Goal: Transaction & Acquisition: Purchase product/service

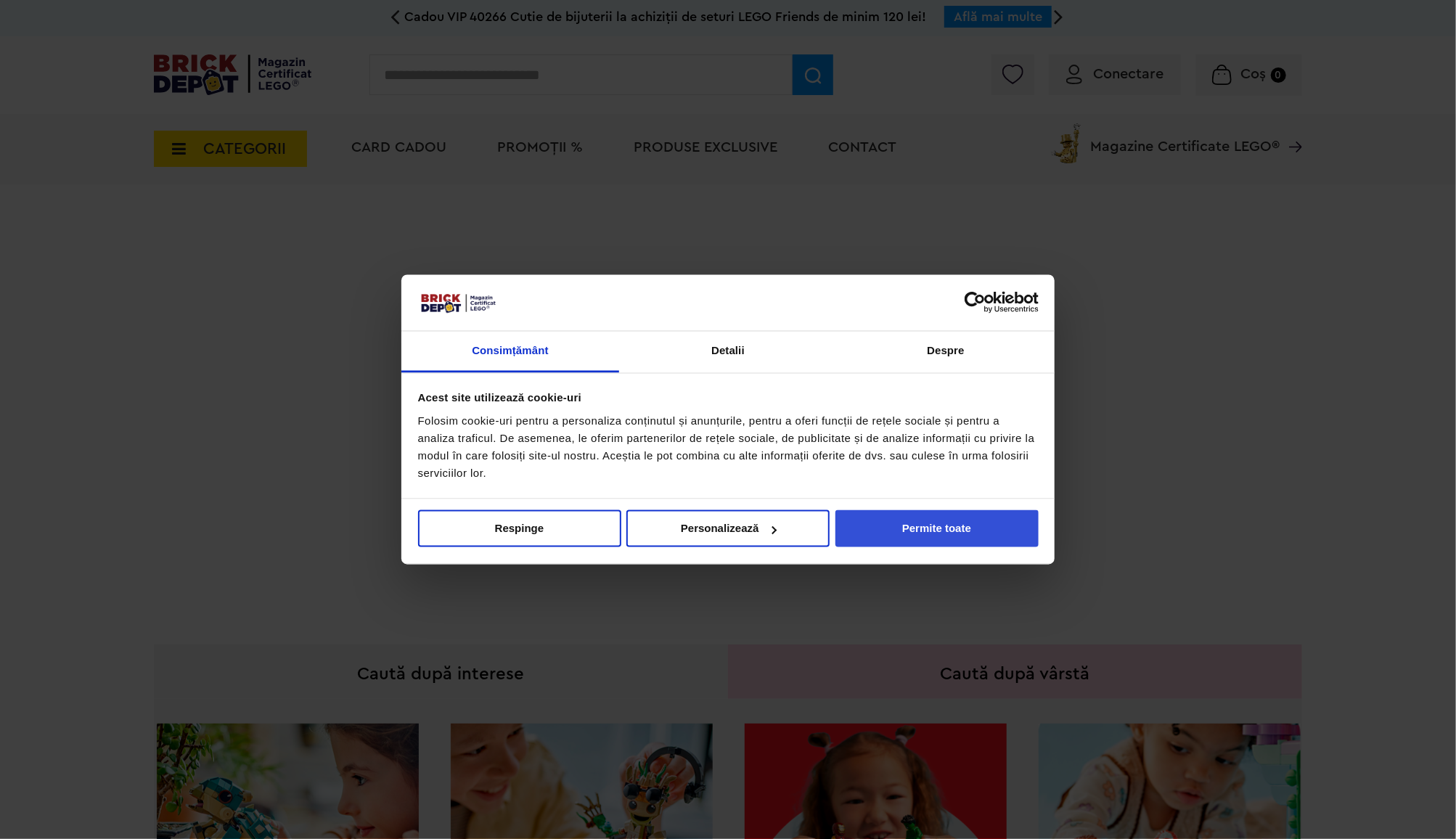
click at [960, 532] on button "Permite toate" at bounding box center [937, 528] width 203 height 37
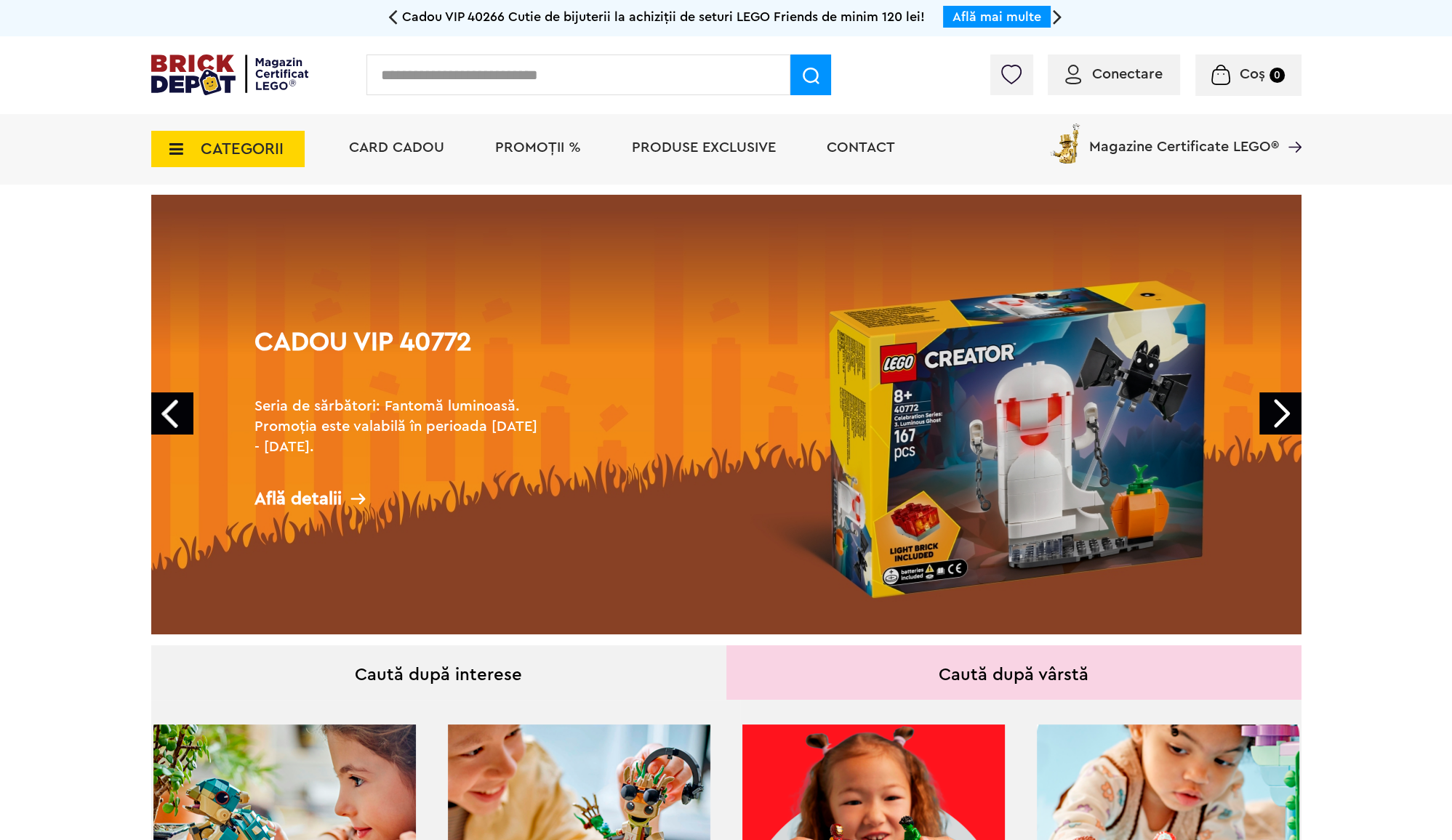
click at [281, 154] on span "CATEGORII" at bounding box center [242, 148] width 83 height 16
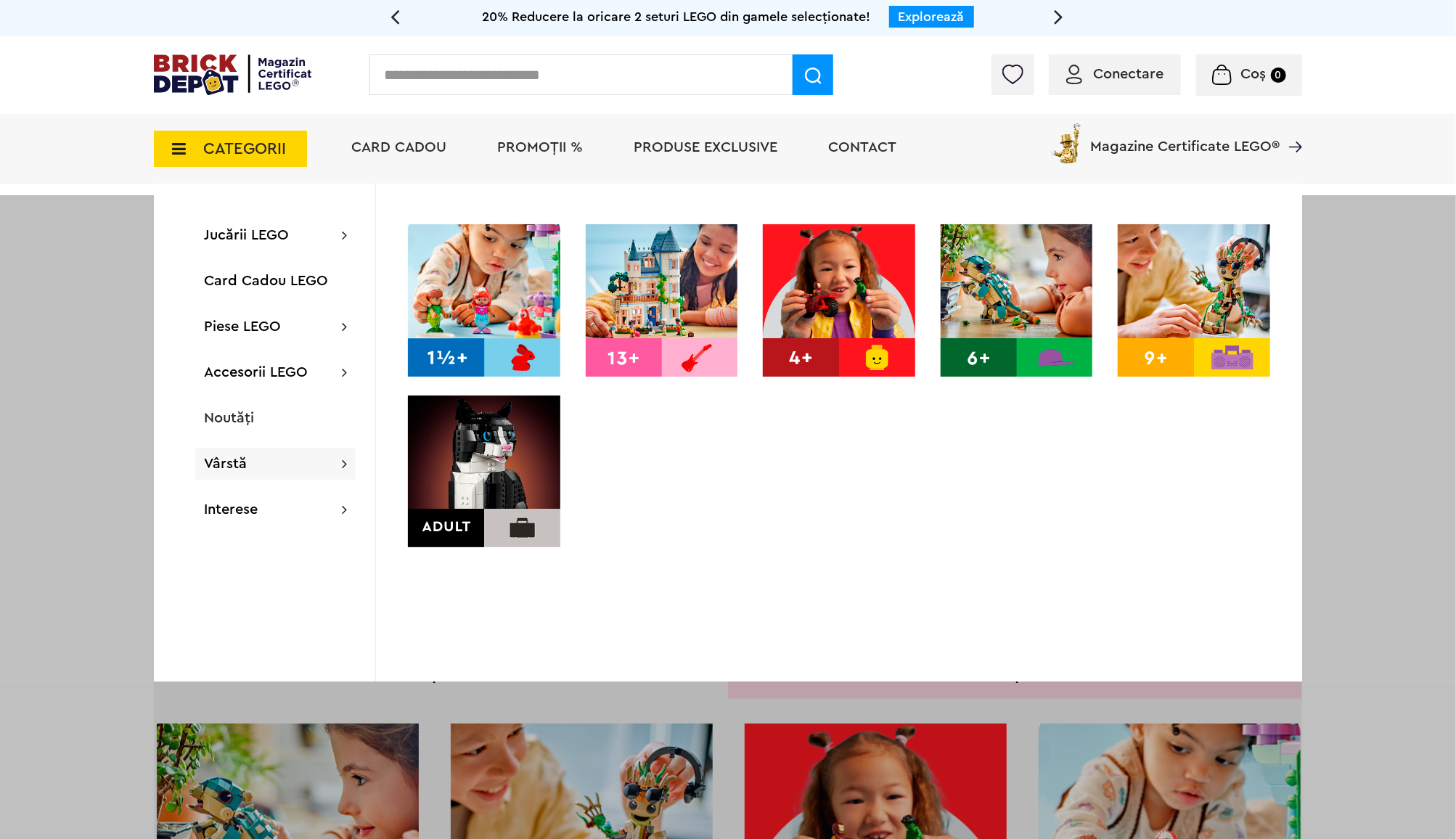
click at [504, 450] on img at bounding box center [484, 471] width 152 height 152
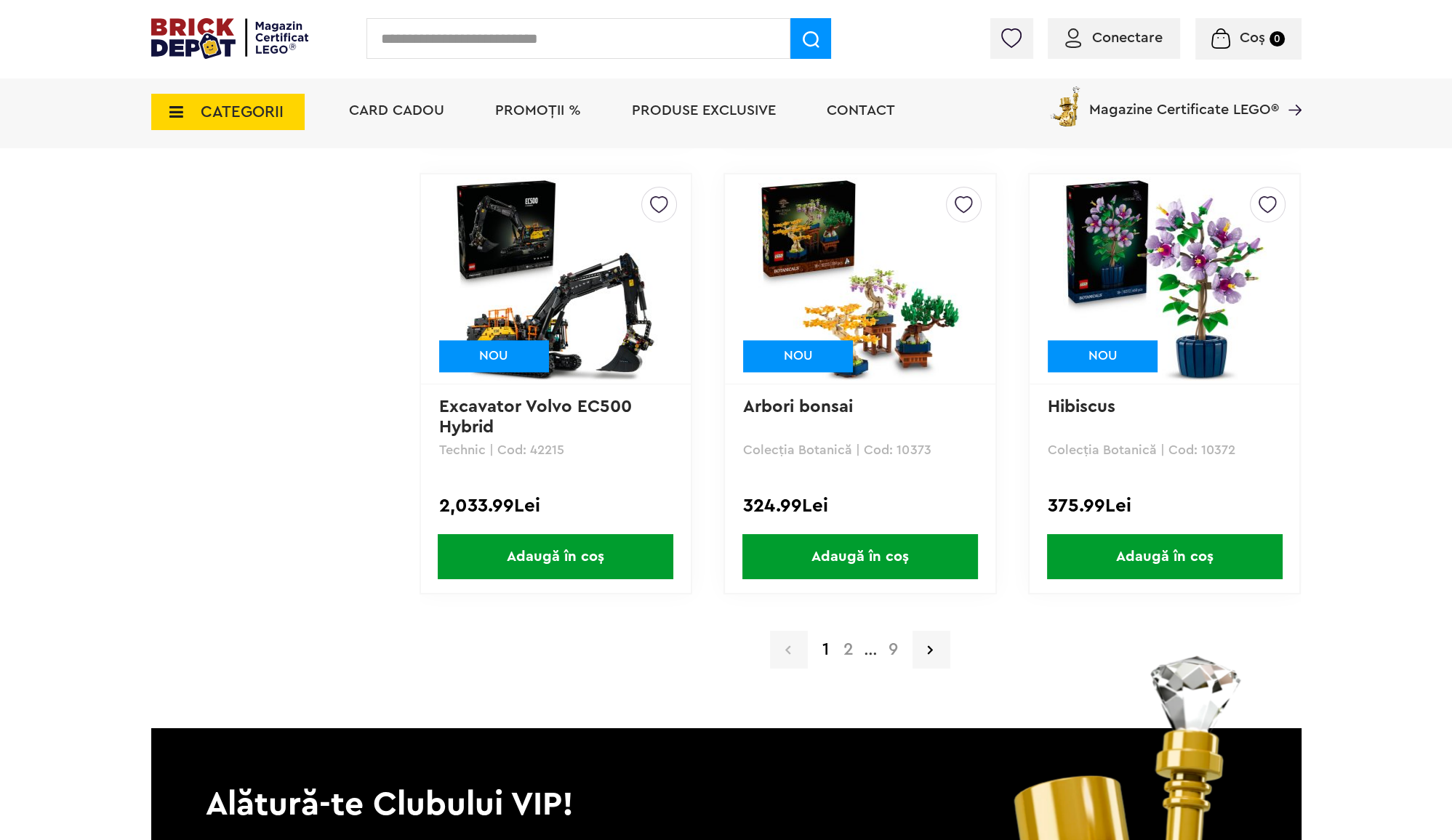
scroll to position [2843, 0]
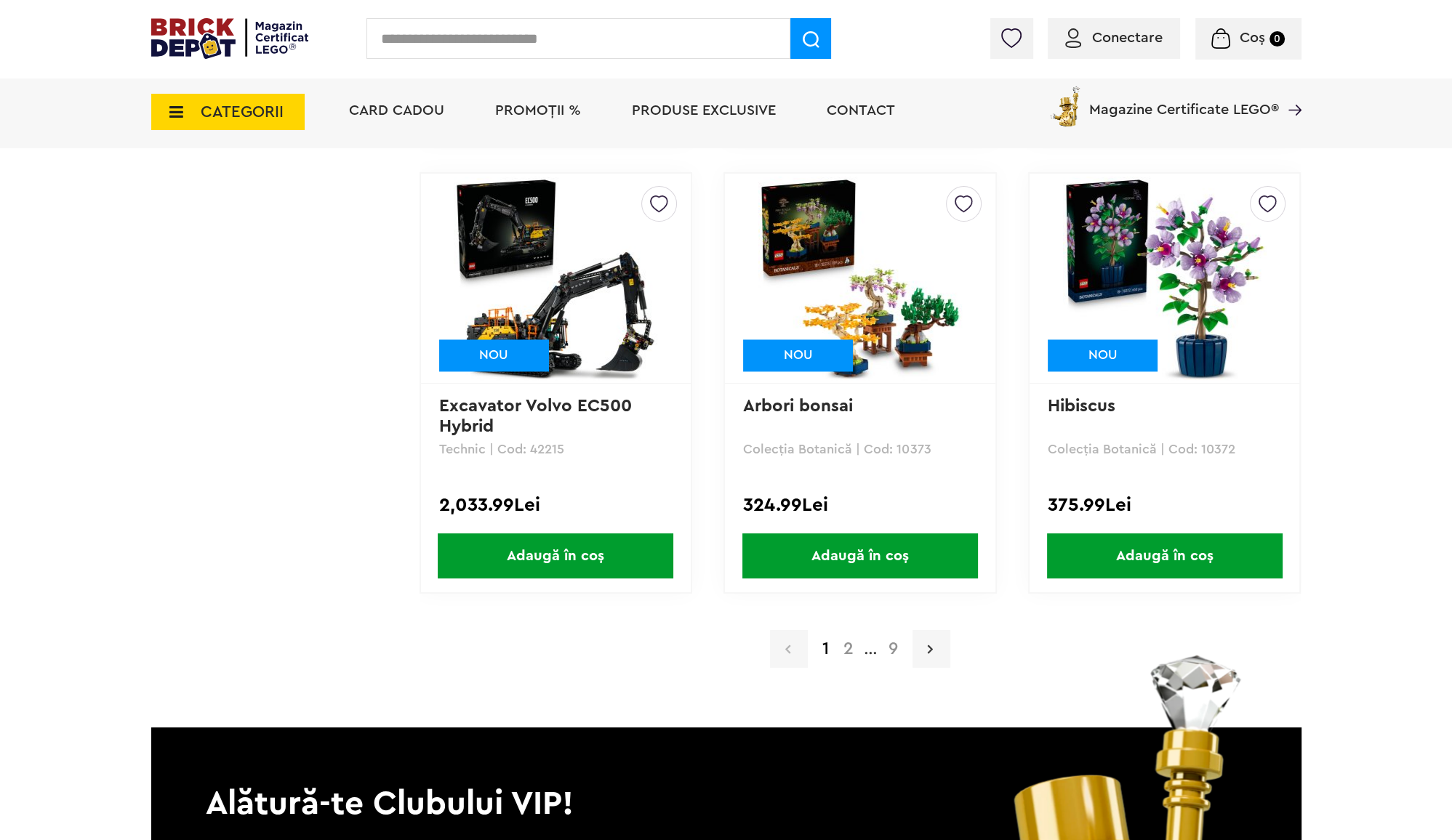
click at [927, 650] on link at bounding box center [931, 649] width 38 height 38
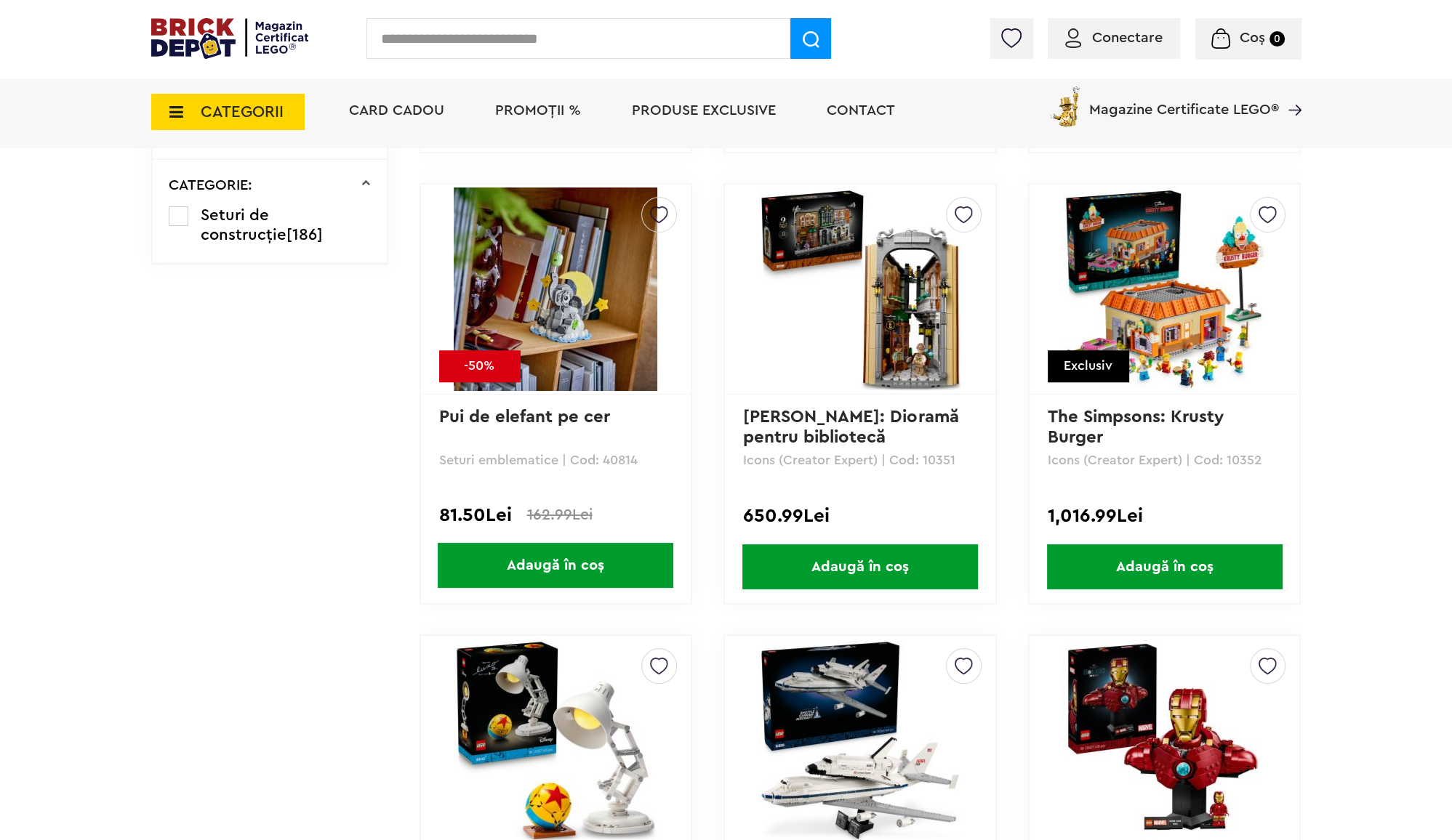
scroll to position [1477, 0]
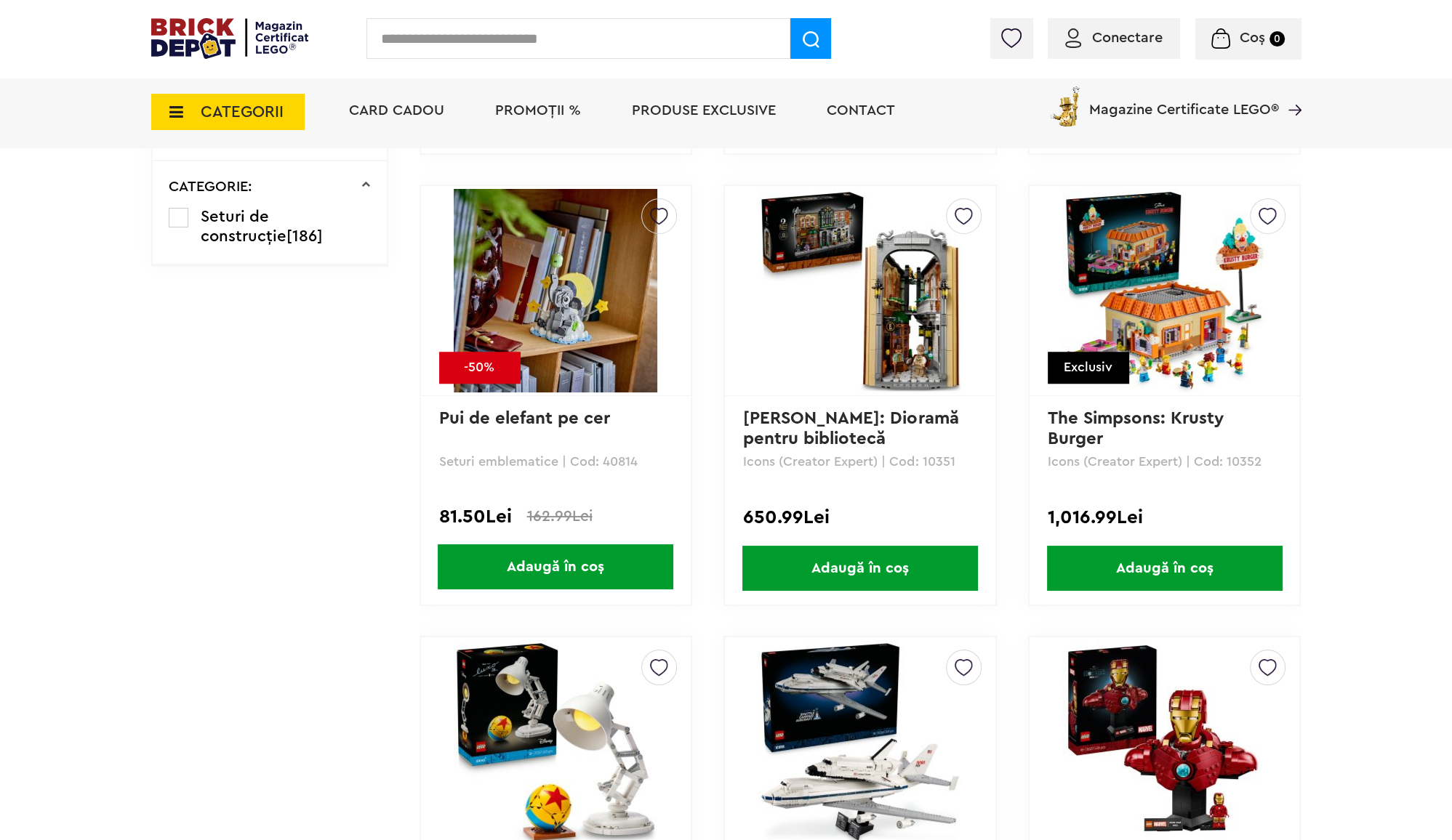
click at [601, 353] on img at bounding box center [555, 290] width 204 height 204
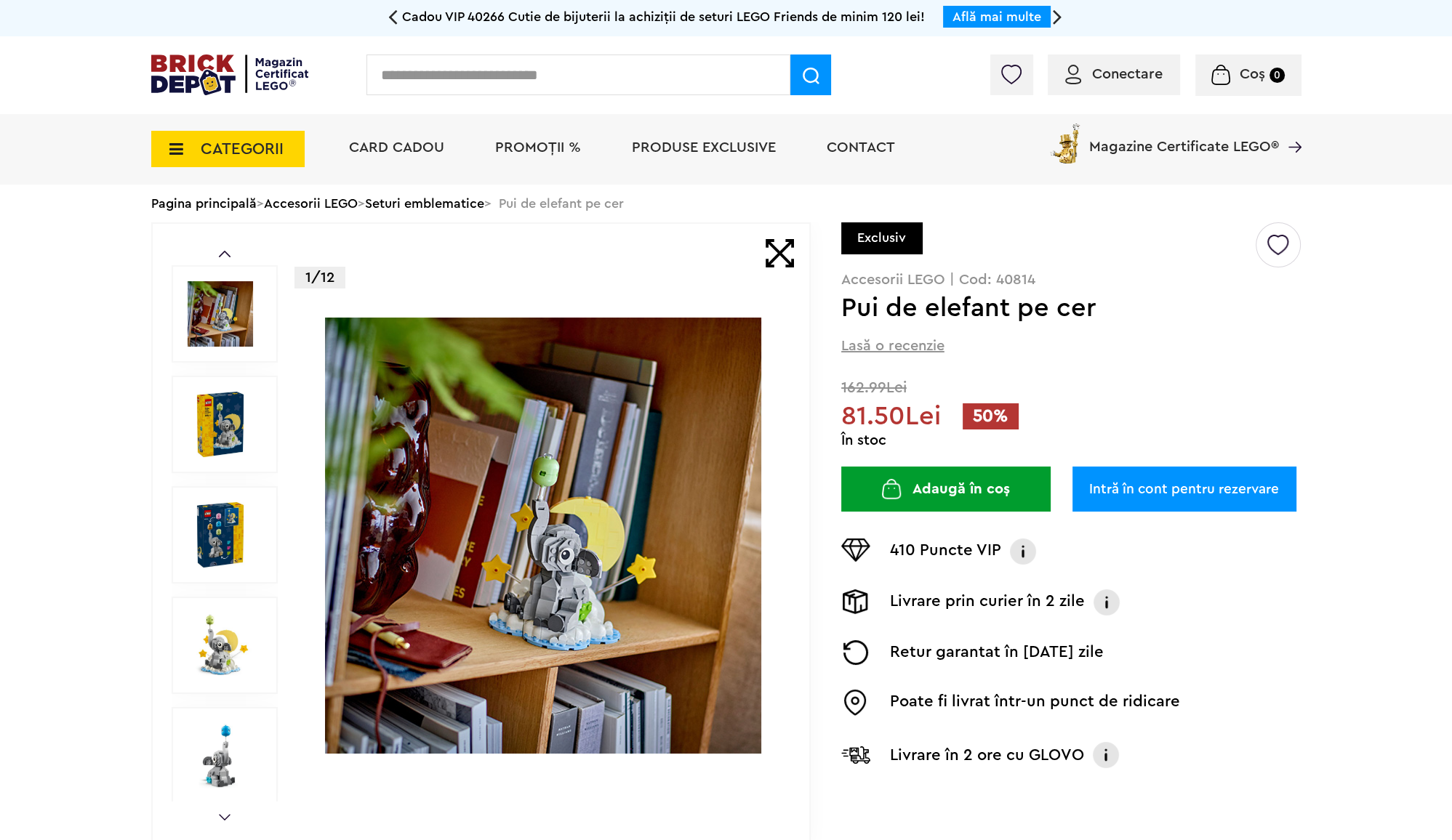
click at [234, 440] on img at bounding box center [221, 424] width 65 height 65
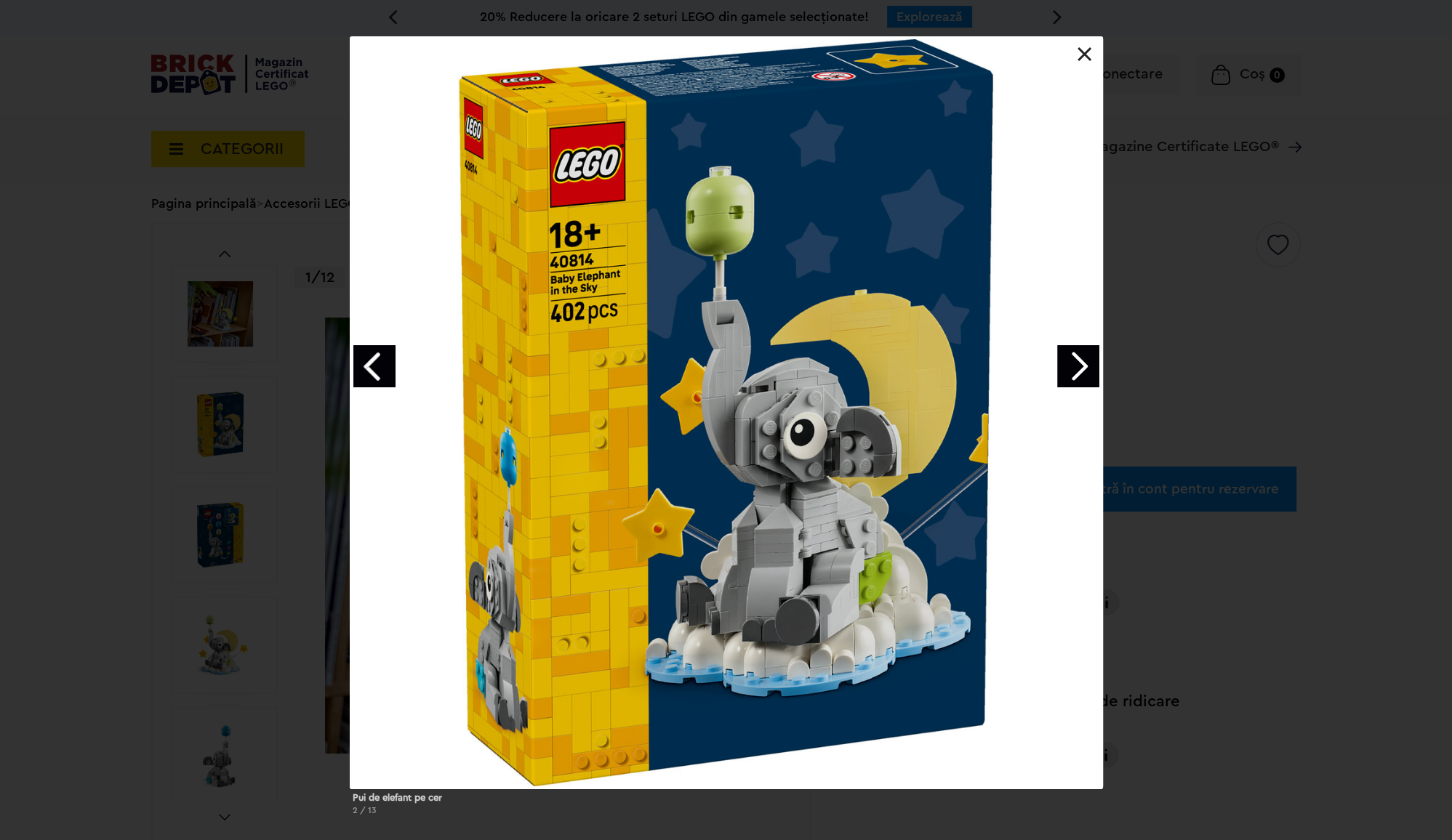
click at [1085, 371] on link "Next image" at bounding box center [1079, 366] width 42 height 42
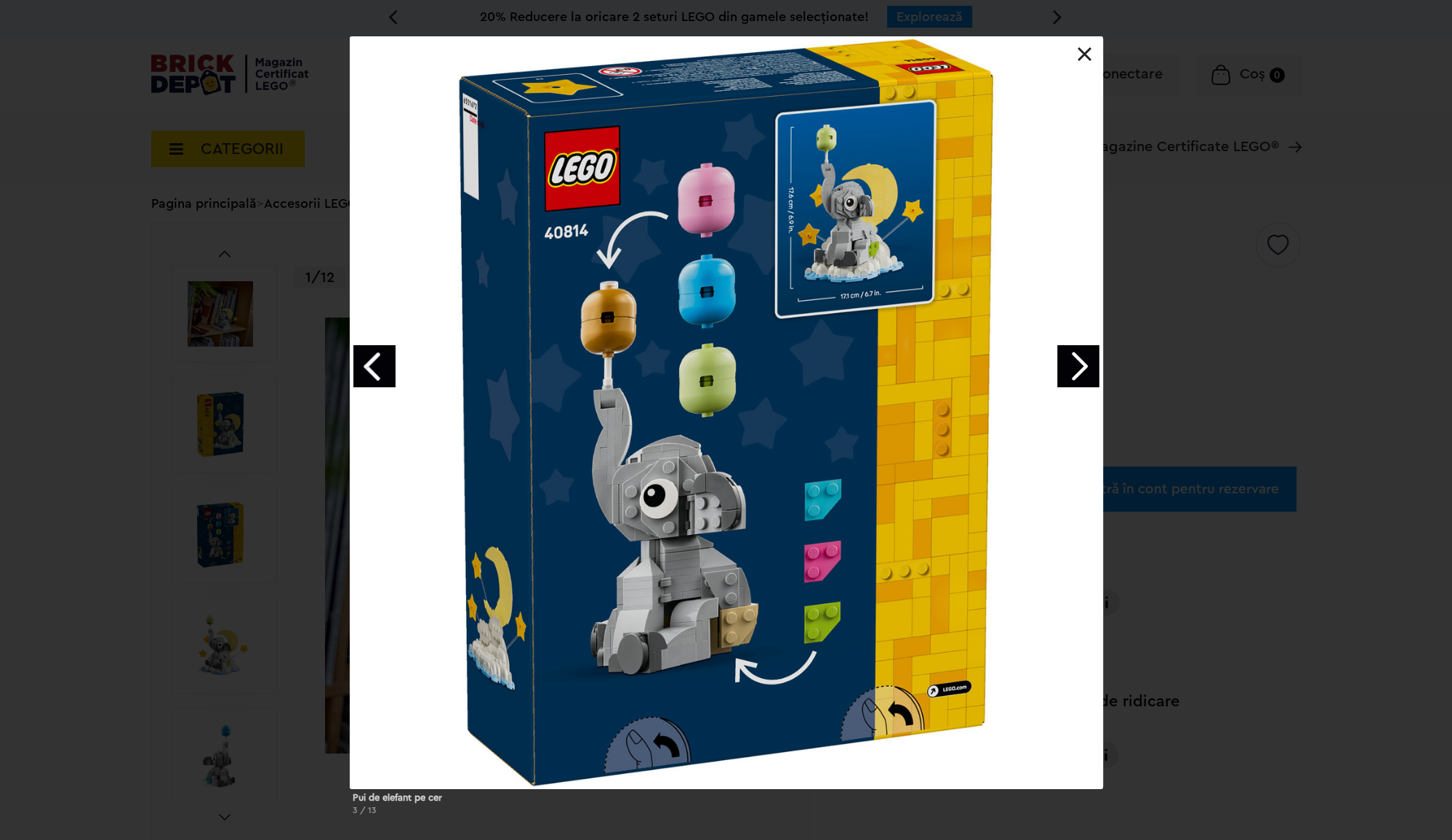
click at [1085, 371] on link "Next image" at bounding box center [1079, 366] width 42 height 42
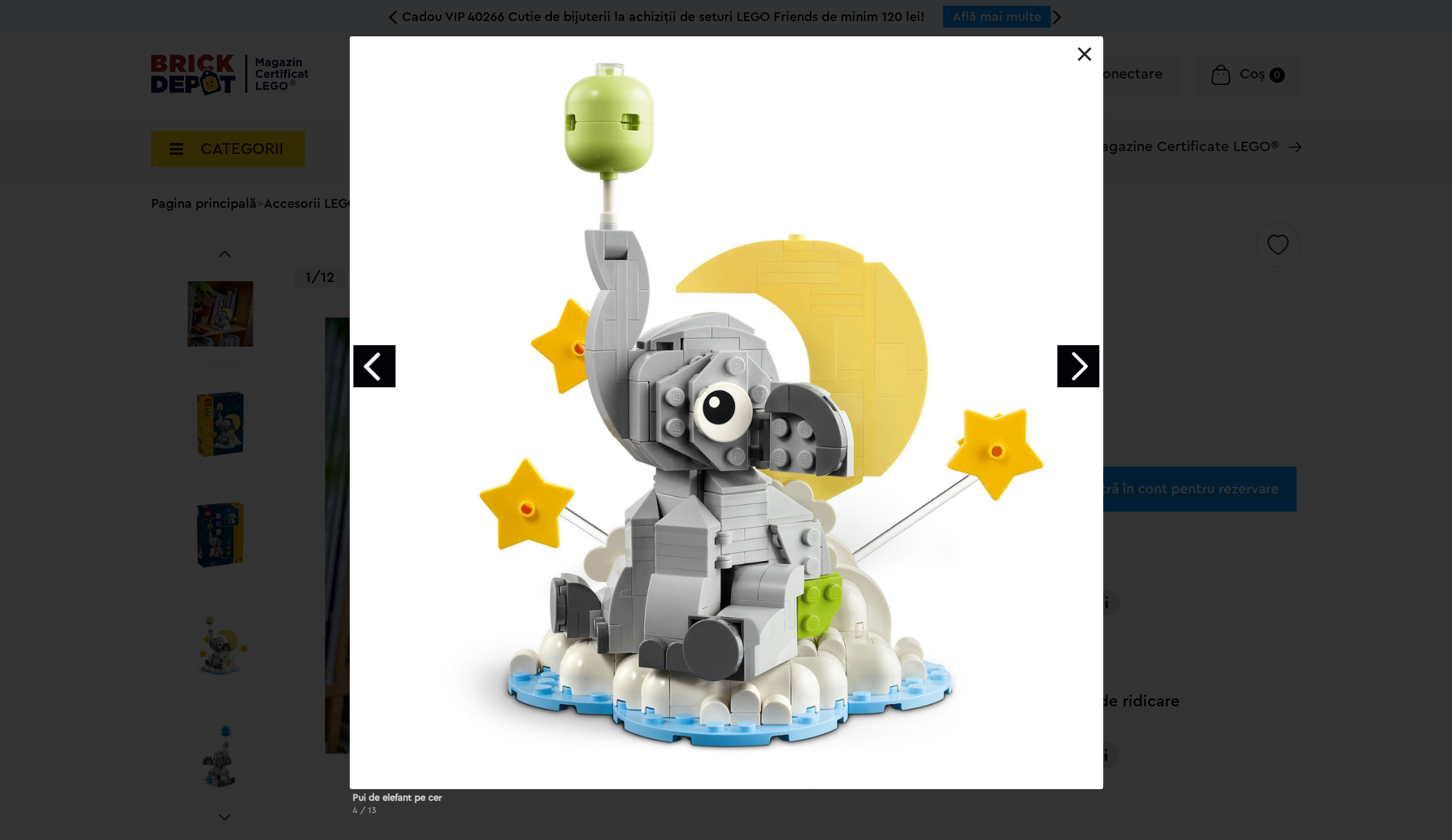
click at [1085, 371] on link "Next image" at bounding box center [1079, 366] width 42 height 42
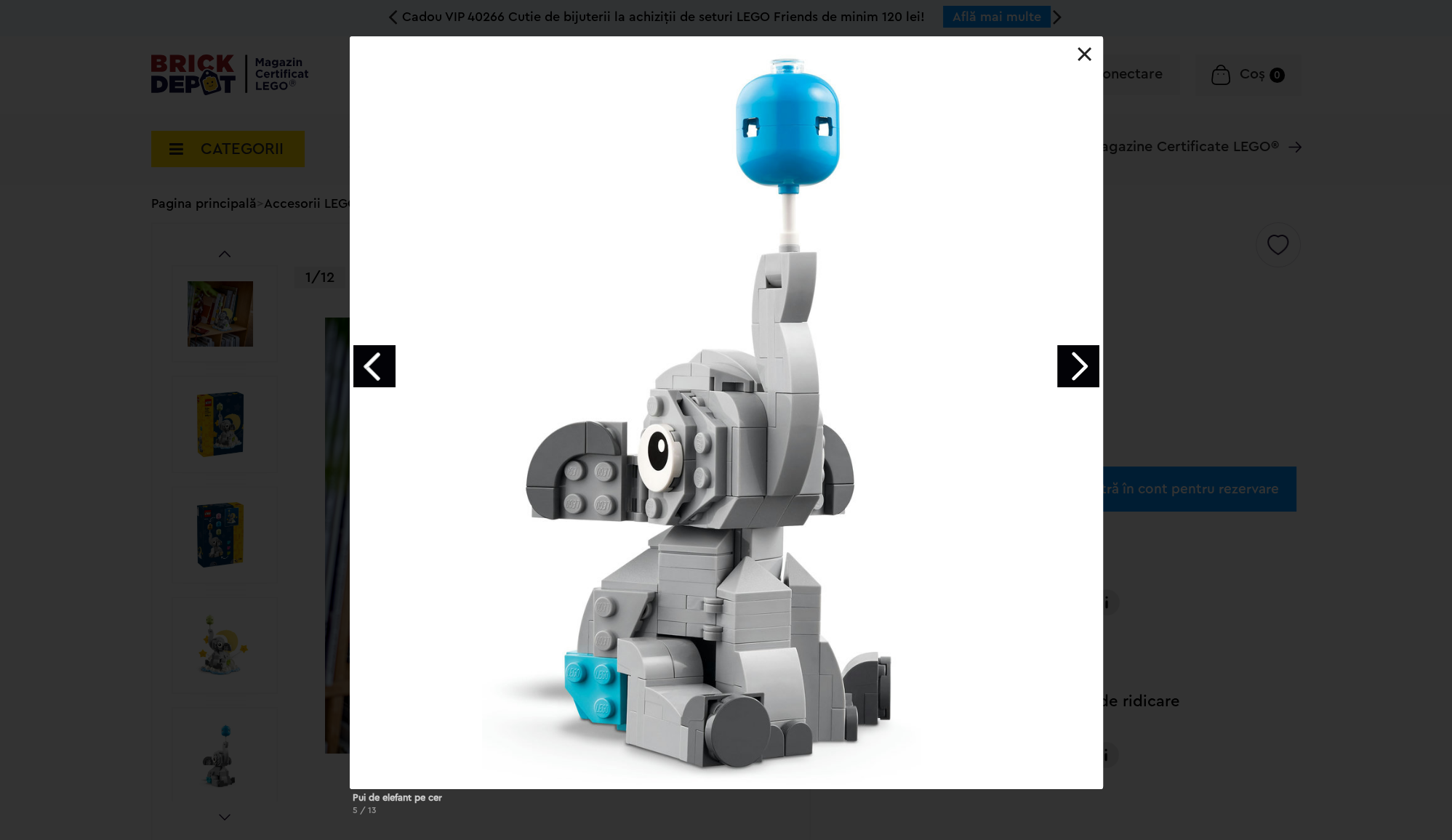
click at [1085, 371] on link "Next image" at bounding box center [1079, 366] width 42 height 42
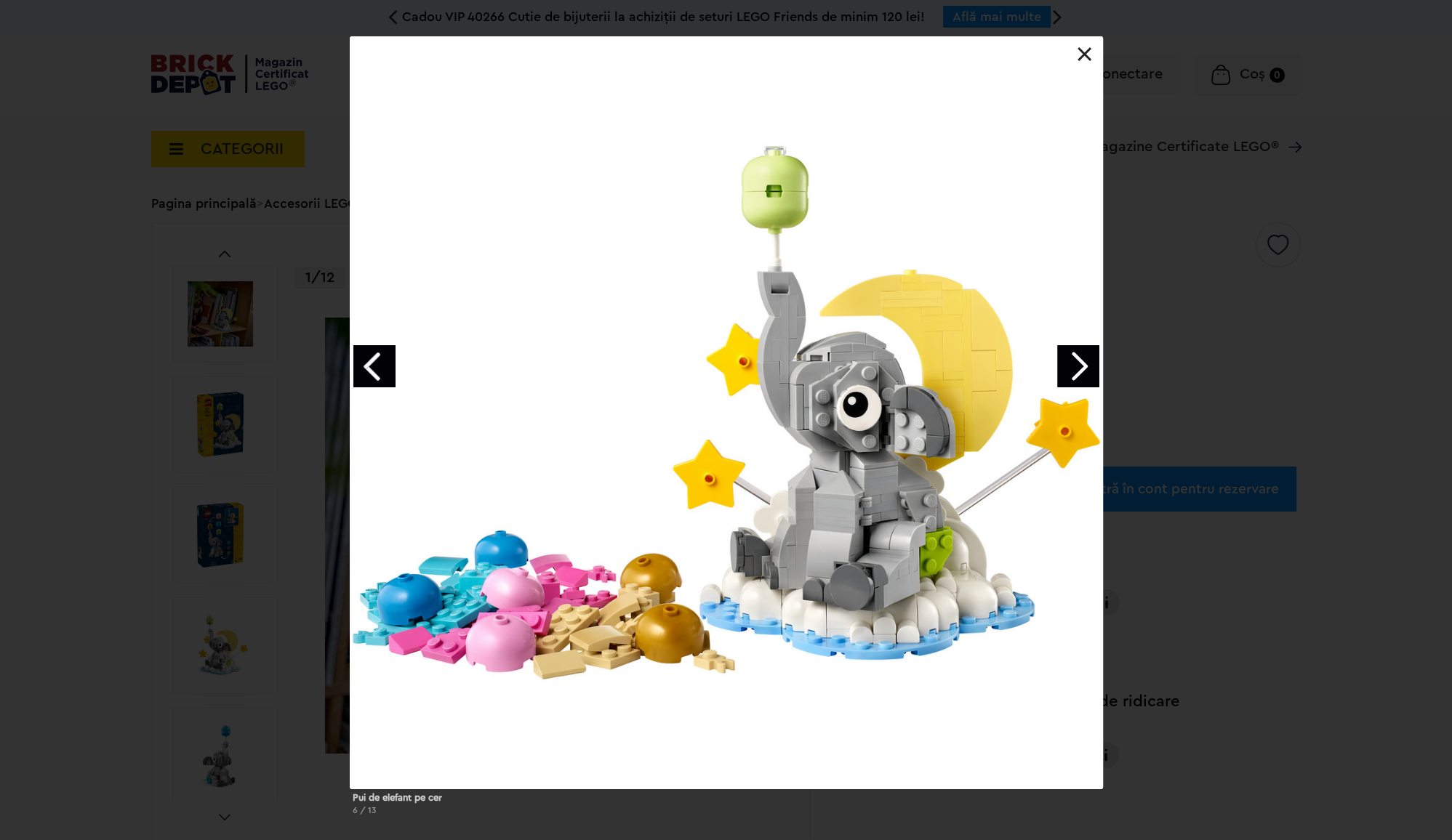
click at [1089, 350] on link "Next image" at bounding box center [1079, 366] width 42 height 42
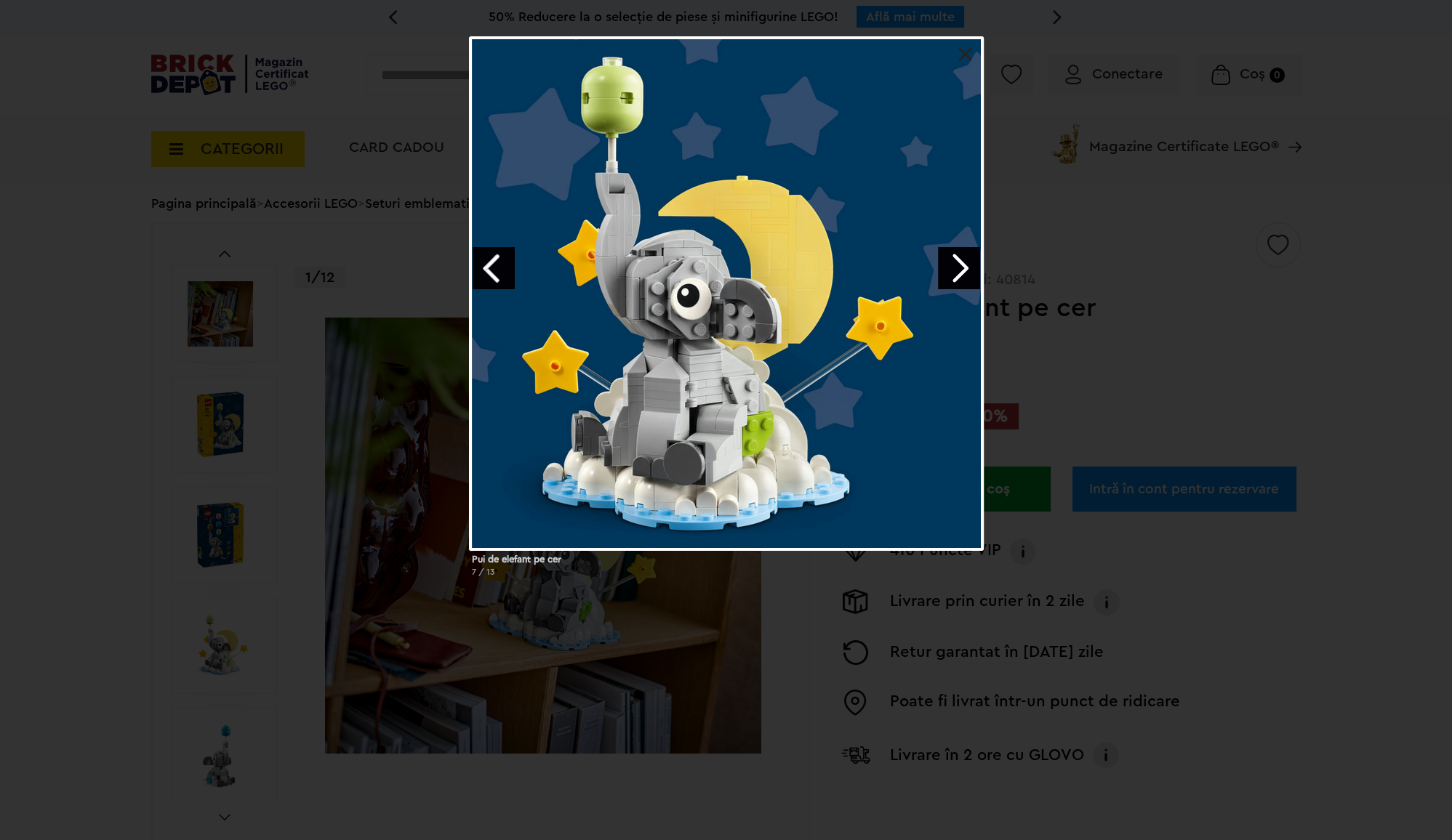
click at [1209, 323] on div "Pui de elefant pe cer 7 / 13" at bounding box center [726, 312] width 1452 height 552
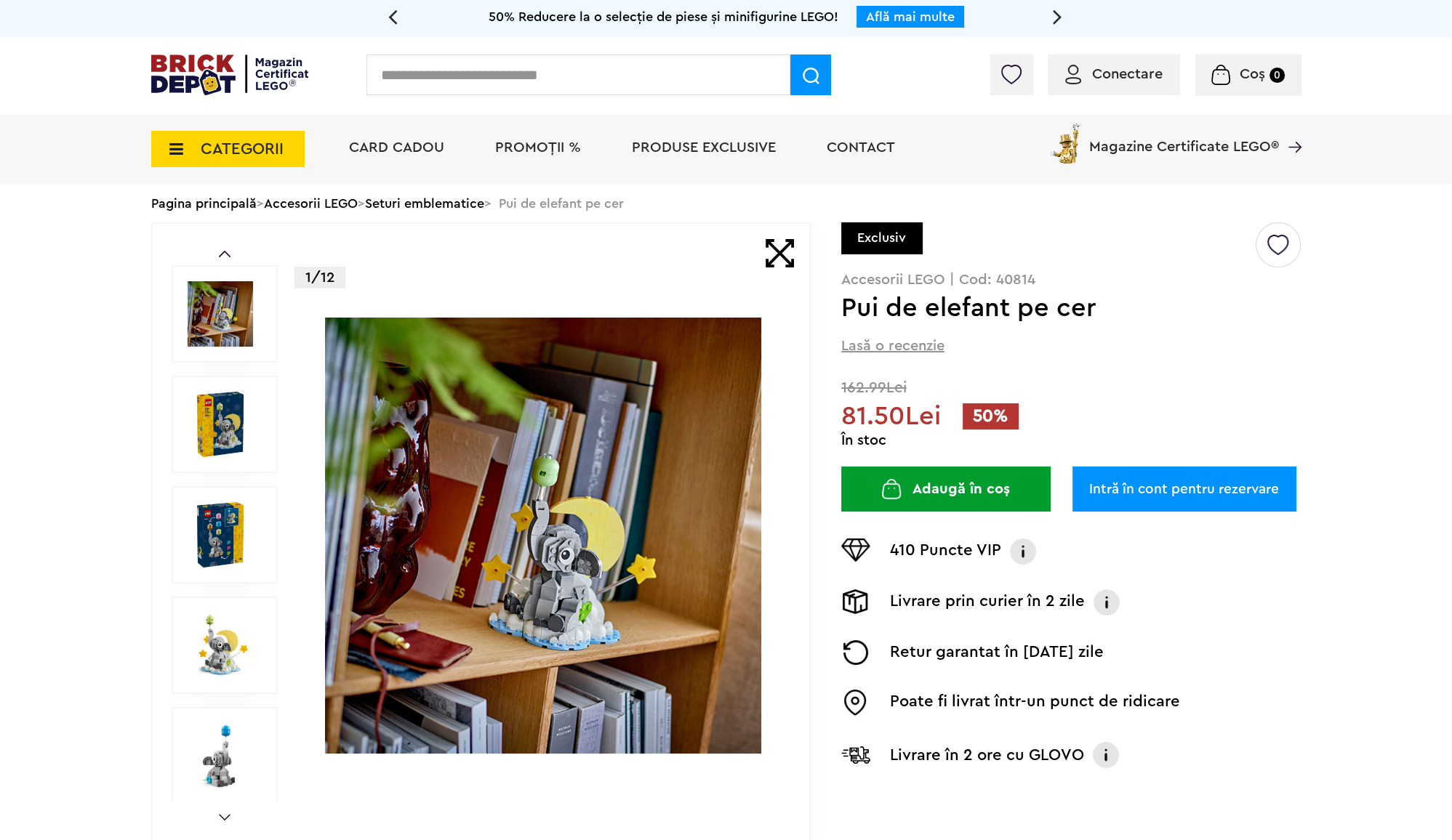
click at [202, 314] on img at bounding box center [221, 314] width 65 height 65
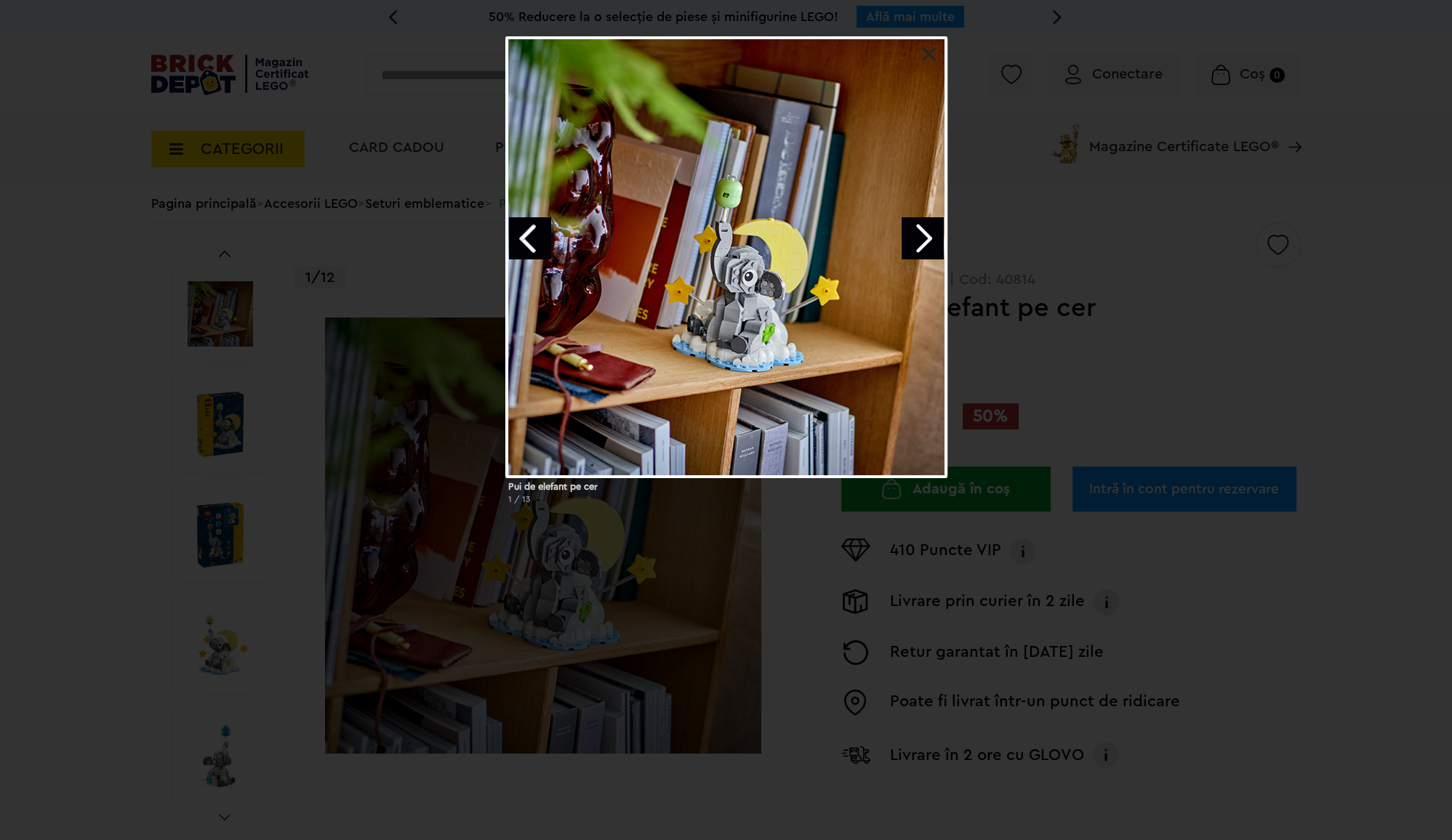
click at [1210, 340] on div "Pui de elefant pe cer 1 / 13" at bounding box center [726, 276] width 1452 height 480
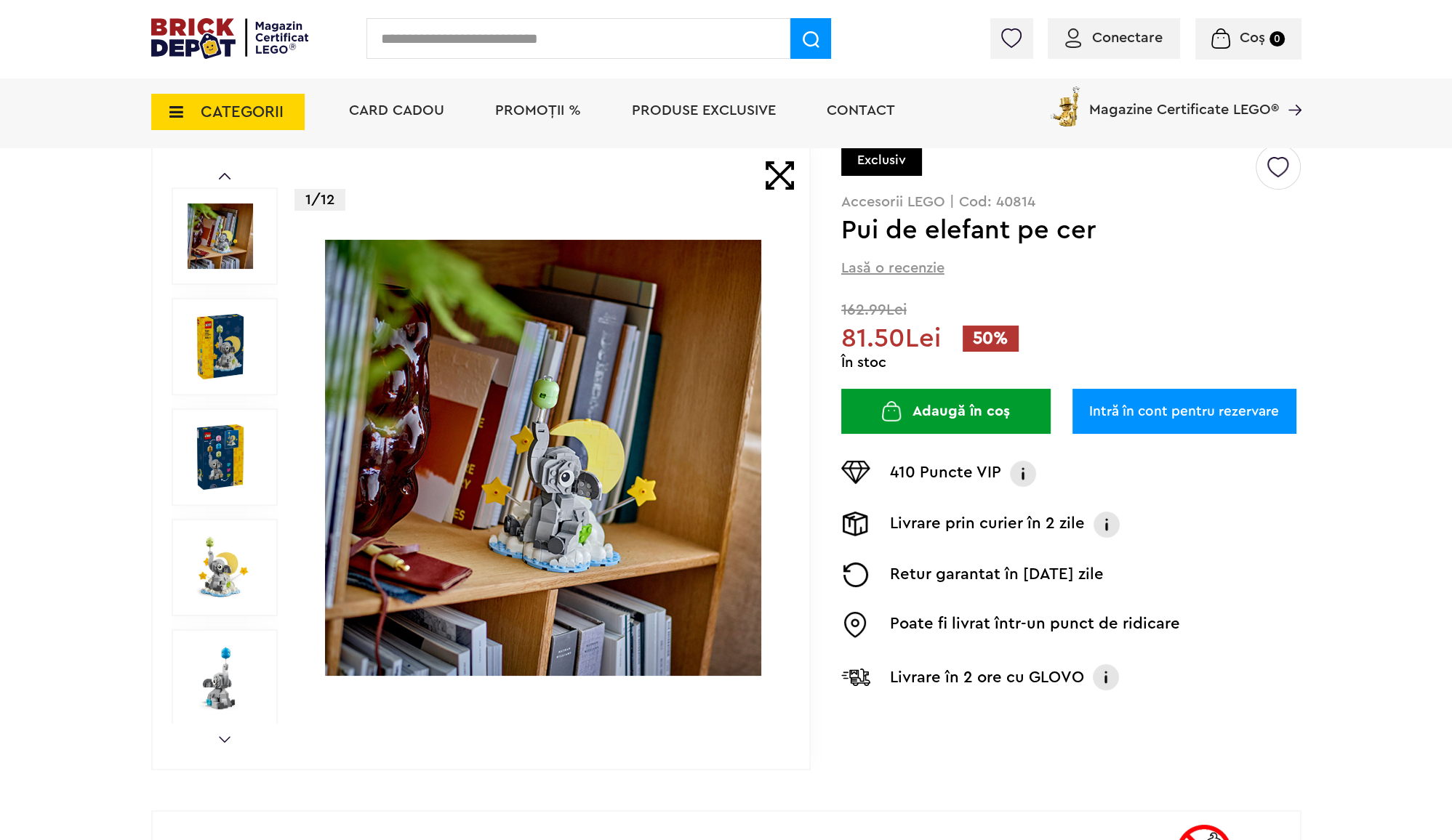
scroll to position [106, 0]
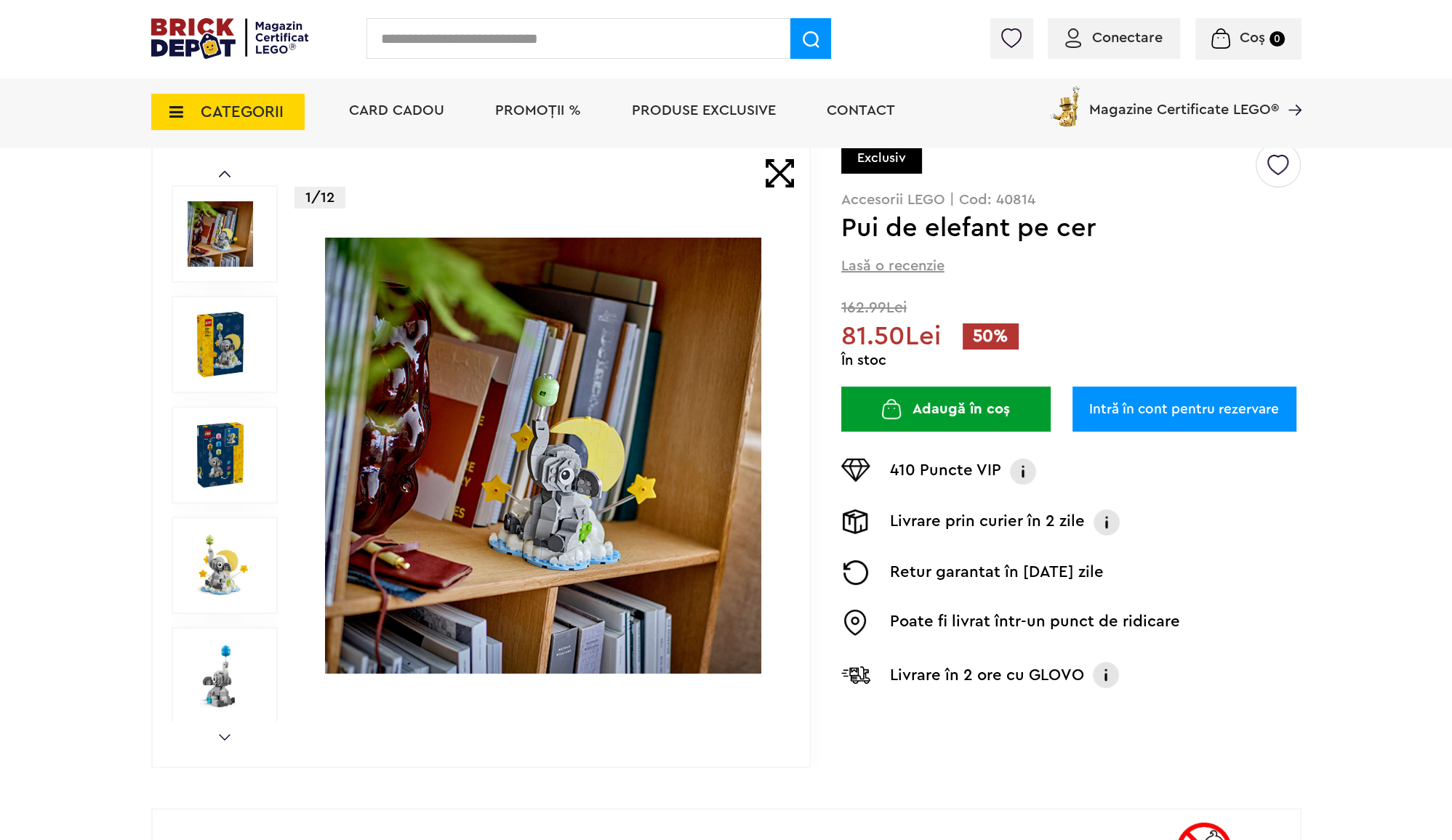
click at [237, 324] on img at bounding box center [221, 345] width 65 height 65
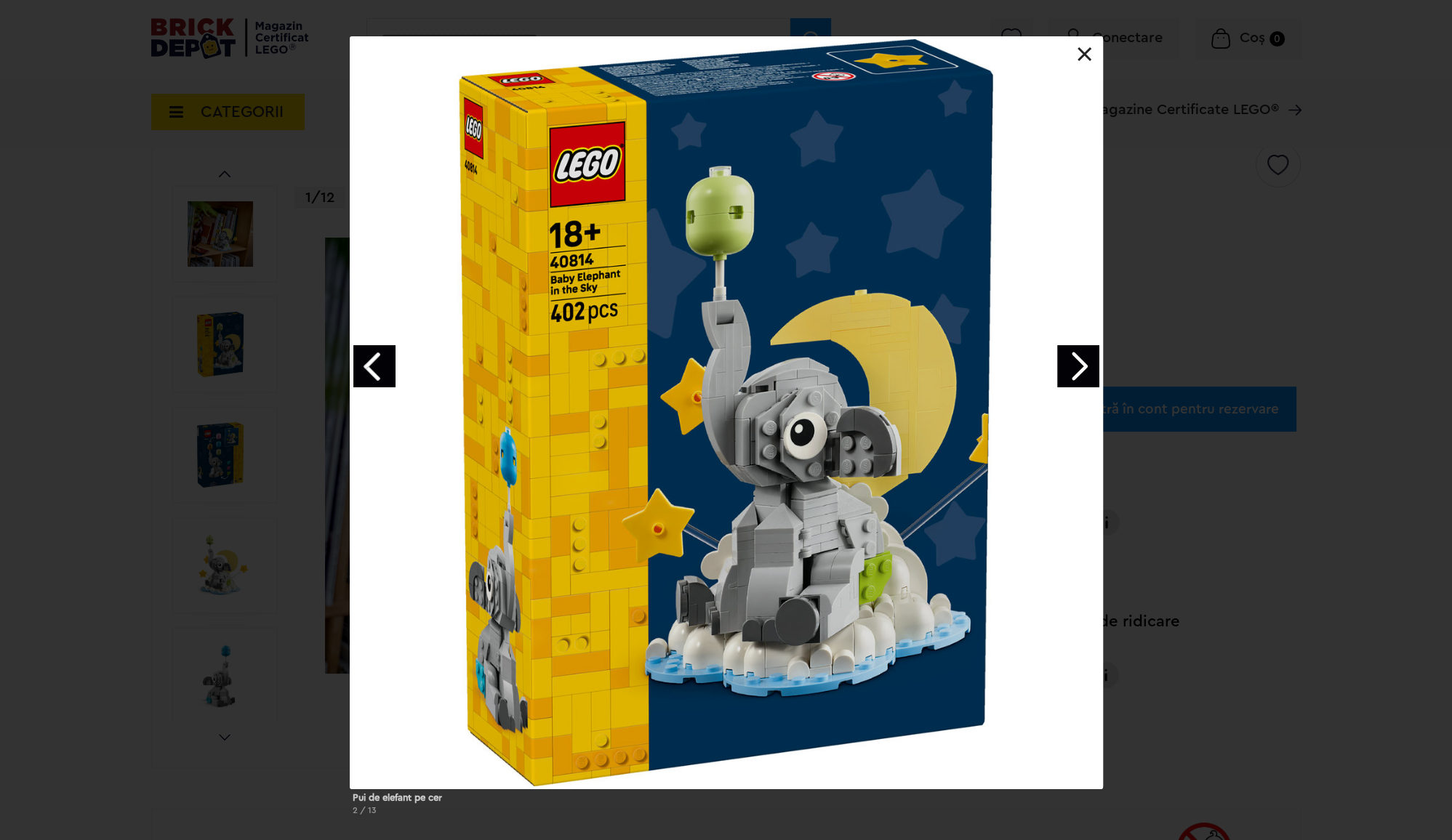
click at [1243, 308] on div "Pui de elefant pe cer 2 / 13" at bounding box center [726, 431] width 1452 height 791
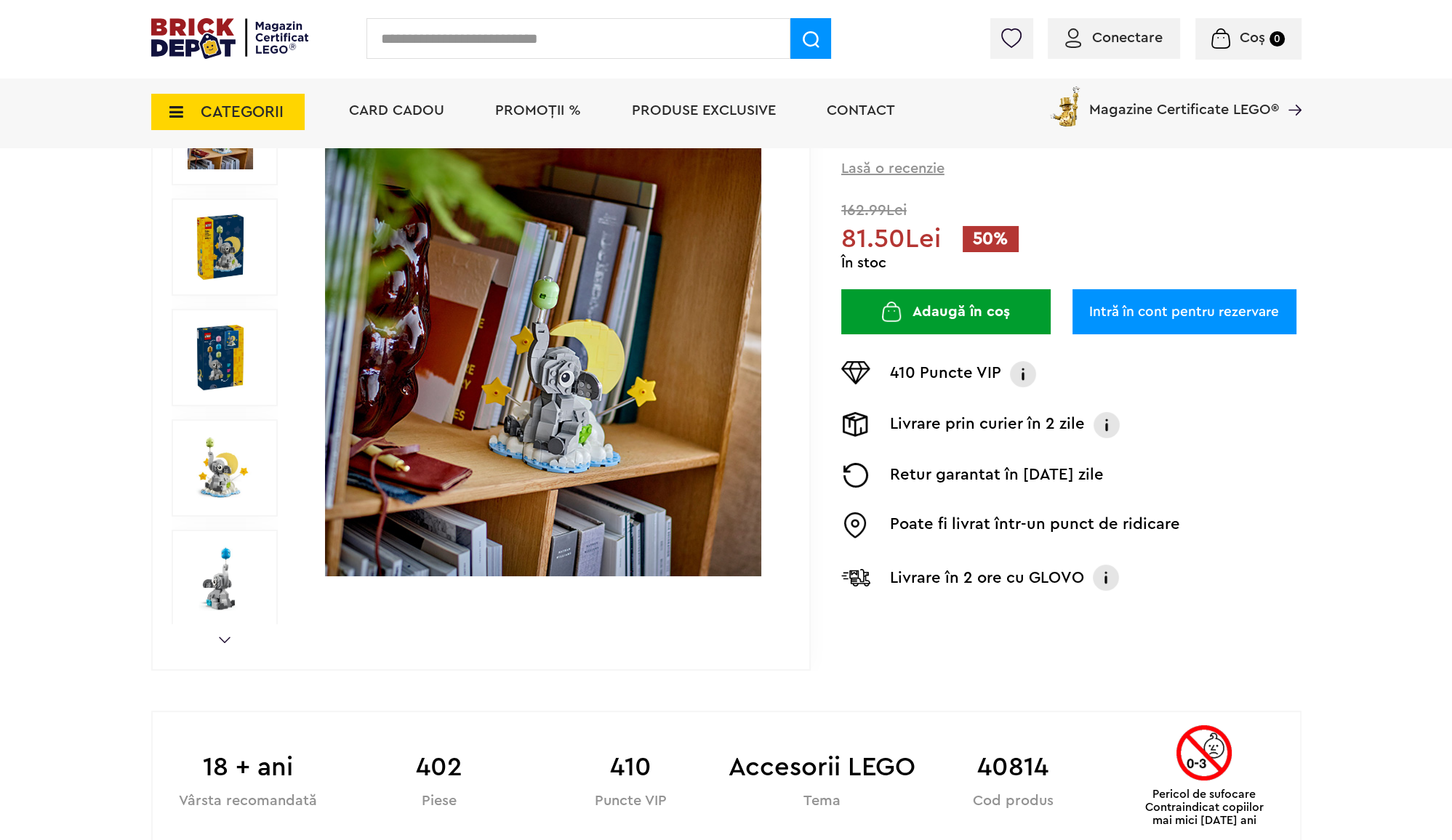
scroll to position [0, 0]
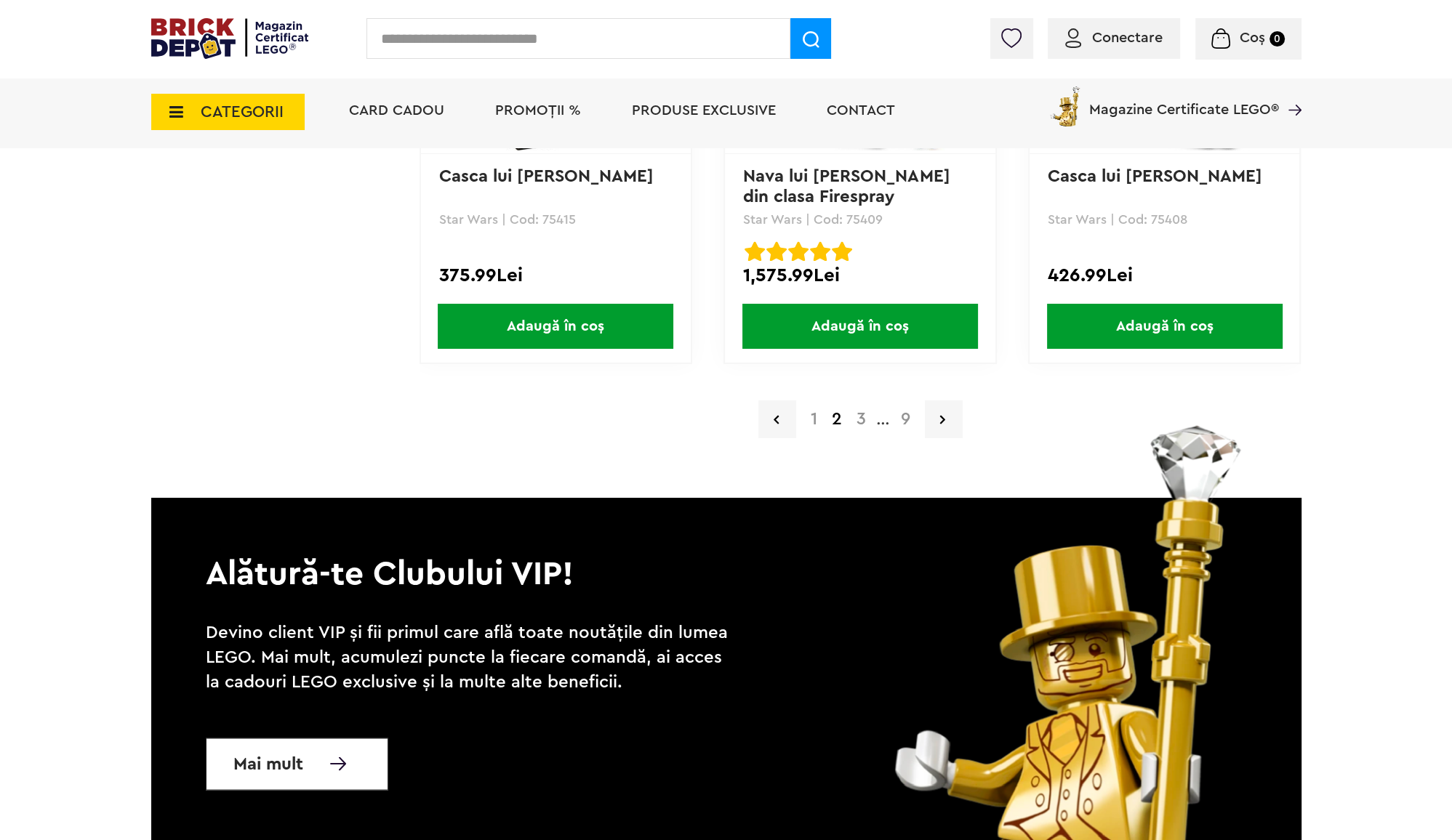
scroll to position [3072, 0]
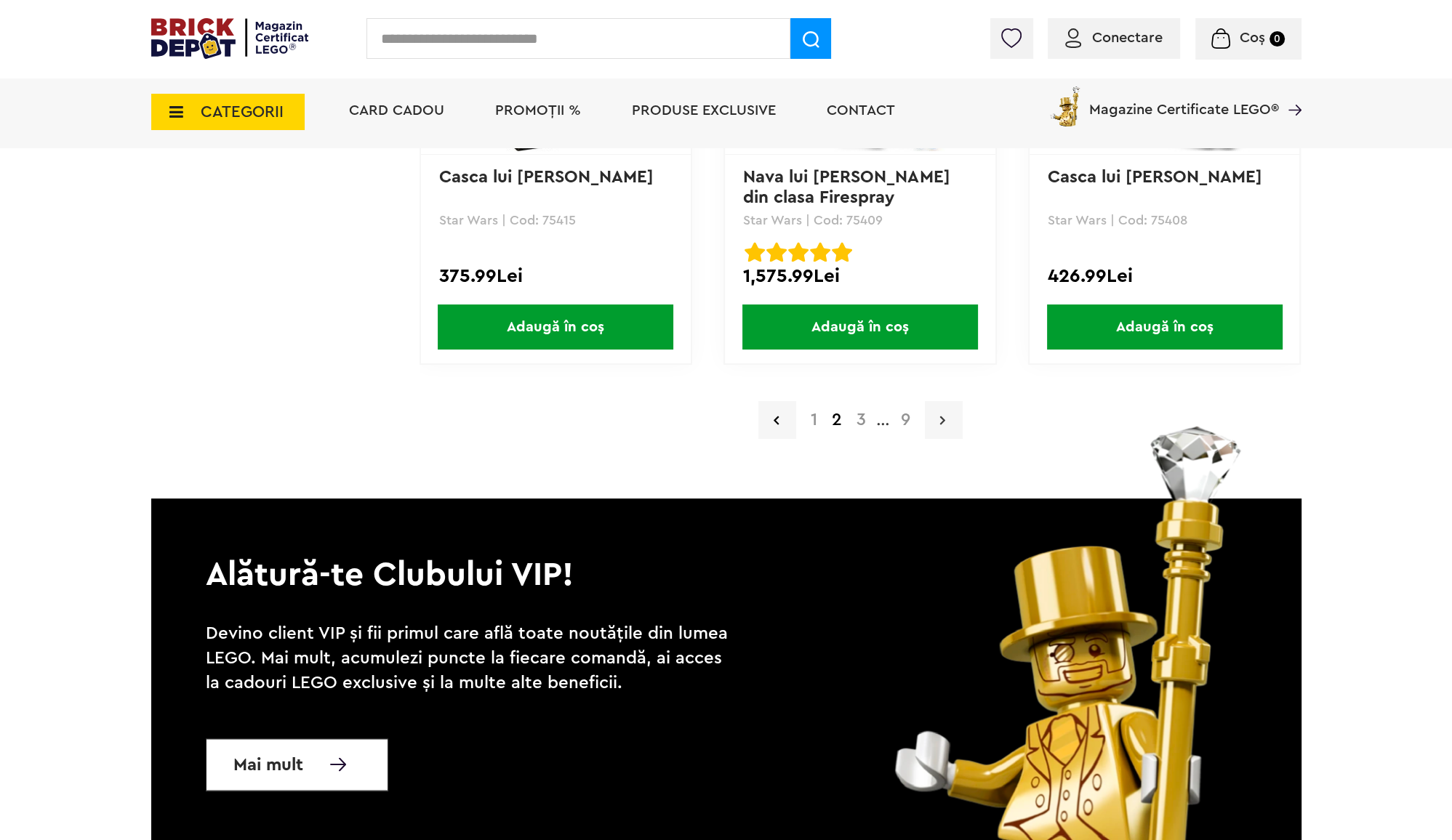
click at [949, 411] on link at bounding box center [944, 420] width 38 height 38
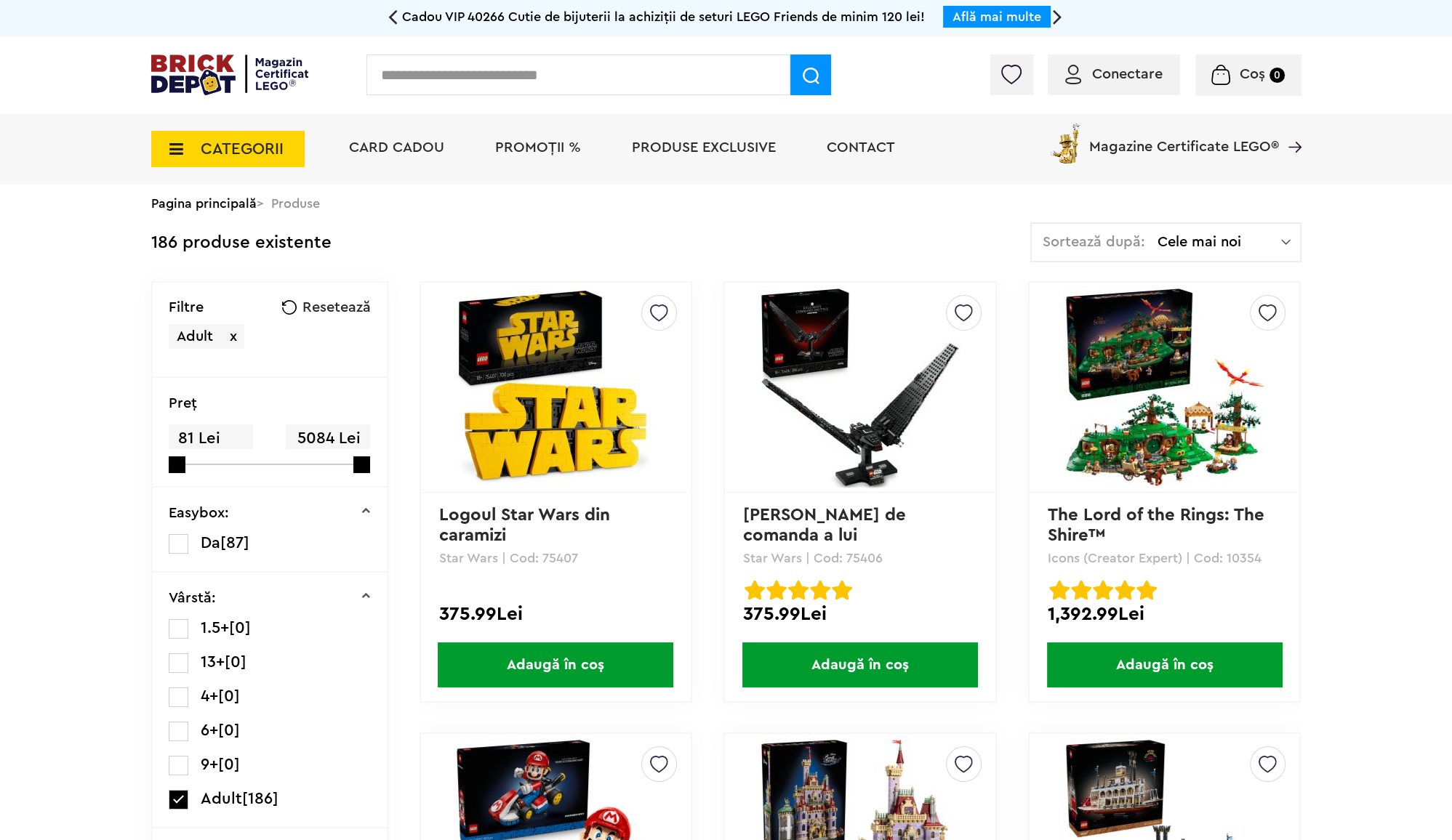
click at [1235, 242] on span "Cele mai noi" at bounding box center [1219, 241] width 123 height 14
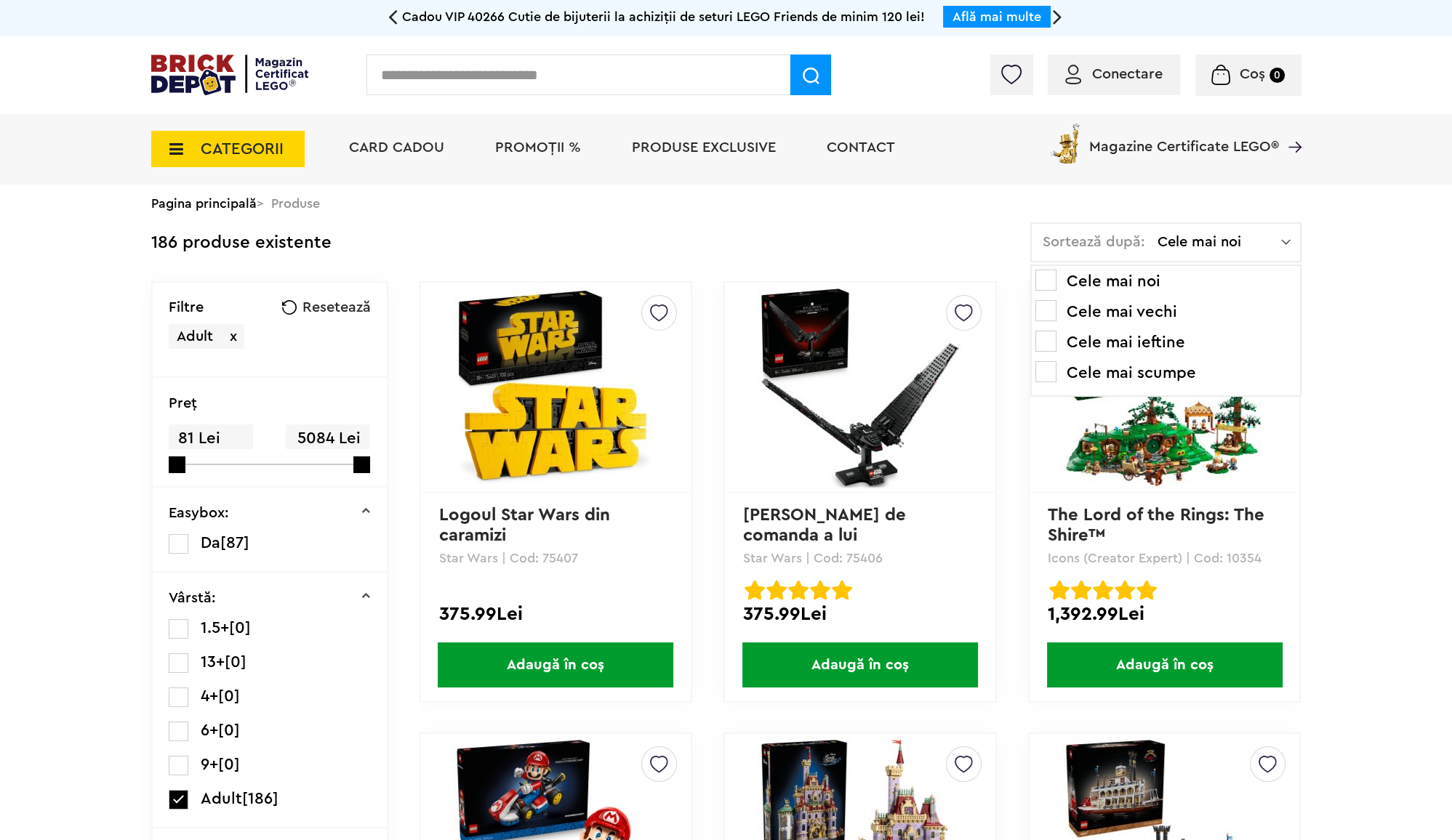
click at [1106, 340] on li "Cele mai ieftine" at bounding box center [1166, 342] width 261 height 23
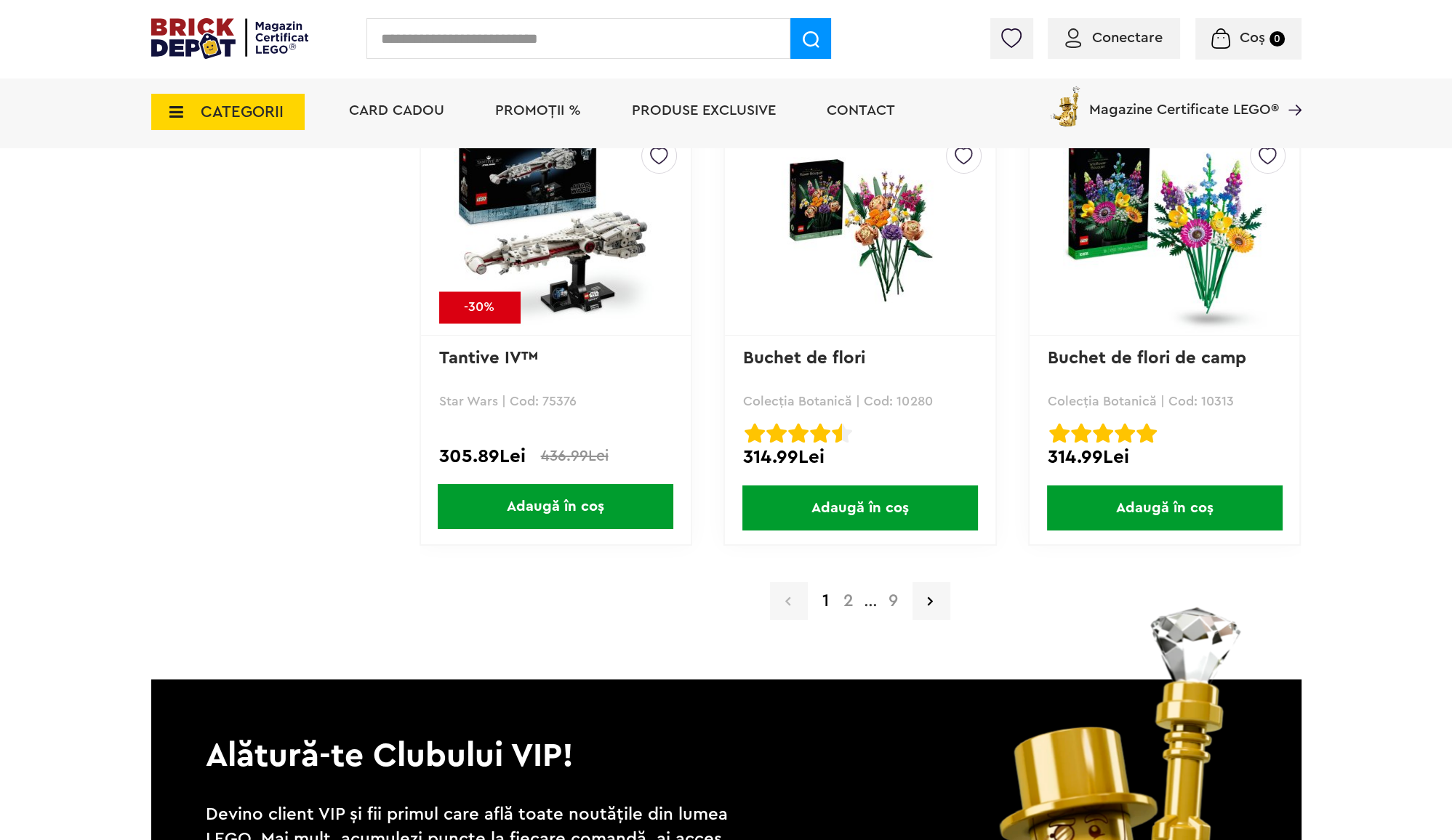
scroll to position [2890, 0]
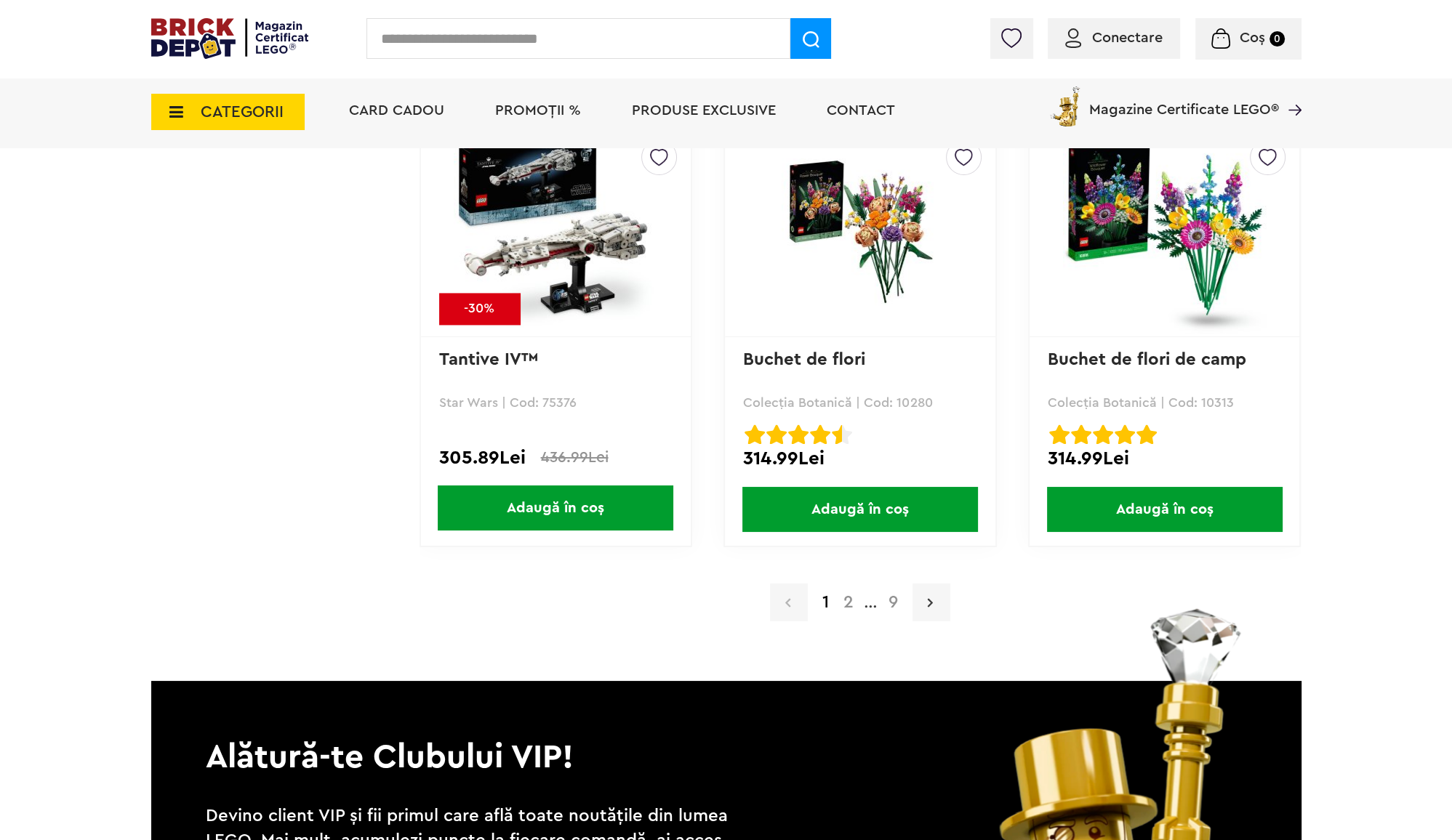
click at [933, 596] on link at bounding box center [931, 602] width 38 height 38
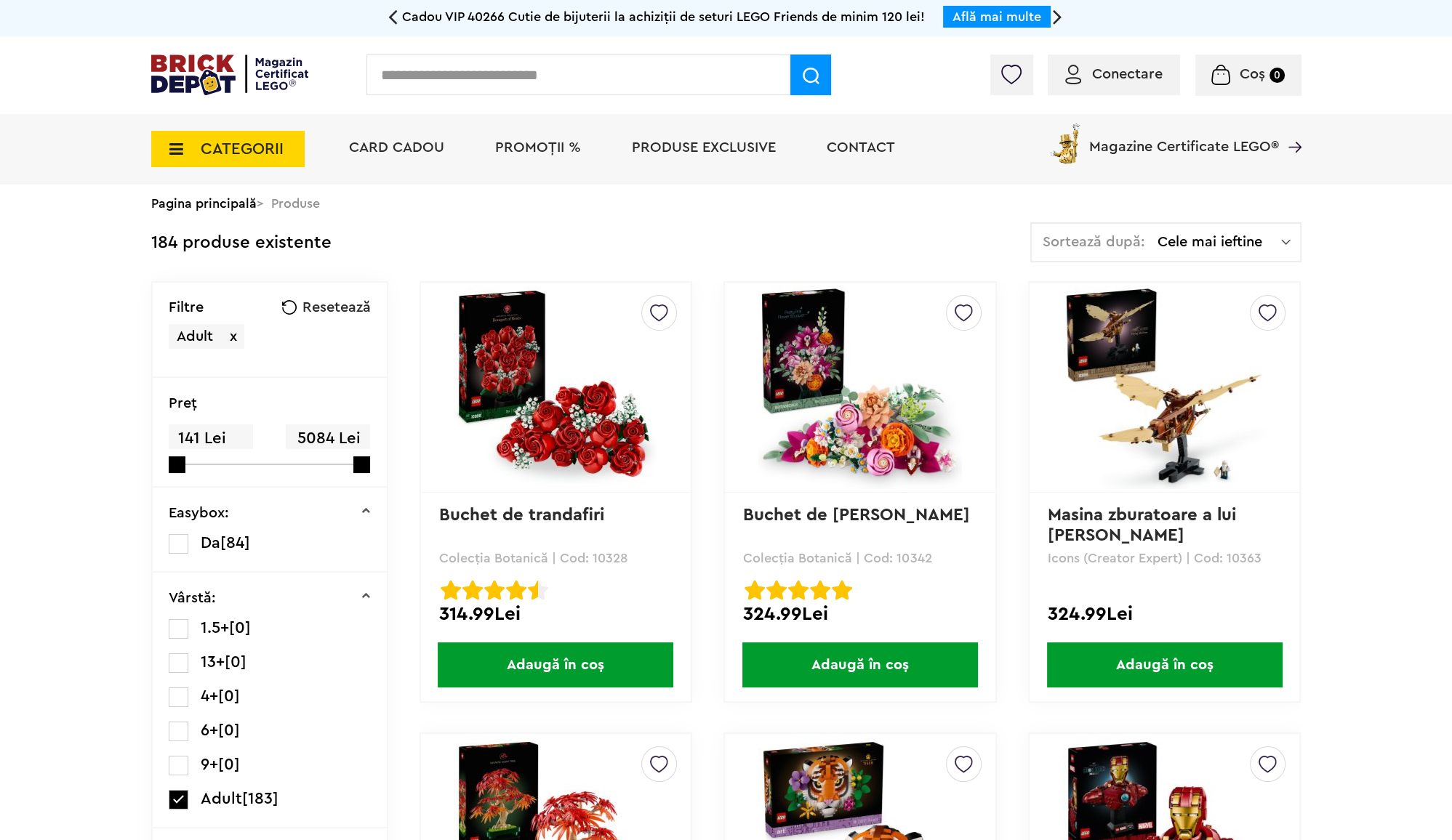
click at [1264, 238] on span "Cele mai ieftine" at bounding box center [1219, 241] width 123 height 14
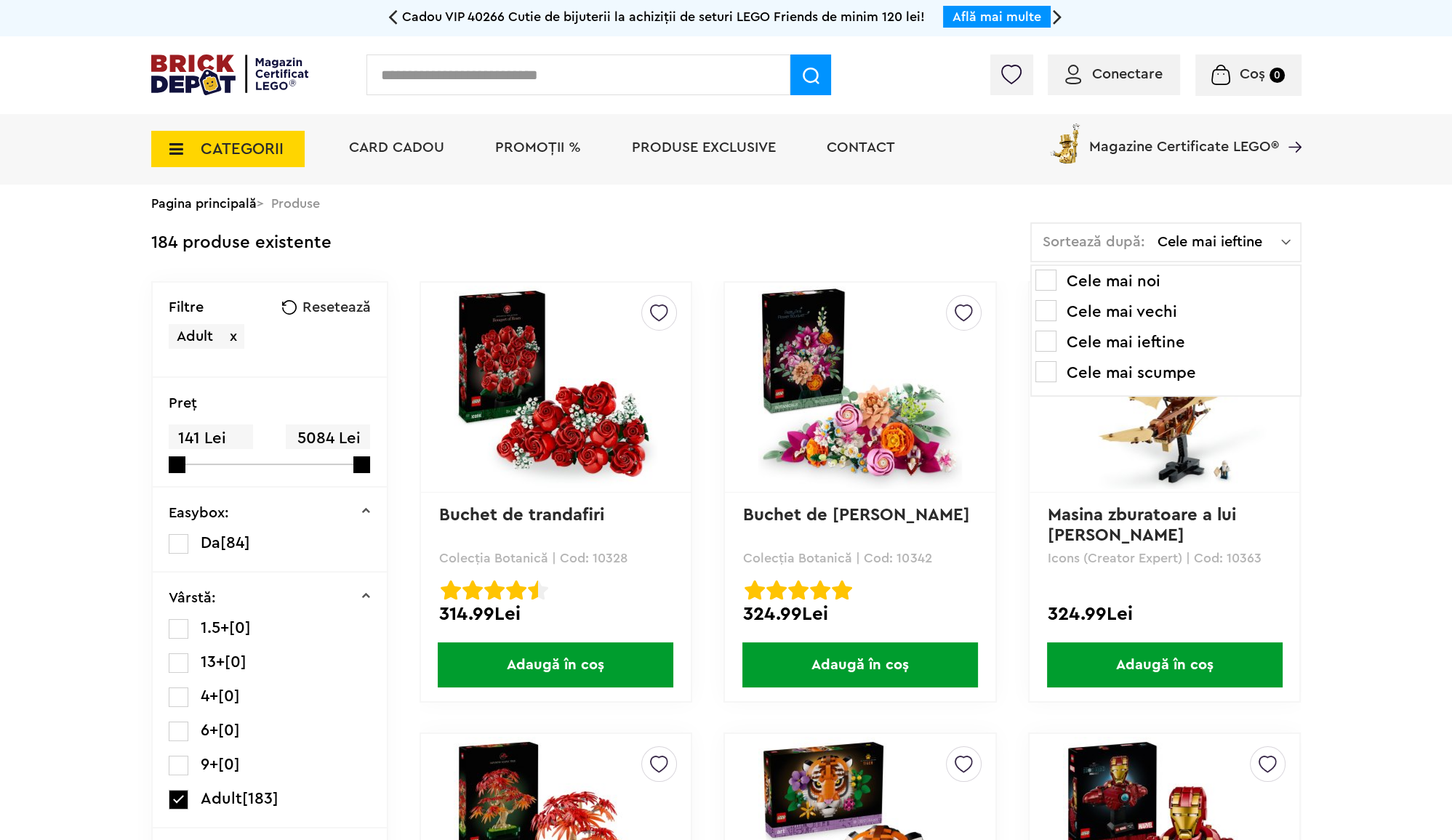
click at [1264, 238] on span "Cele mai ieftine" at bounding box center [1219, 241] width 123 height 14
drag, startPoint x: 171, startPoint y: 464, endPoint x: 109, endPoint y: 465, distance: 62.0
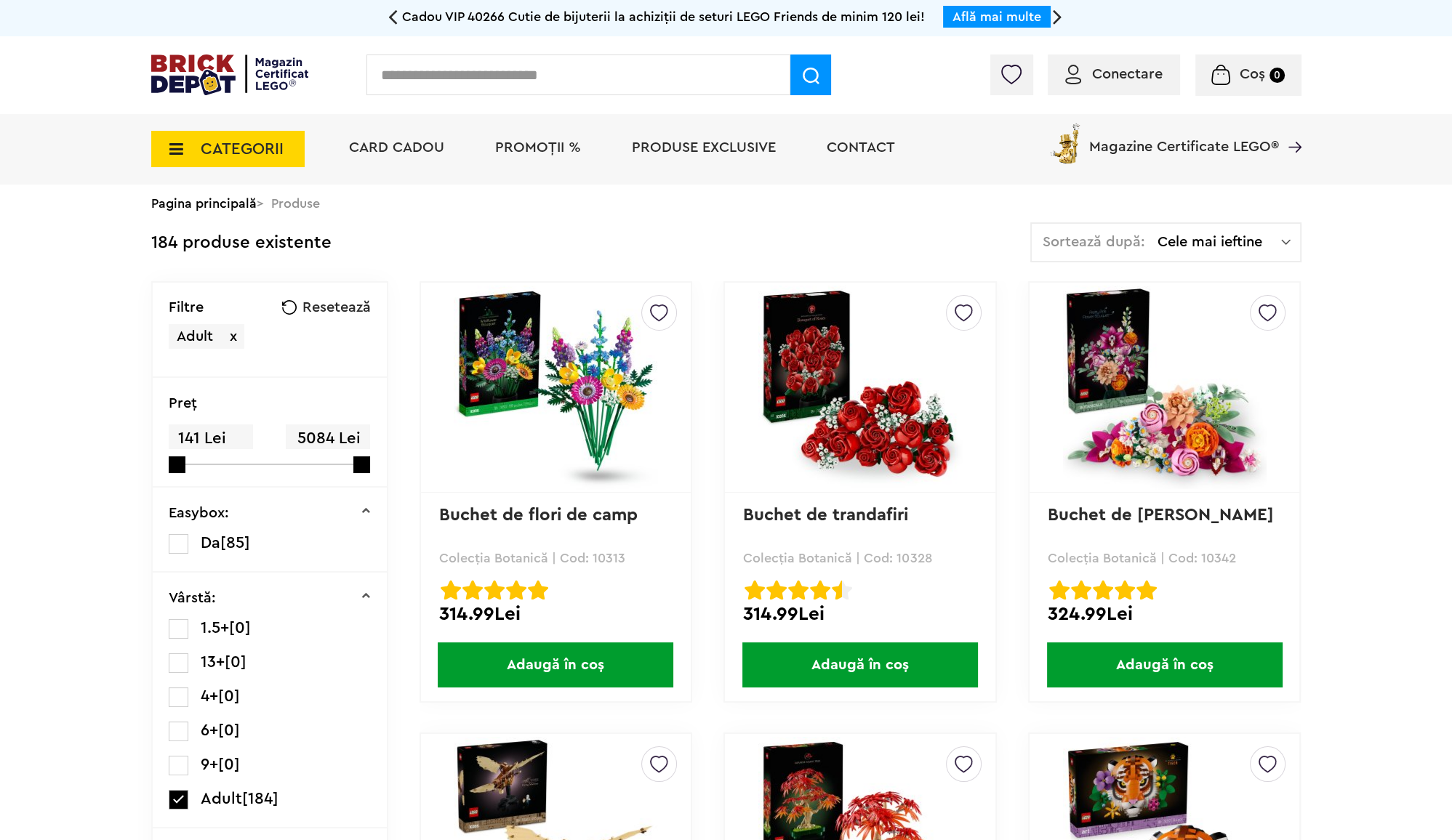
click at [211, 439] on span "141 Lei" at bounding box center [211, 438] width 85 height 29
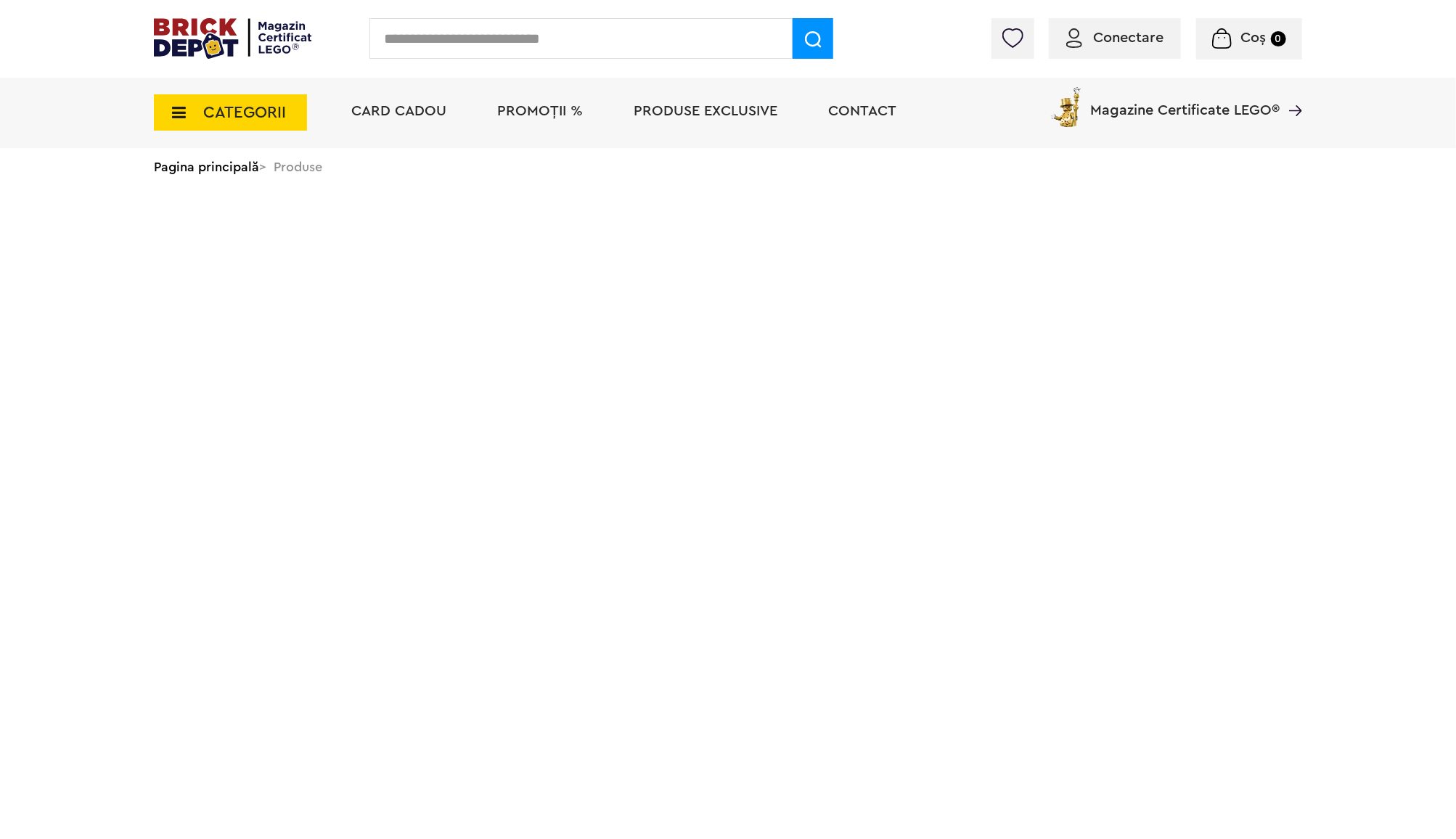
click at [203, 222] on html "Adăugat în coș Către coșul tău Continuă cumpărăturile 50% Reducere la o selecți…" at bounding box center [728, 111] width 1456 height 222
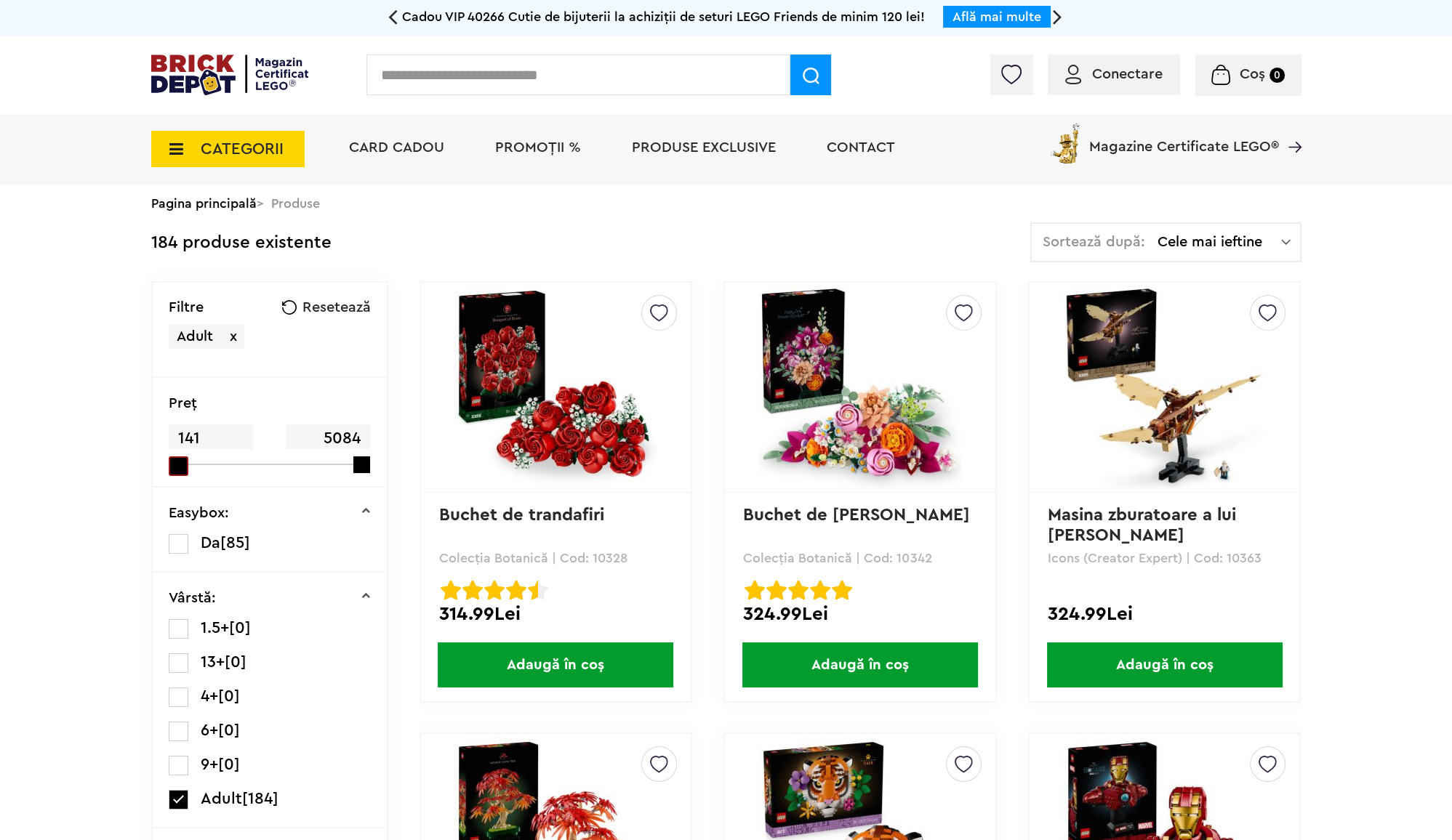
drag, startPoint x: 180, startPoint y: 464, endPoint x: 139, endPoint y: 479, distance: 43.7
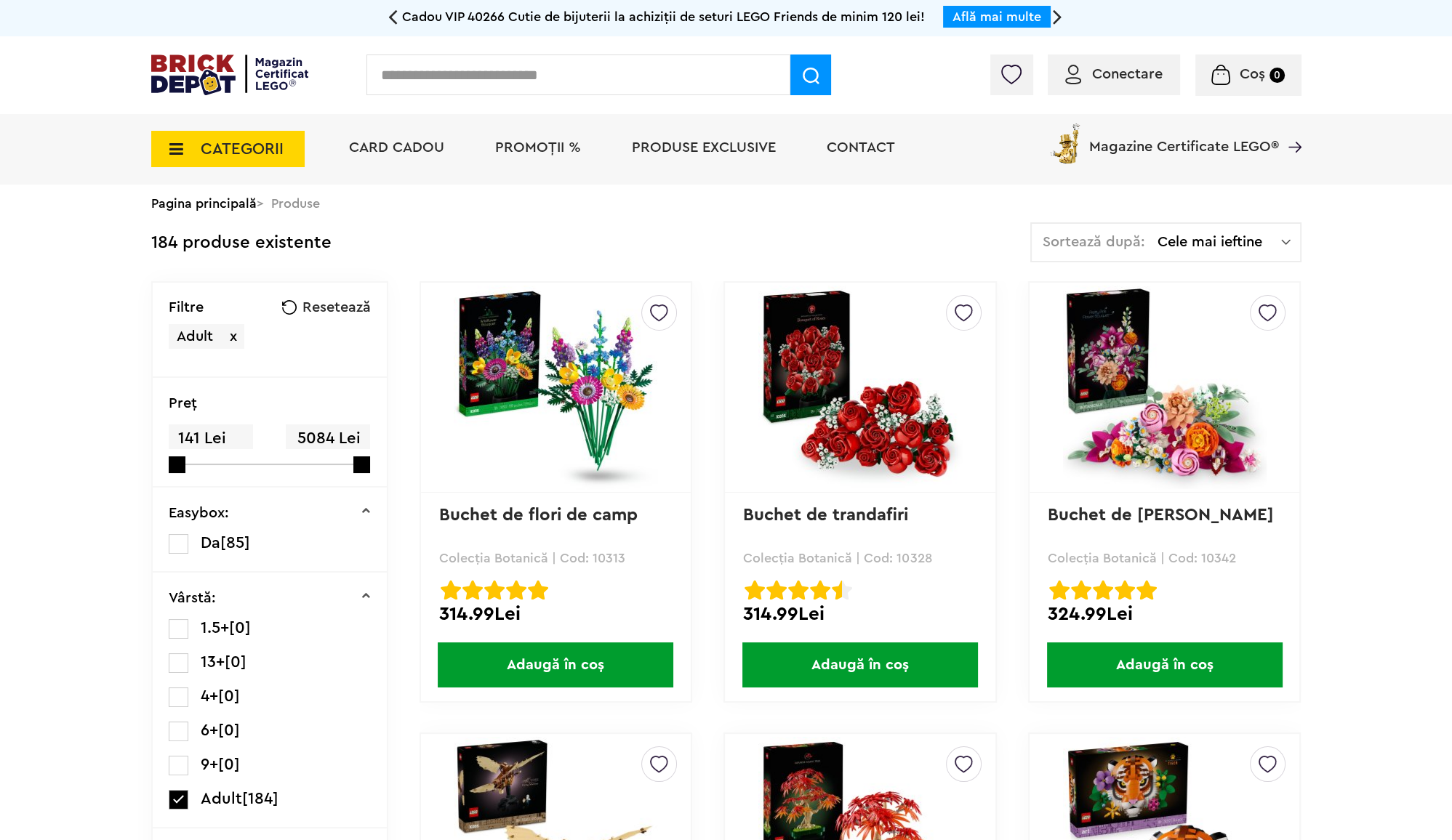
click at [287, 157] on span "CATEGORII" at bounding box center [227, 148] width 154 height 36
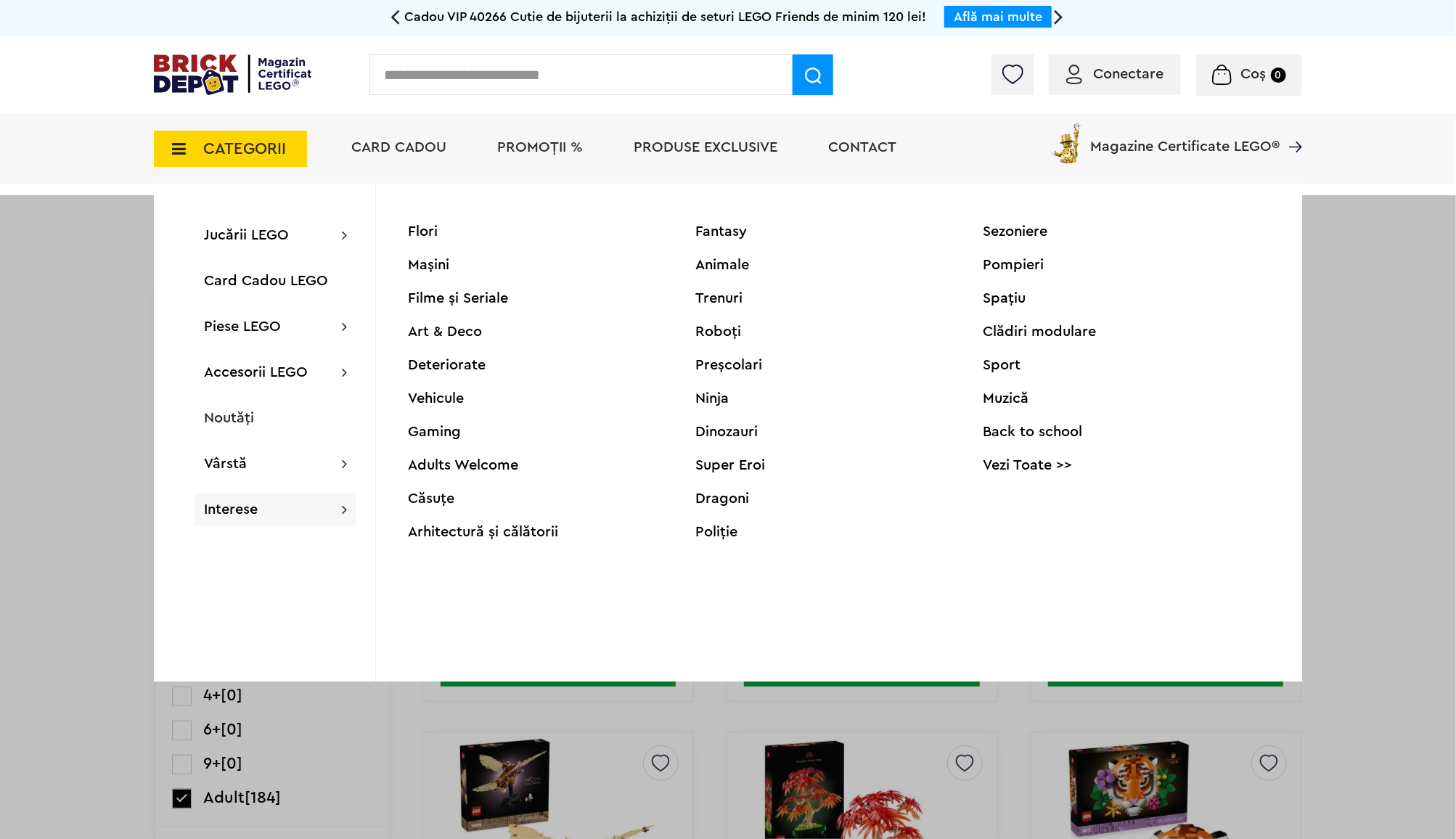
click at [507, 472] on div "Adults Welcome" at bounding box center [551, 465] width 287 height 14
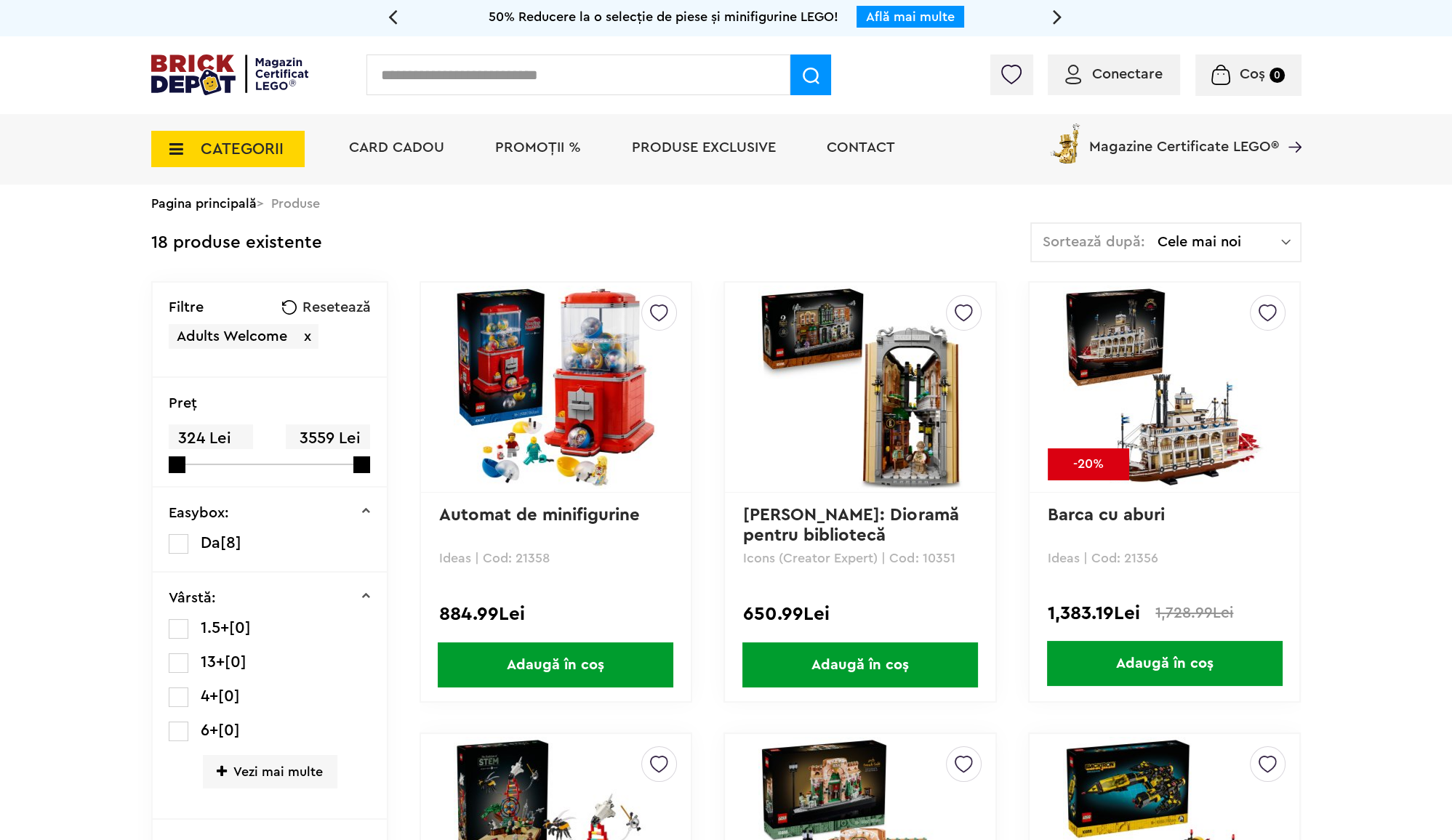
click at [258, 160] on span "CATEGORII" at bounding box center [227, 148] width 154 height 36
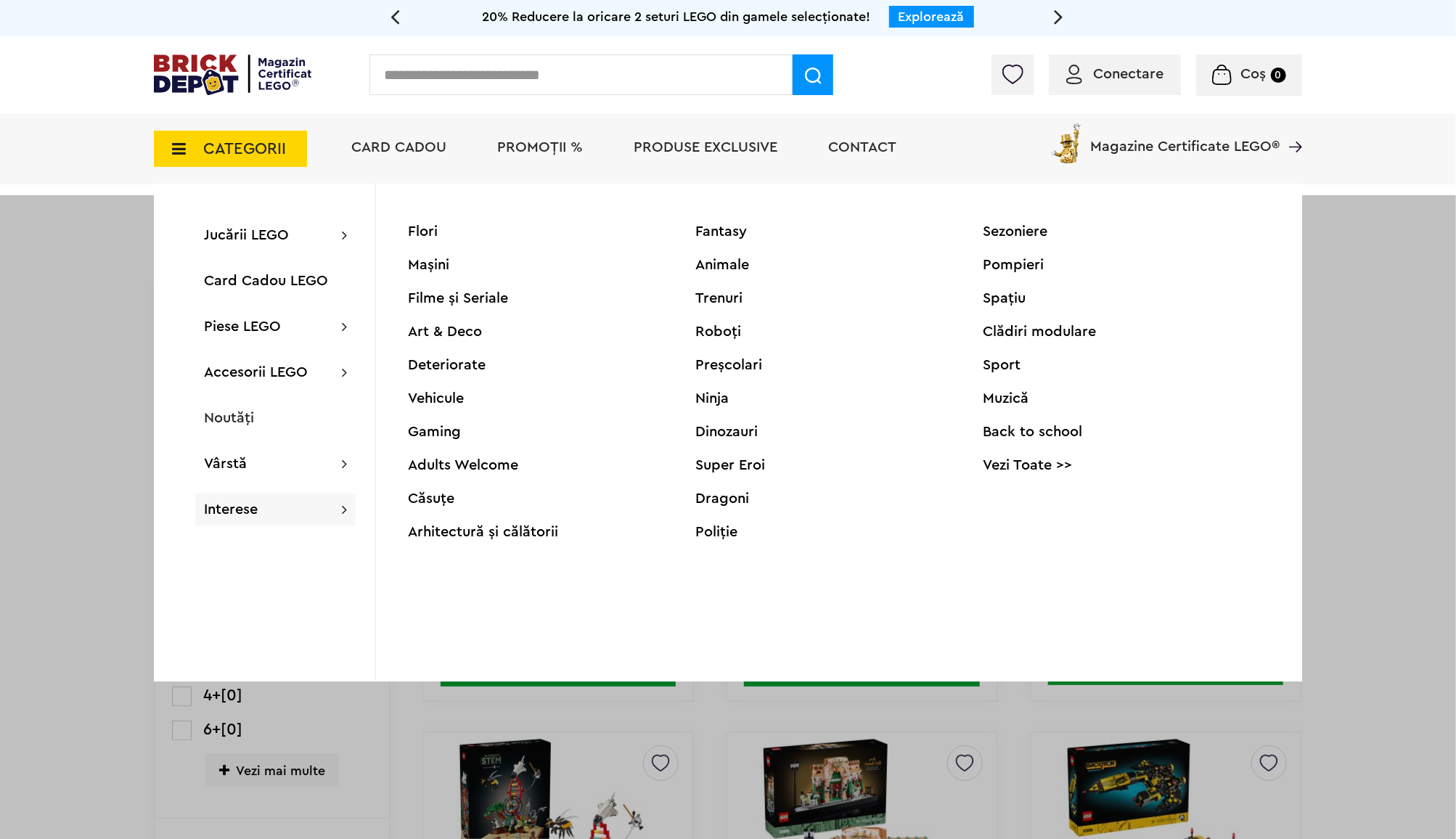
click at [1030, 394] on div "Muzică" at bounding box center [1126, 398] width 287 height 14
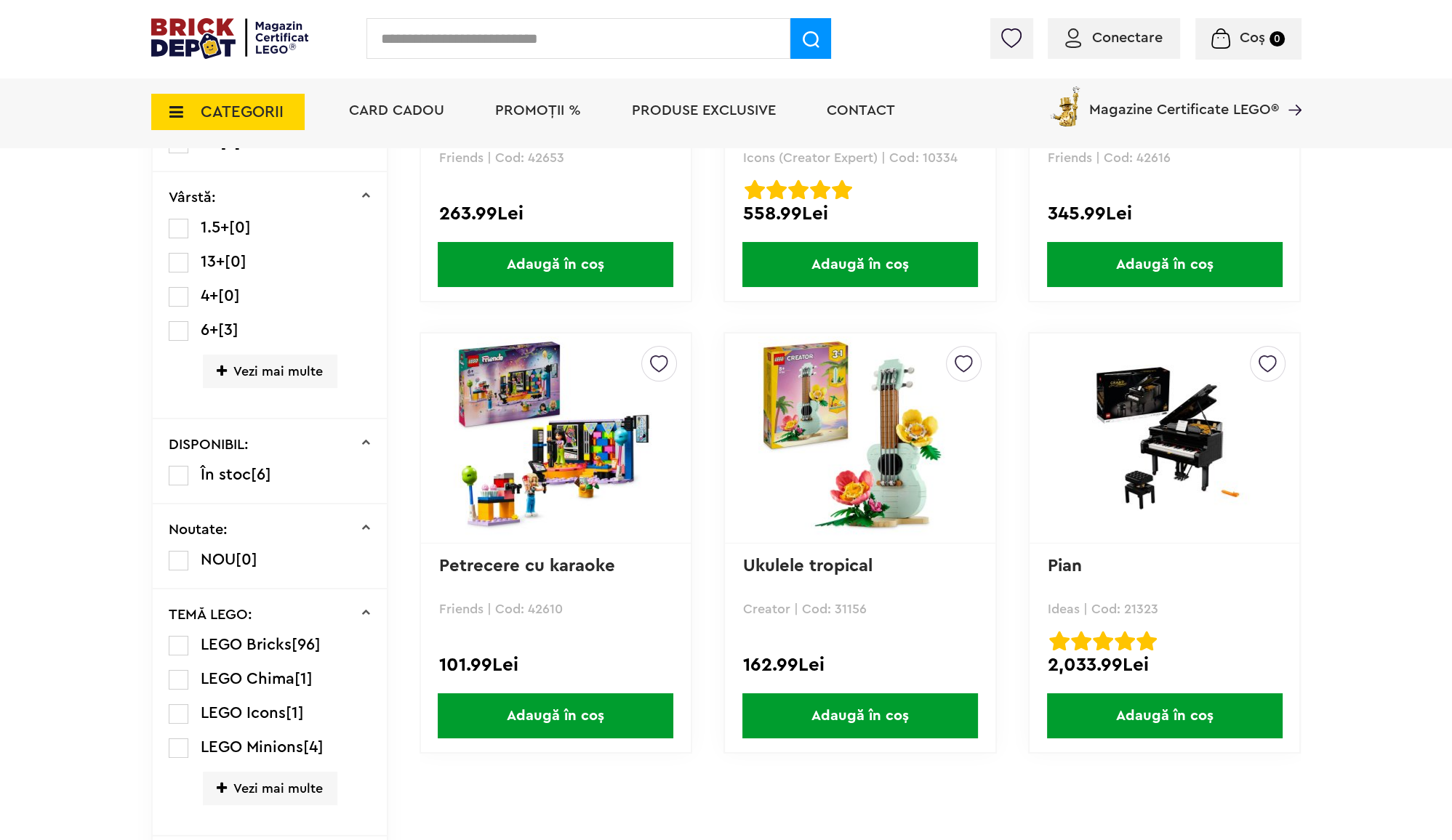
scroll to position [430, 0]
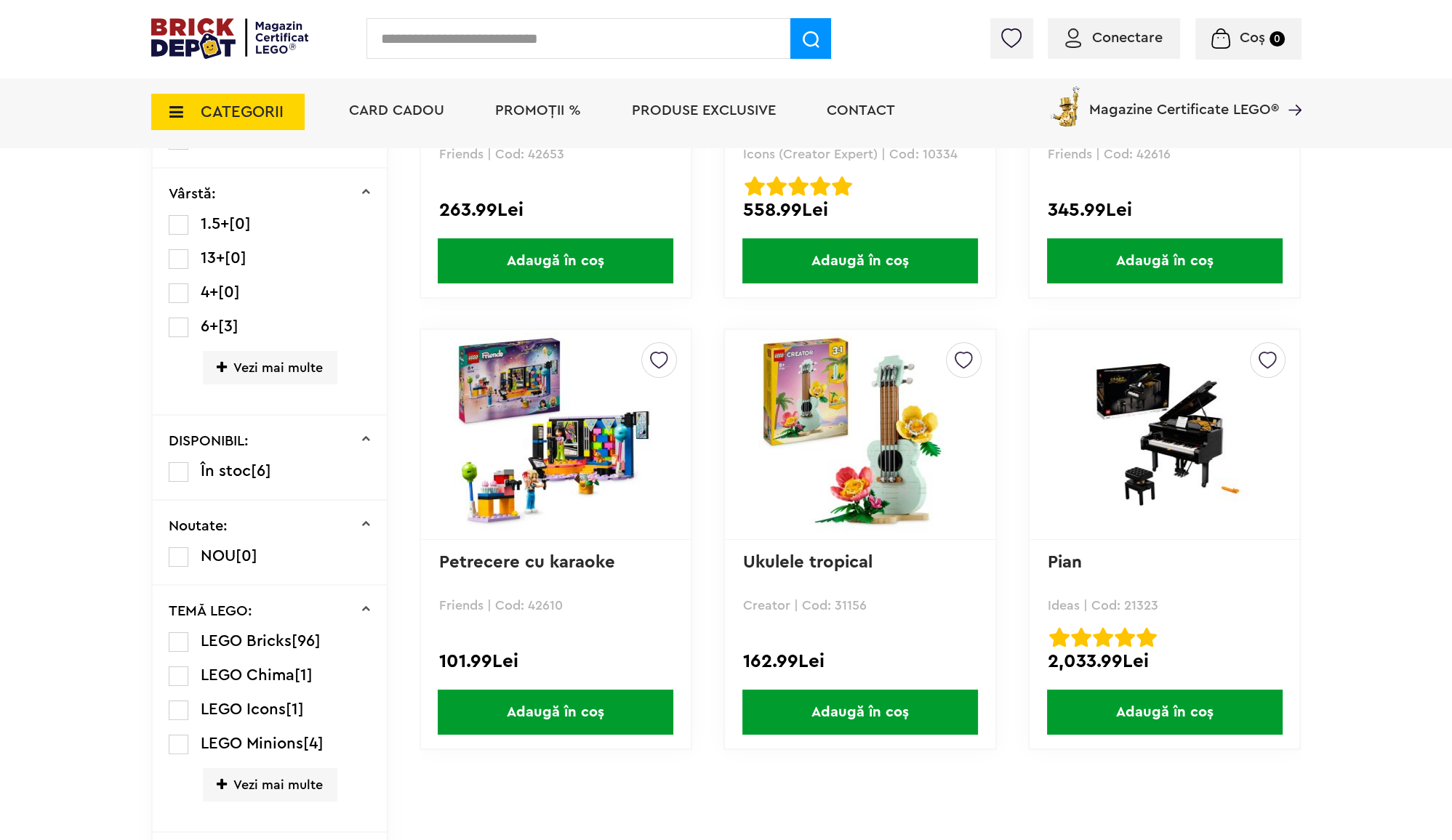
click at [841, 560] on link "Ukulele tropical" at bounding box center [808, 563] width 129 height 18
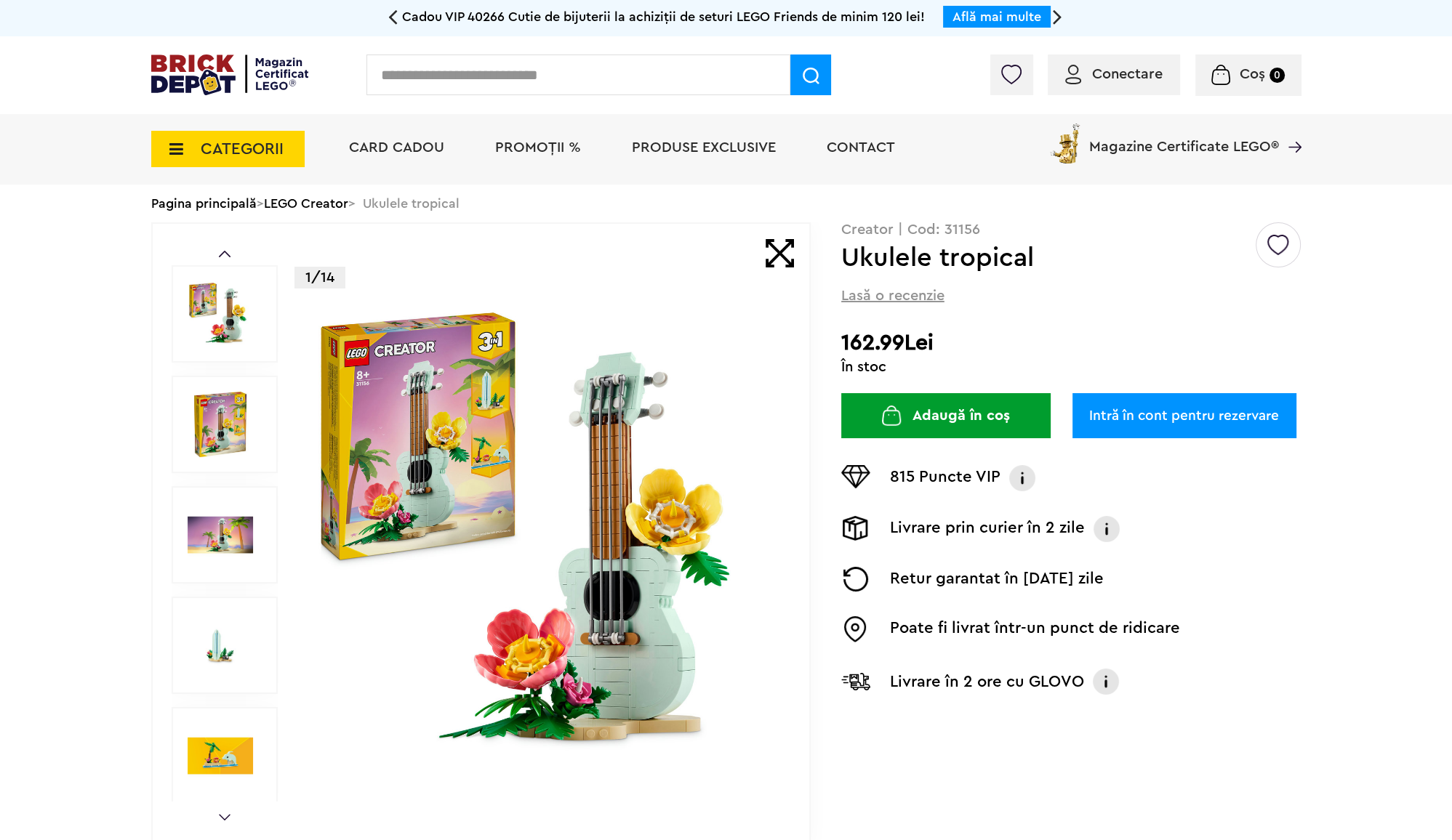
click at [223, 543] on img at bounding box center [221, 535] width 65 height 65
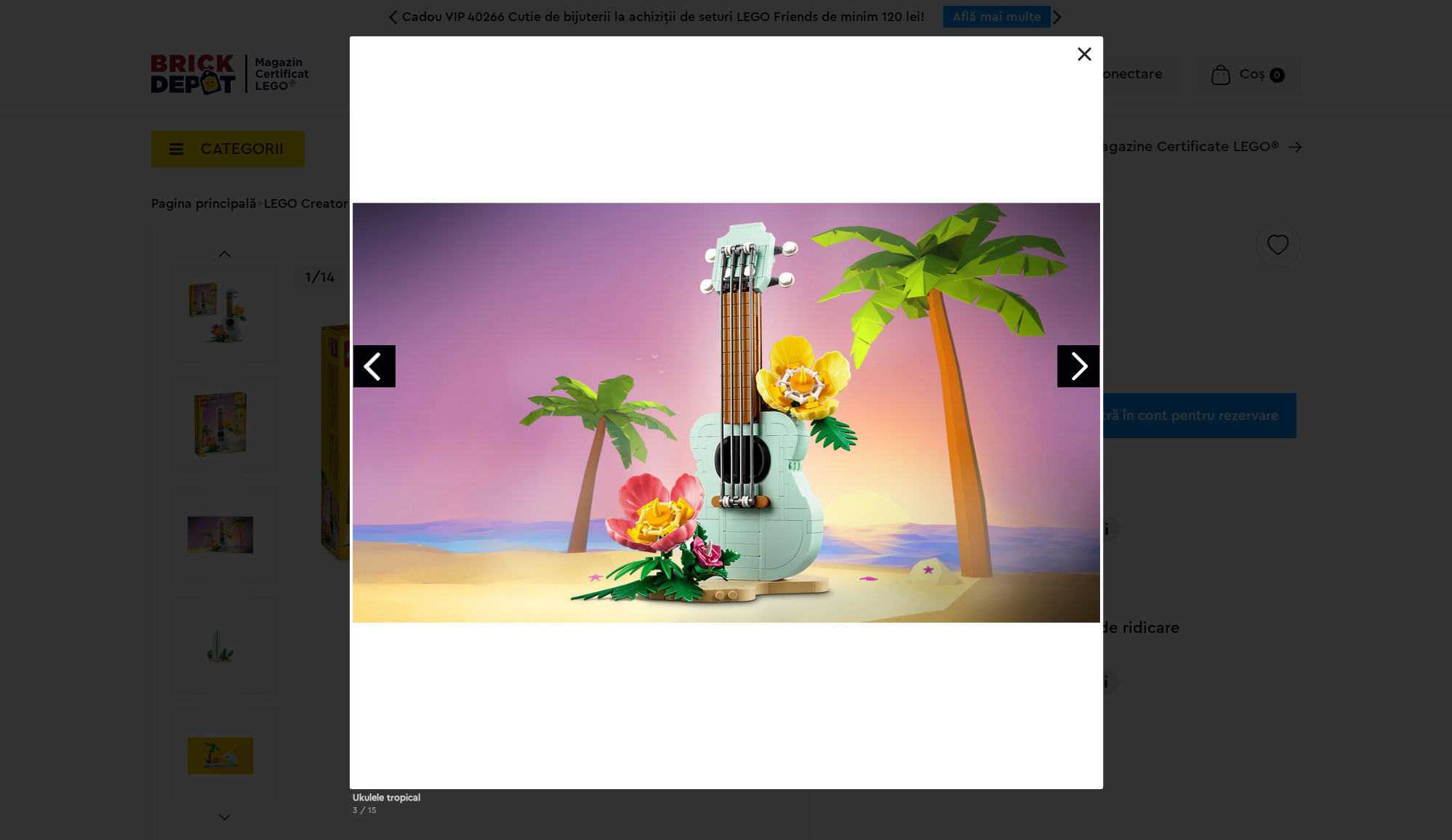
click at [1084, 63] on div at bounding box center [726, 412] width 753 height 753
click at [1080, 55] on link at bounding box center [1085, 54] width 14 height 14
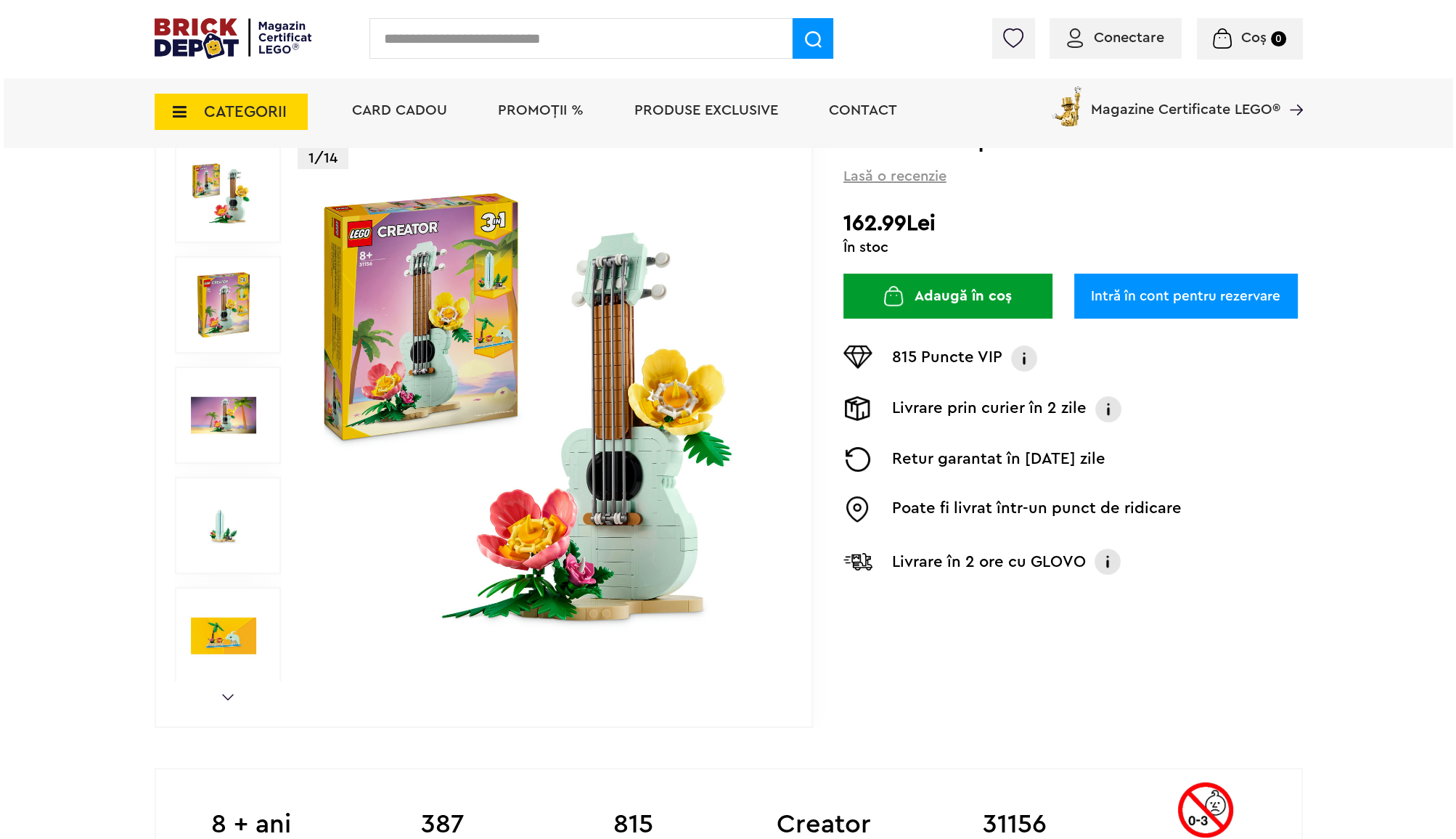
scroll to position [147, 0]
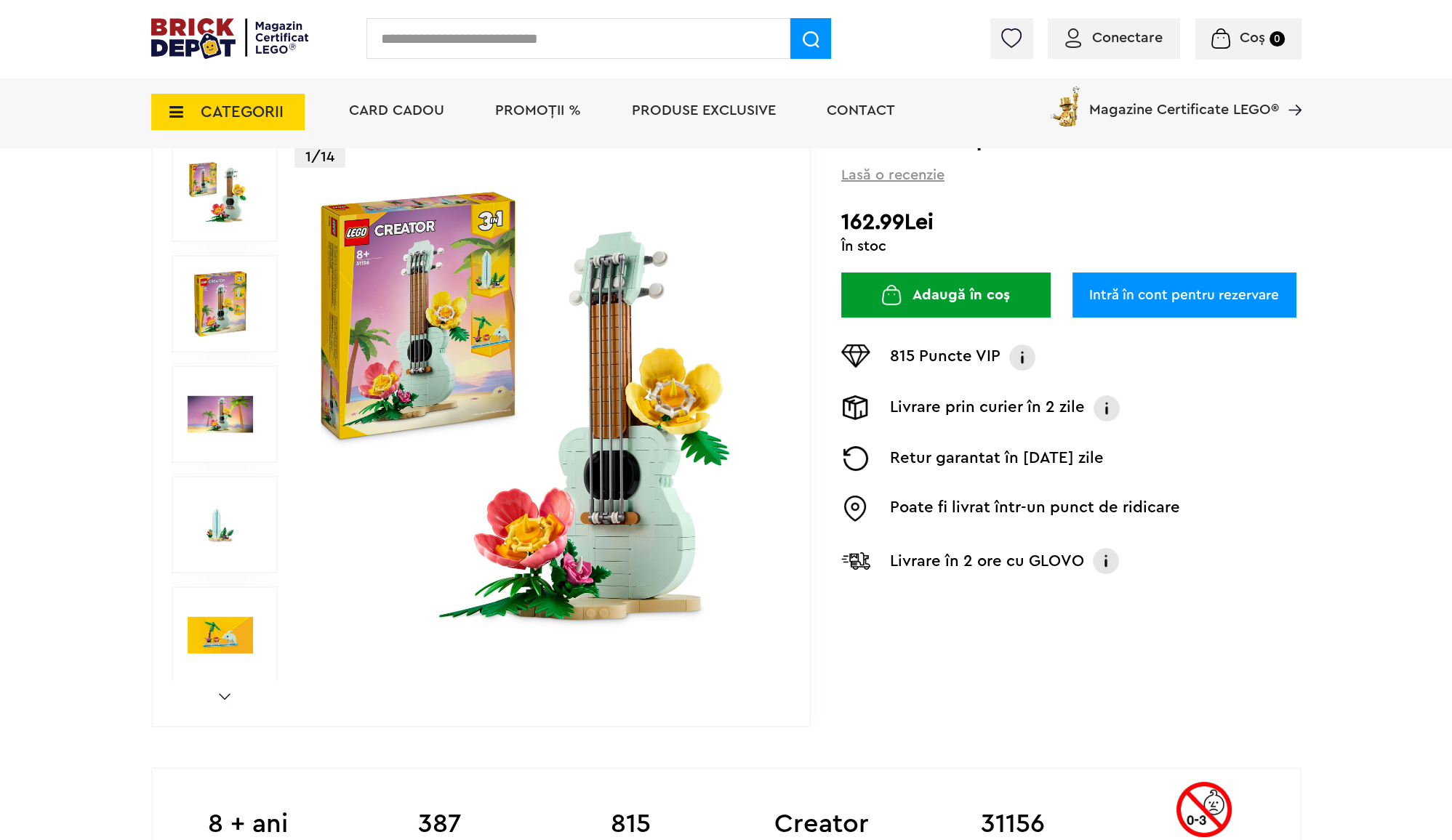
click at [224, 637] on img at bounding box center [221, 635] width 65 height 65
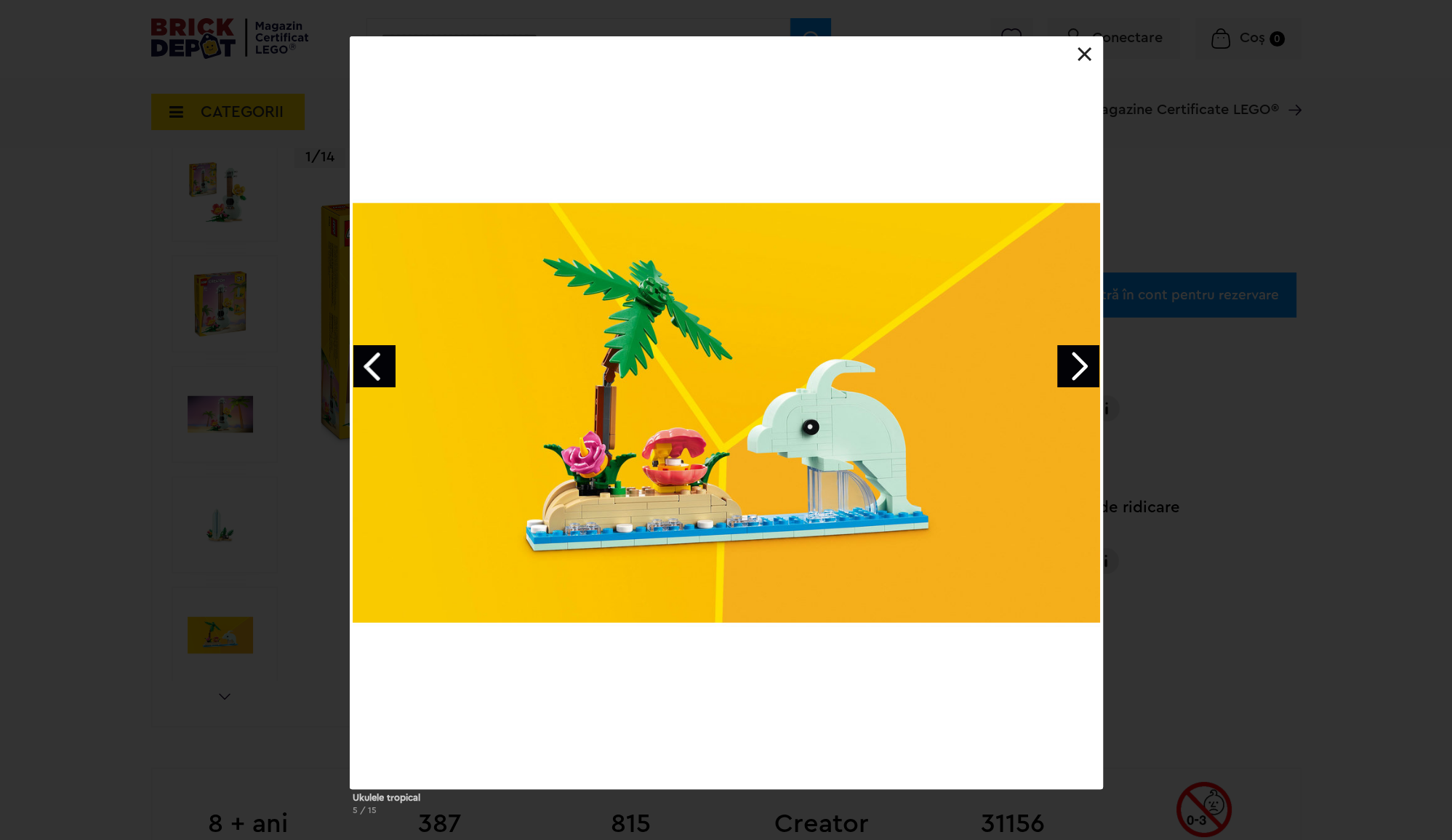
click at [1072, 369] on link "Next image" at bounding box center [1079, 366] width 42 height 42
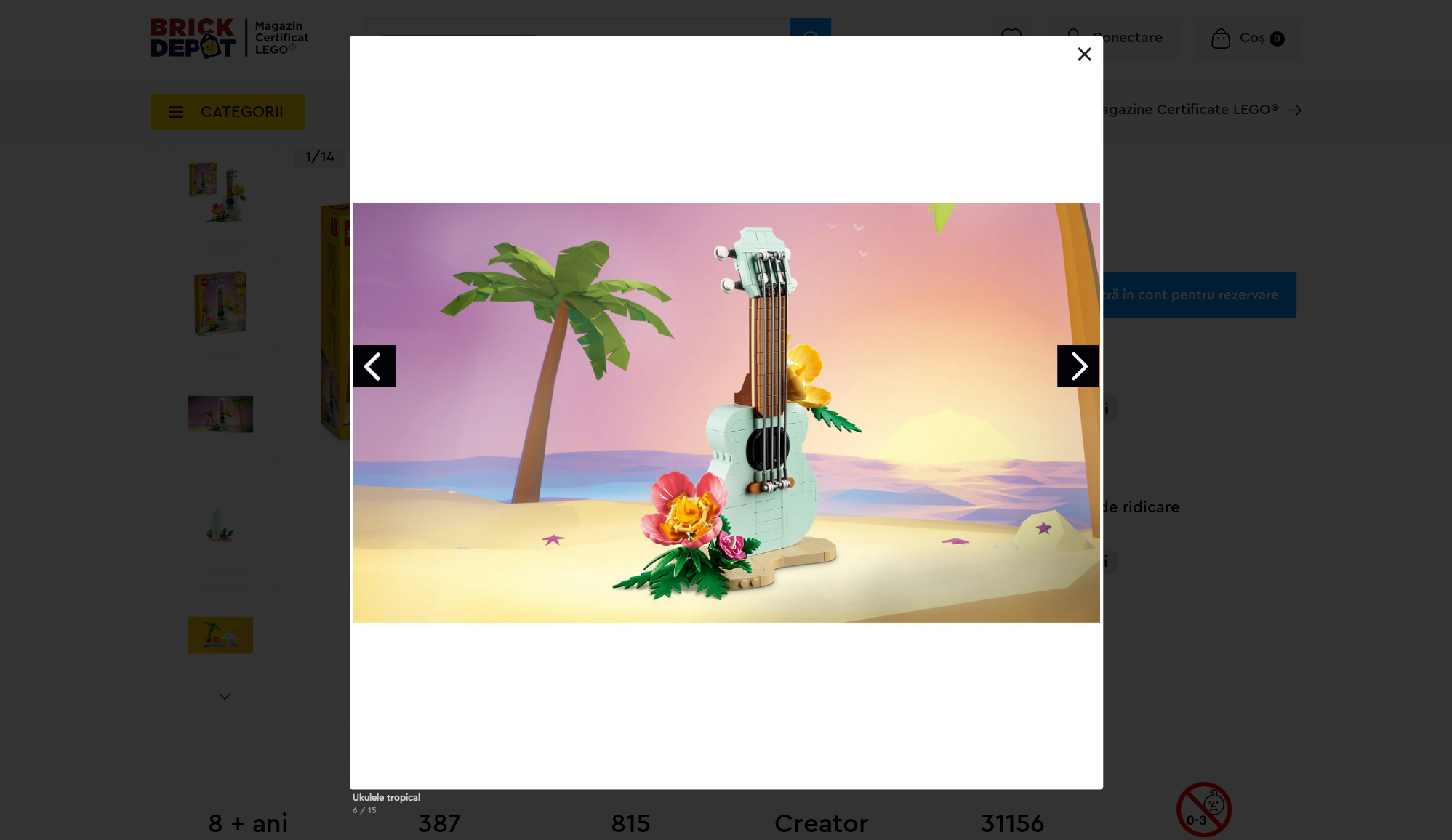
click at [1072, 369] on link "Next image" at bounding box center [1079, 366] width 42 height 42
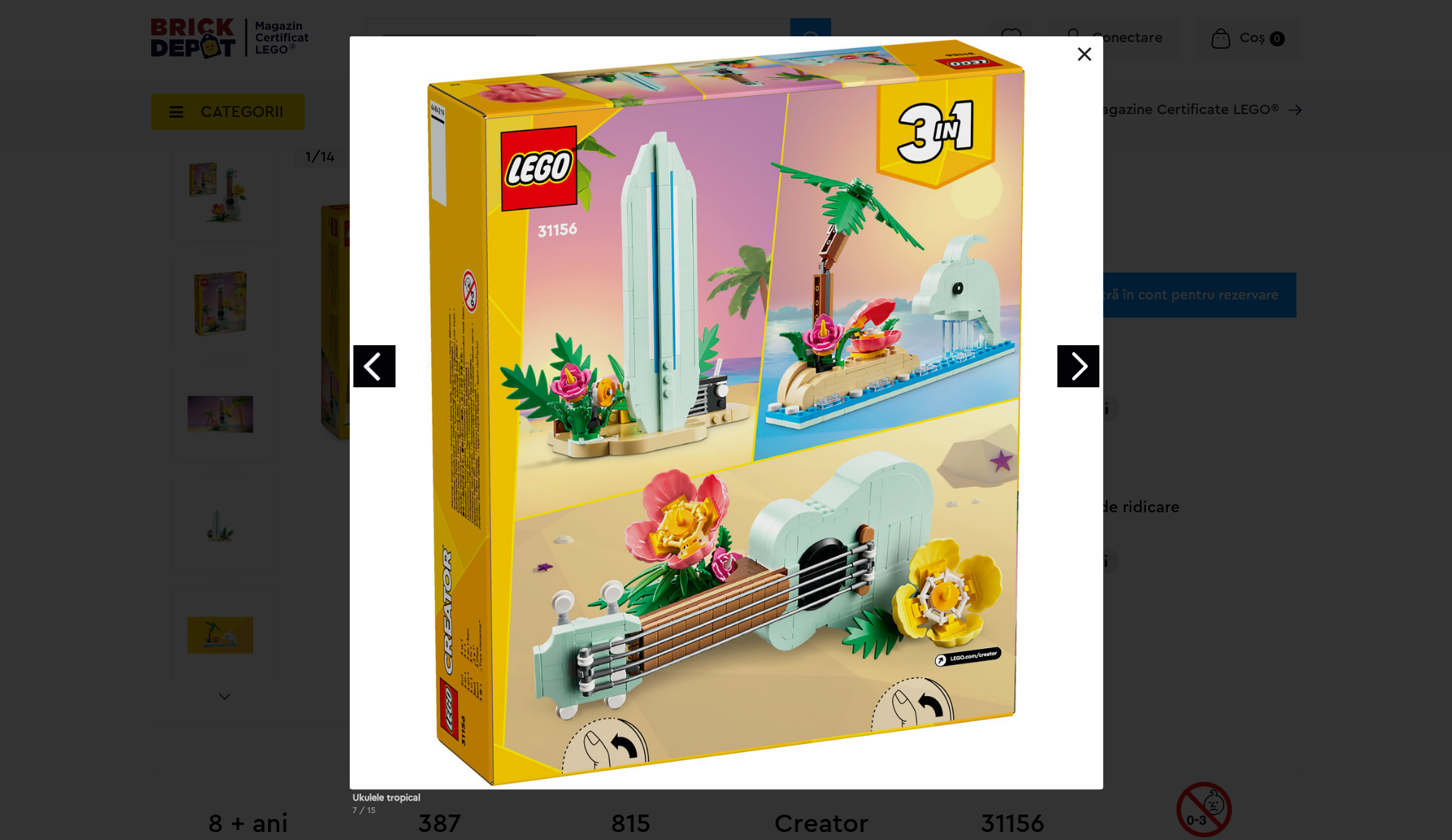
click at [1072, 369] on link "Next image" at bounding box center [1079, 366] width 42 height 42
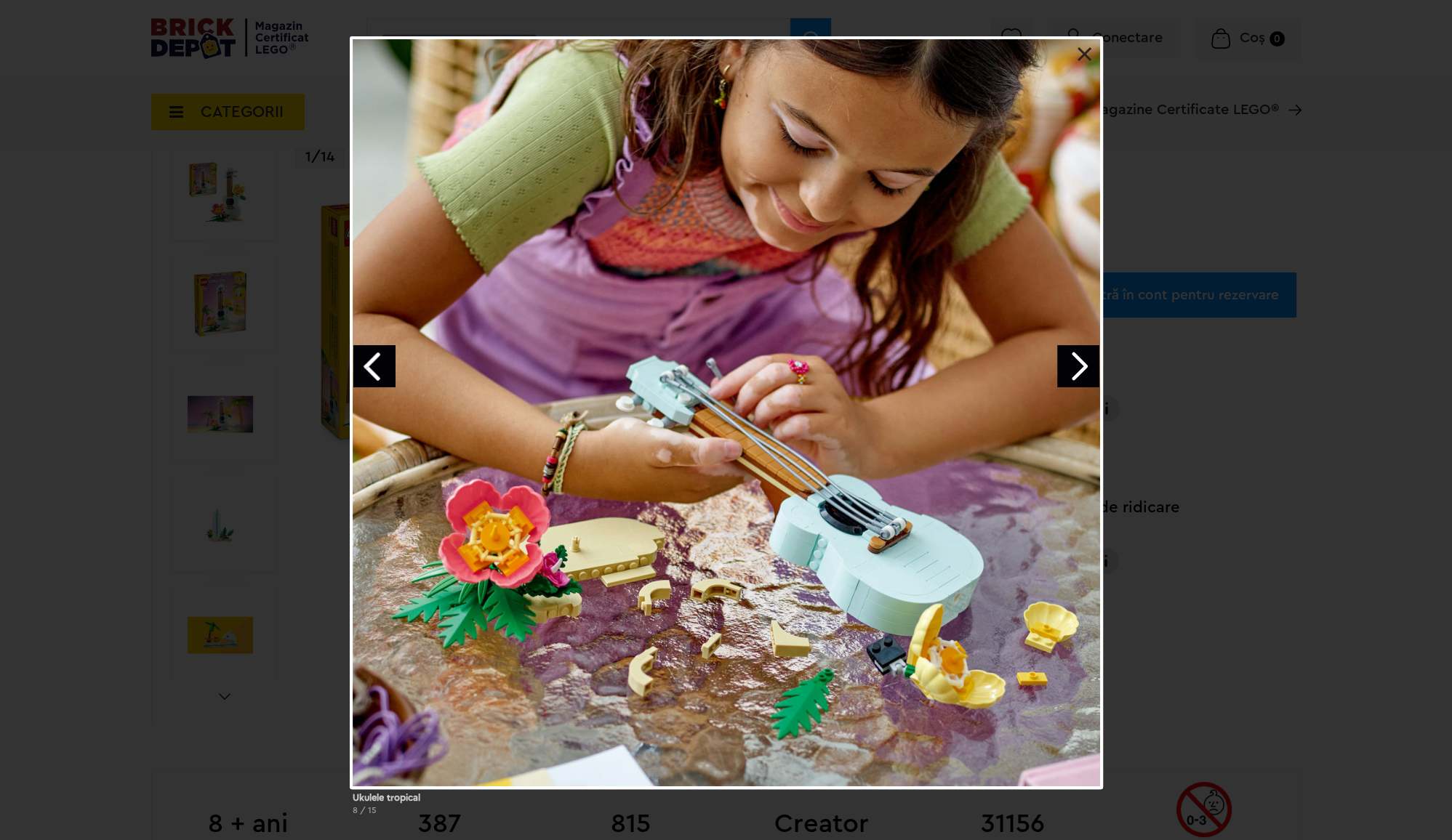
click at [1183, 186] on div "Ukulele tropical 8 / 15" at bounding box center [726, 431] width 1452 height 791
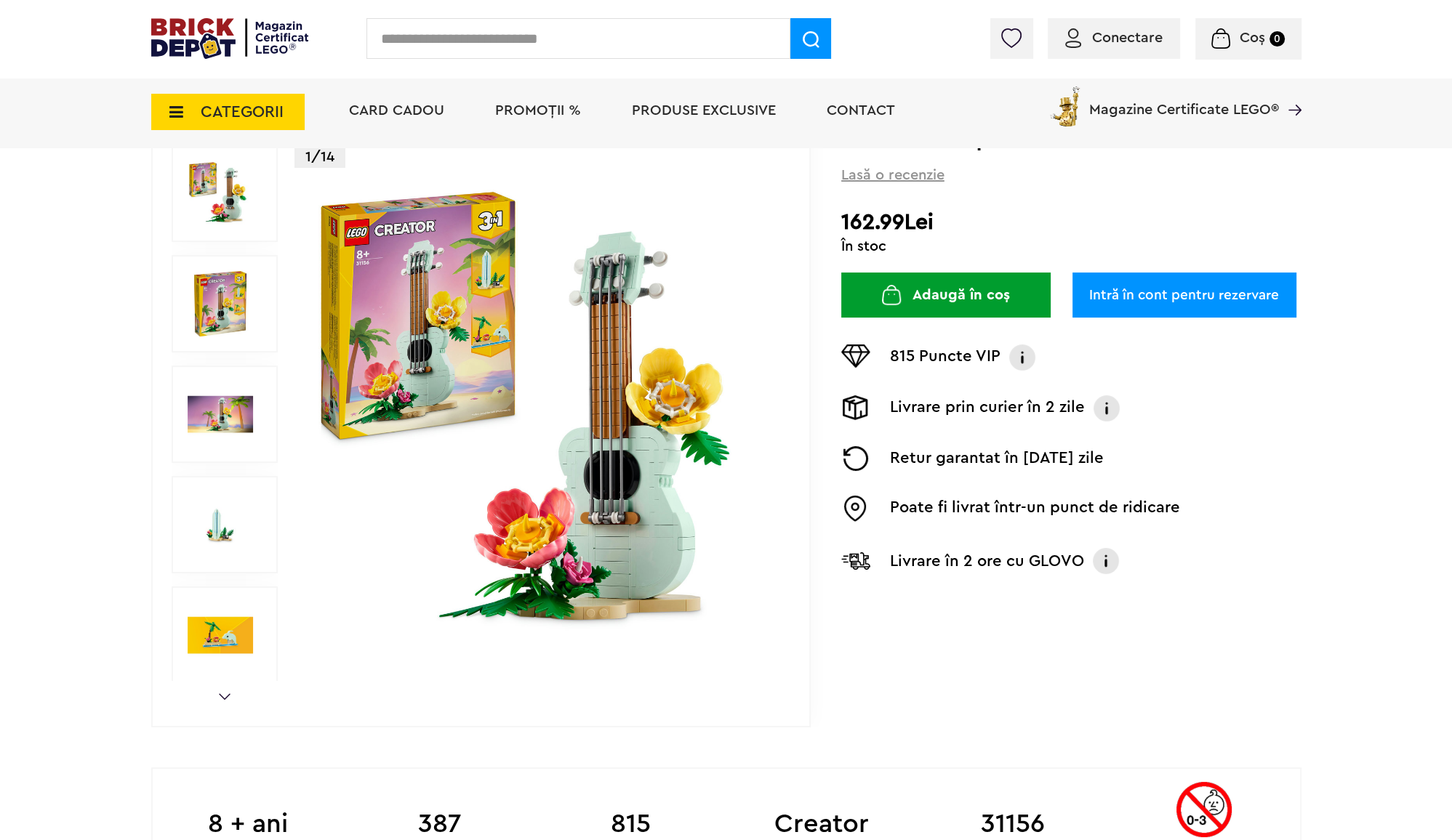
click at [953, 297] on button "Adaugă în coș" at bounding box center [946, 295] width 210 height 45
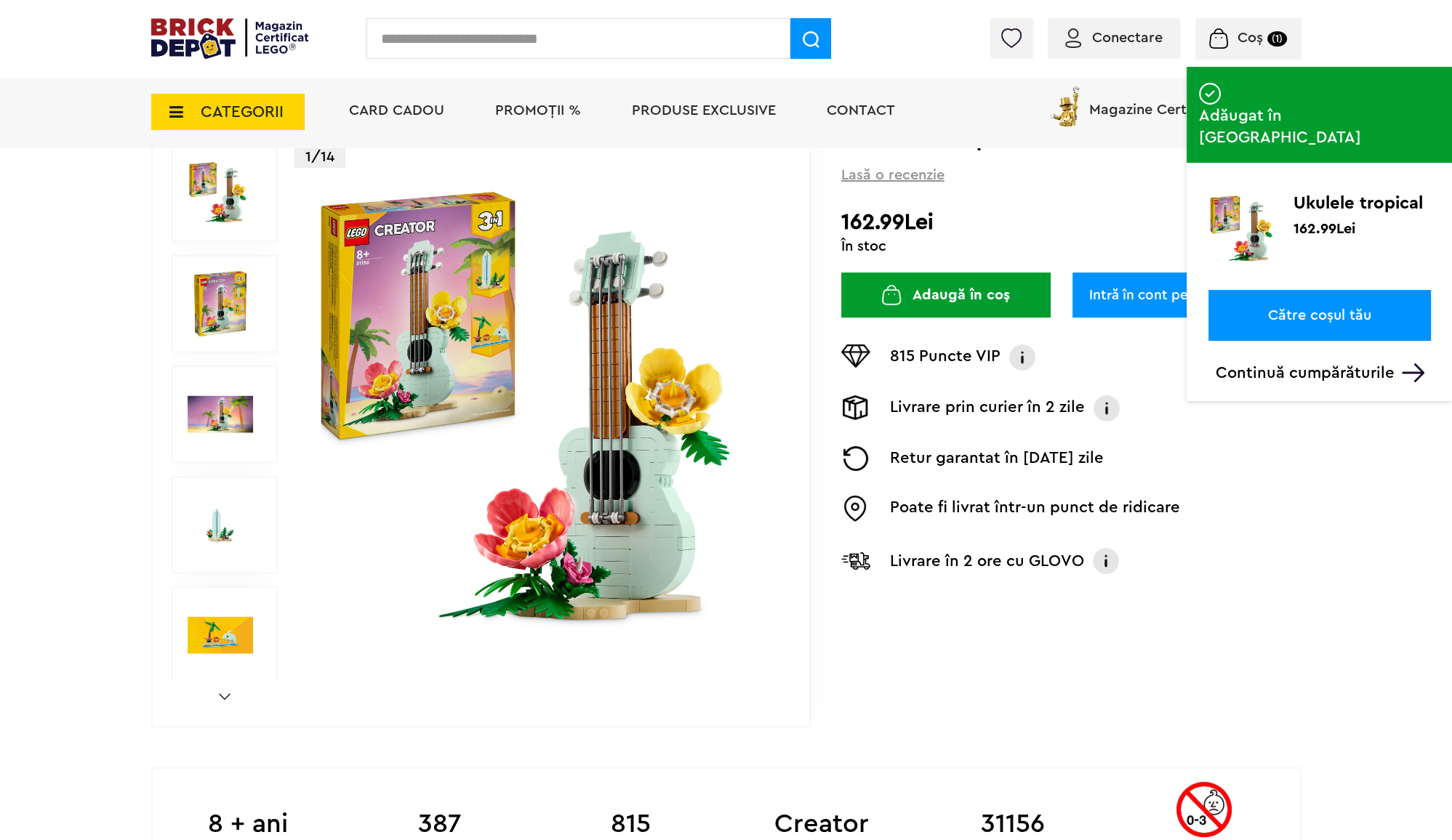
click at [633, 32] on input "text" at bounding box center [578, 39] width 424 height 41
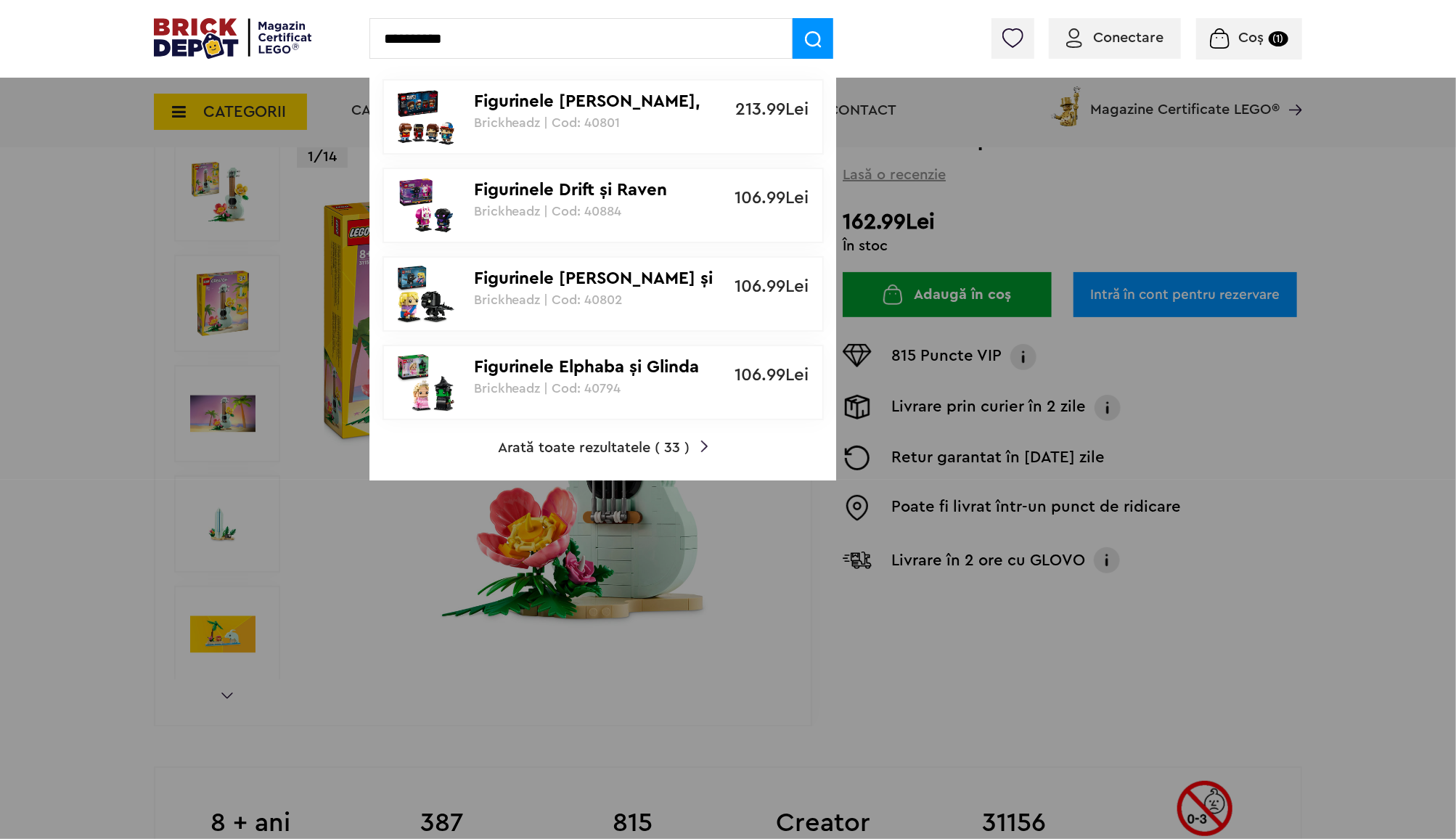
type input "**********"
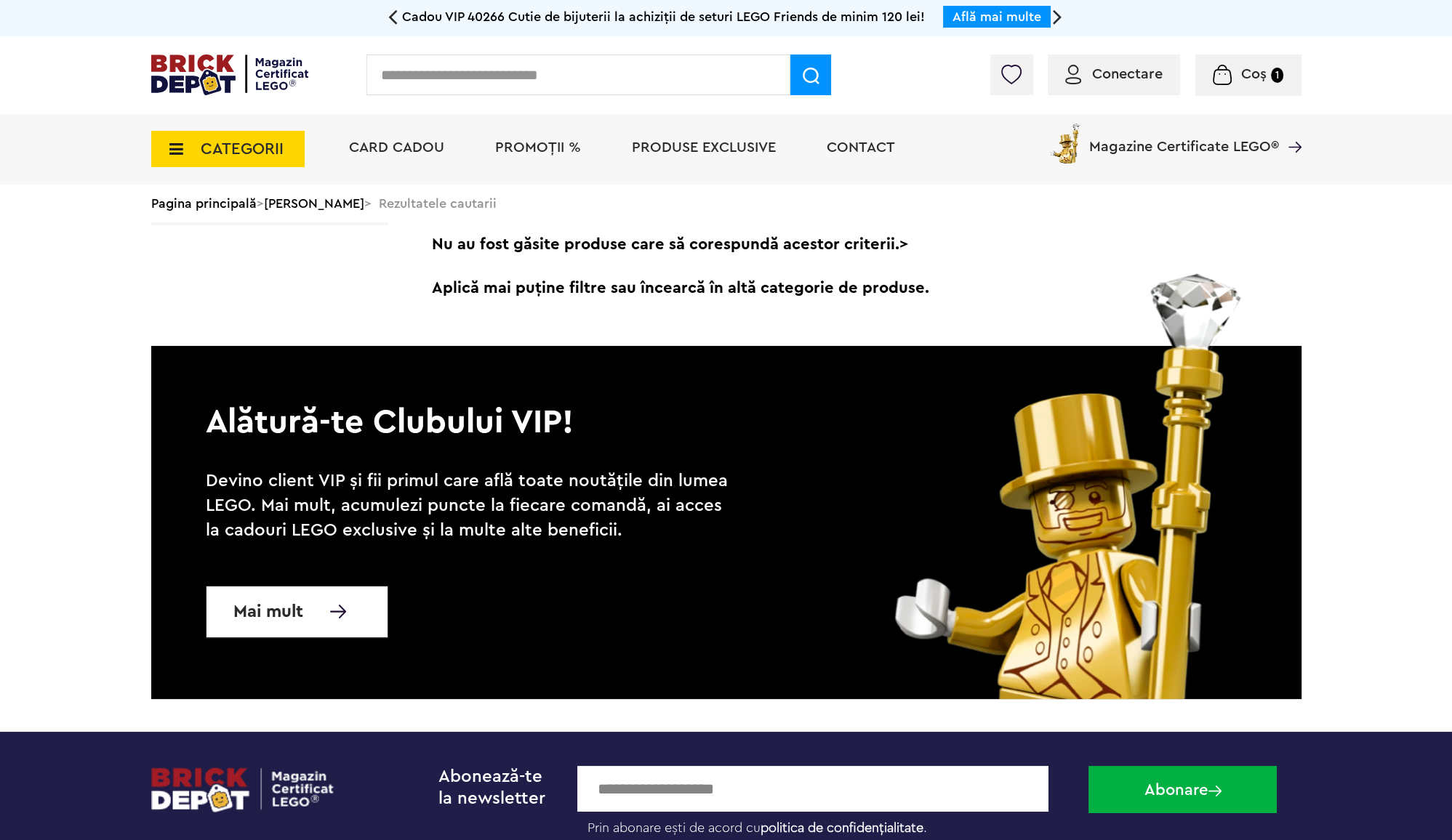
click at [226, 149] on span "CATEGORII" at bounding box center [242, 148] width 83 height 16
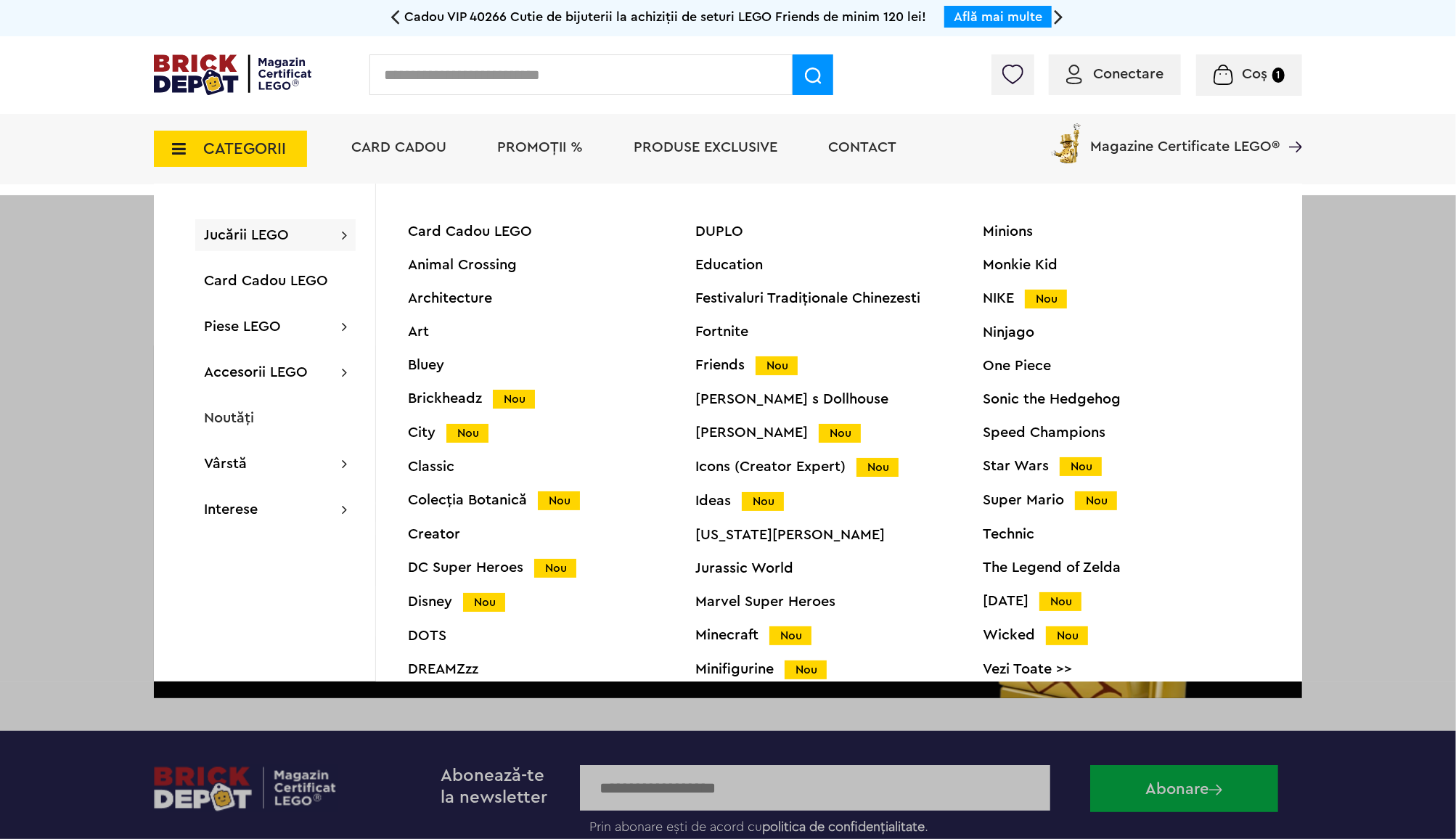
click at [455, 401] on div "Brickheadz Nou" at bounding box center [551, 399] width 287 height 15
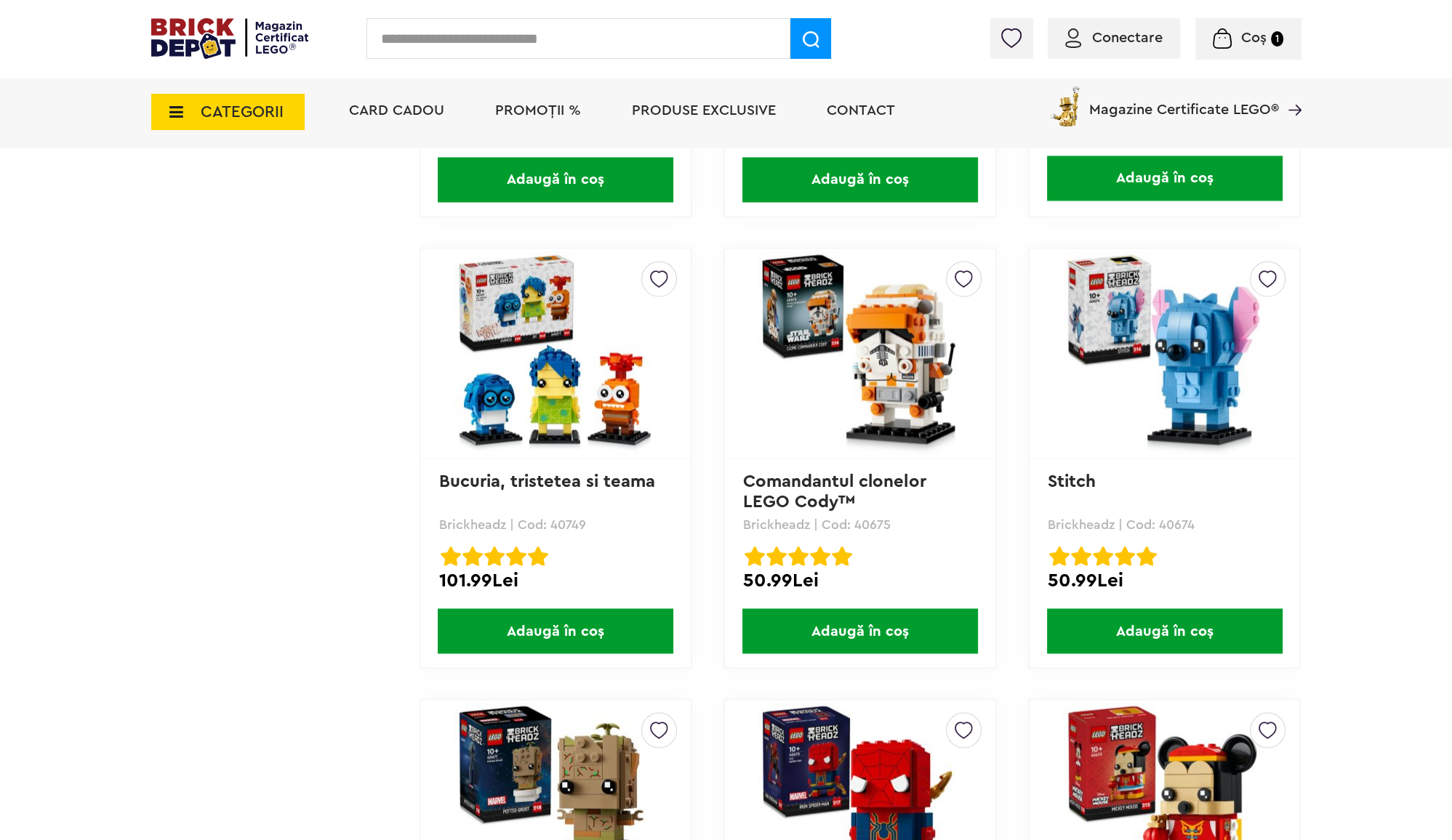
scroll to position [3378, 0]
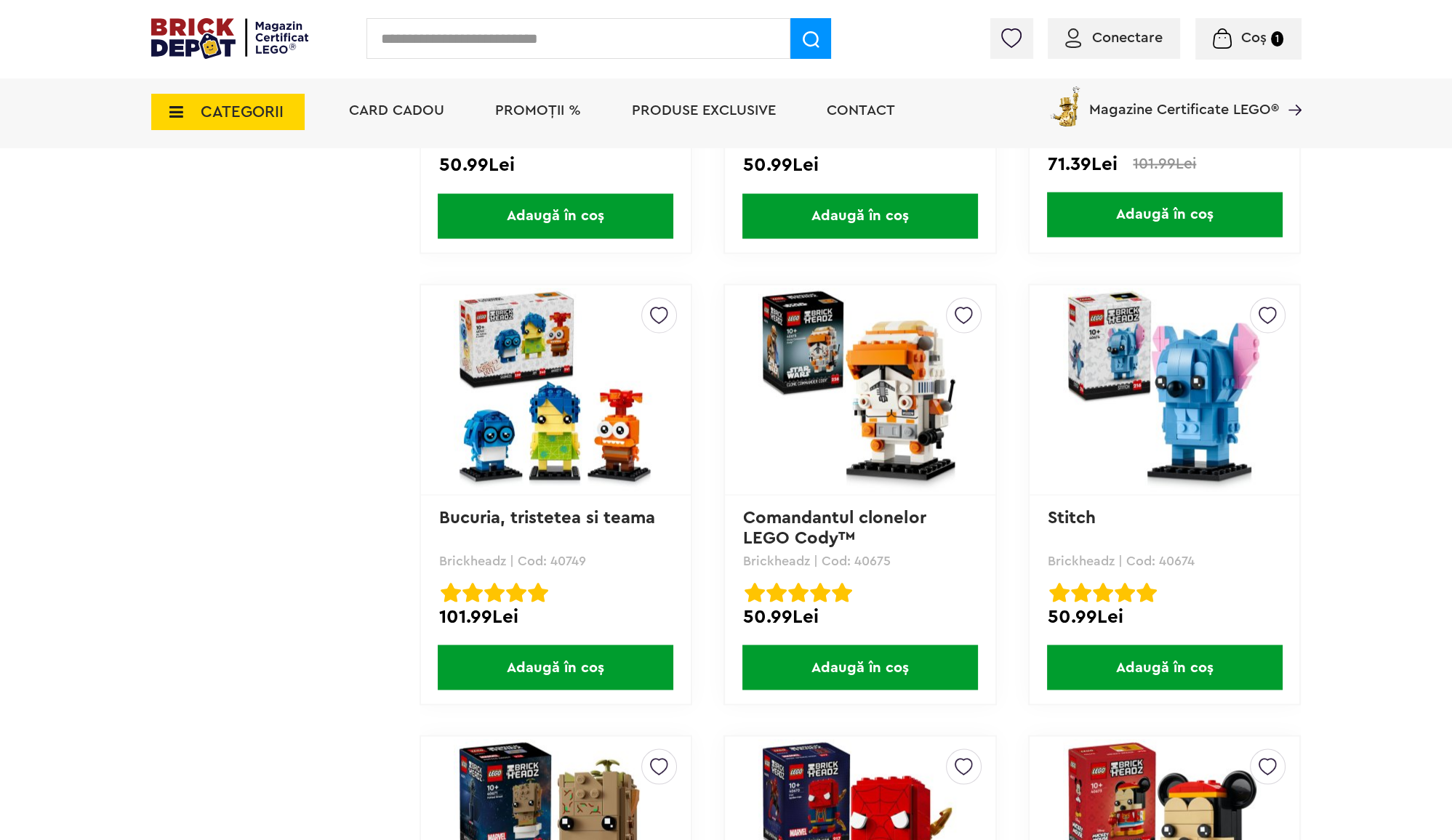
click at [1194, 434] on img at bounding box center [1164, 389] width 204 height 204
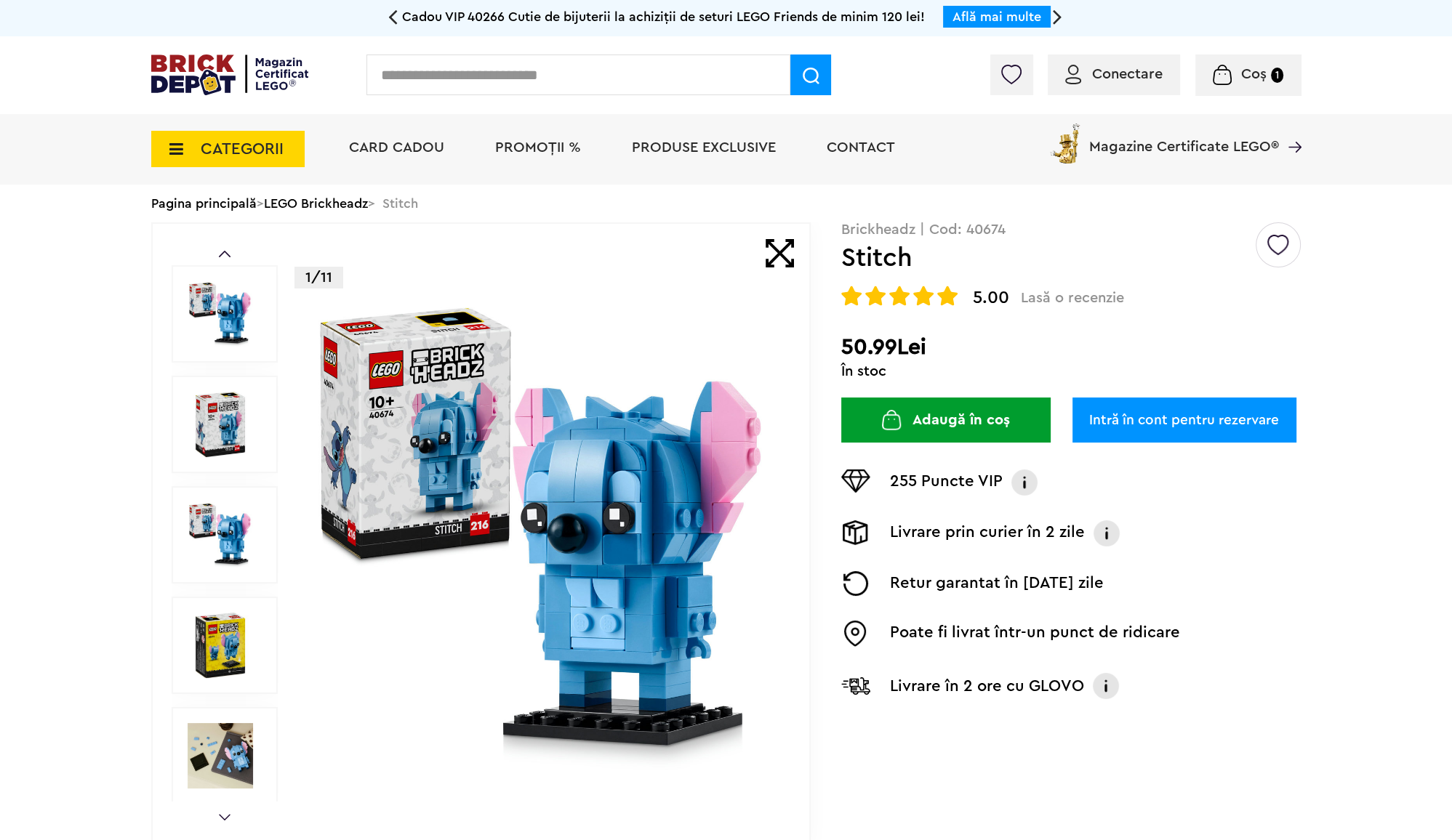
click at [228, 537] on img at bounding box center [221, 535] width 65 height 65
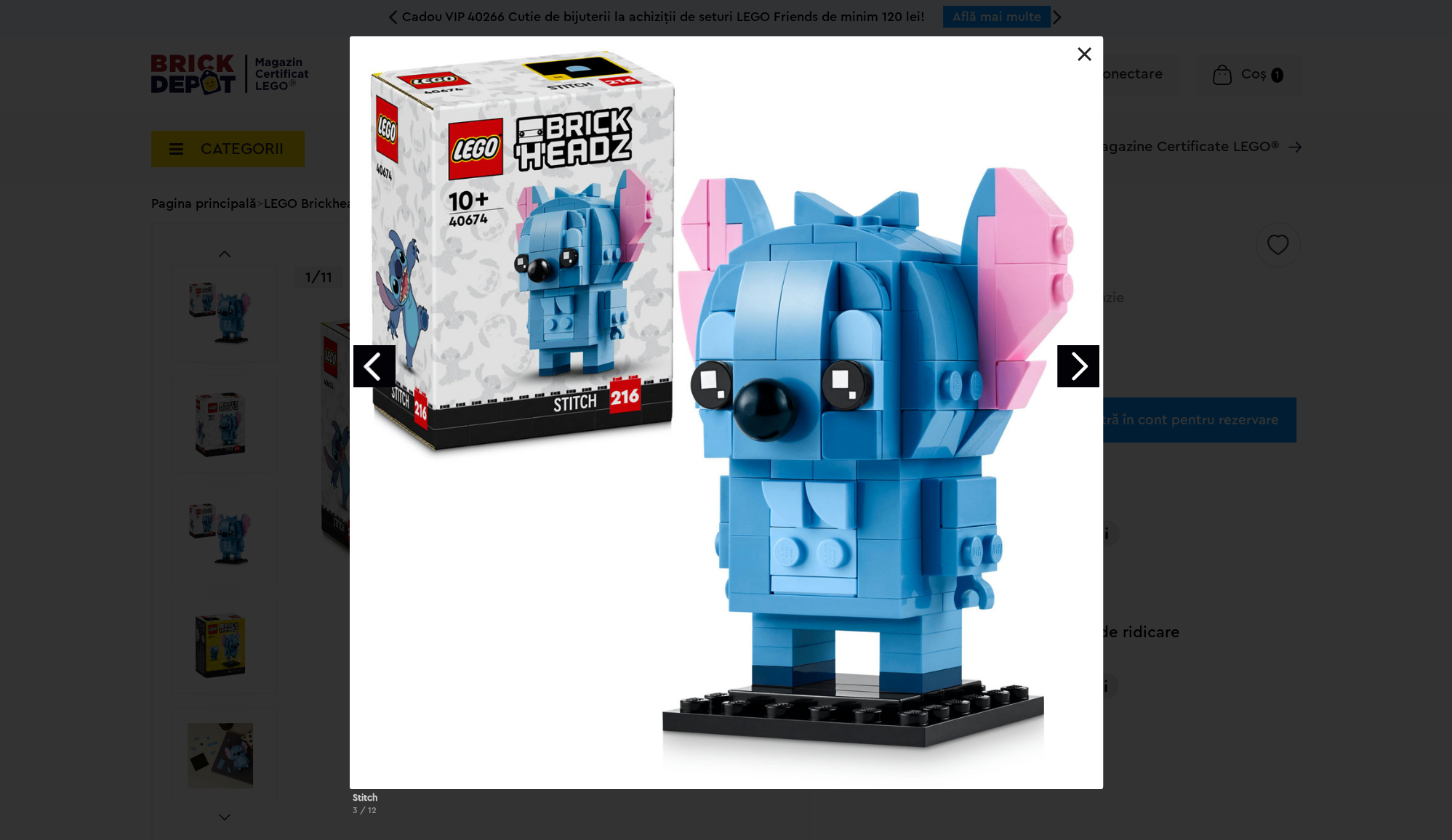
click at [1090, 371] on link "Next image" at bounding box center [1079, 366] width 42 height 42
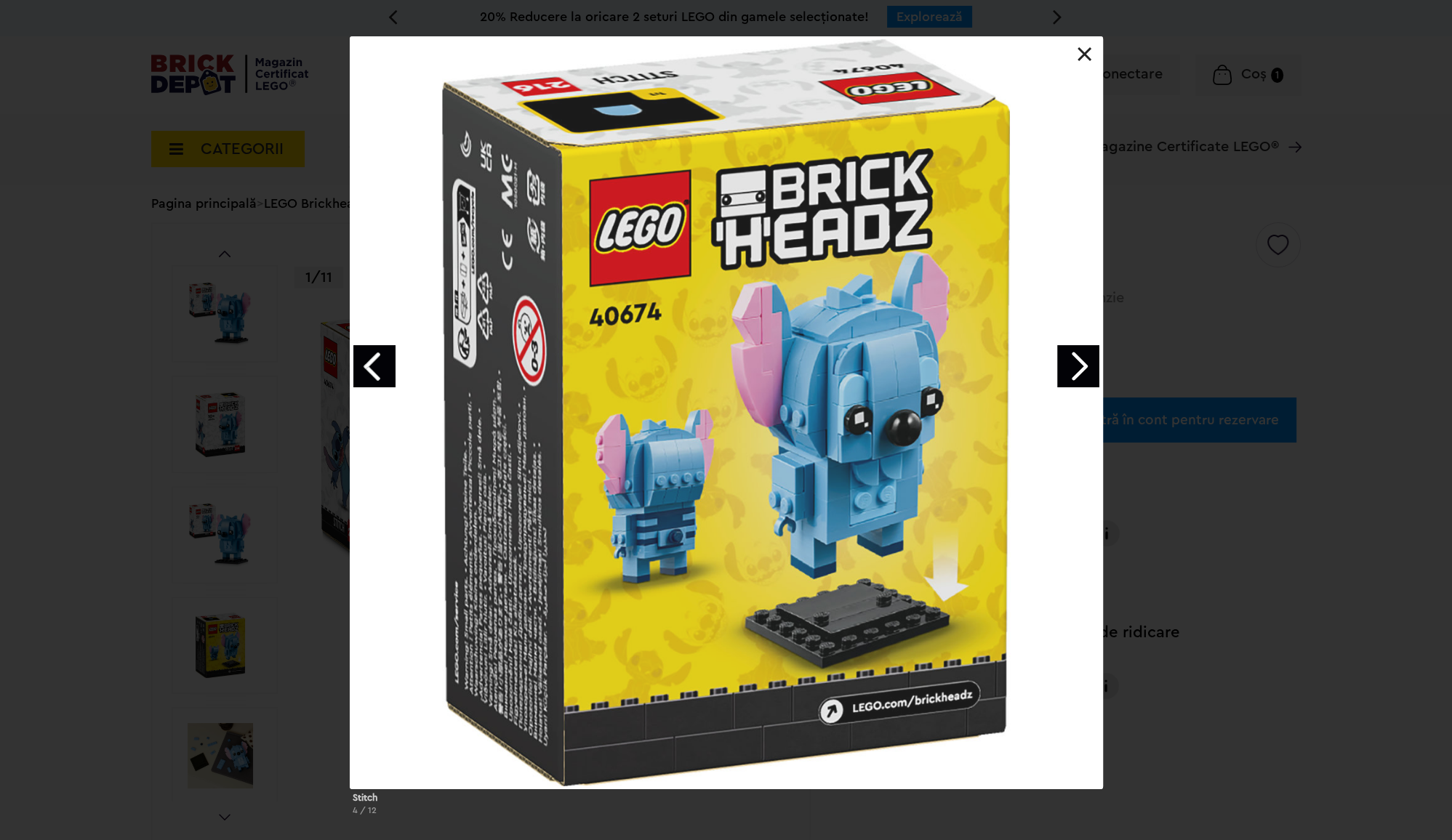
click at [1090, 371] on link "Next image" at bounding box center [1079, 366] width 42 height 42
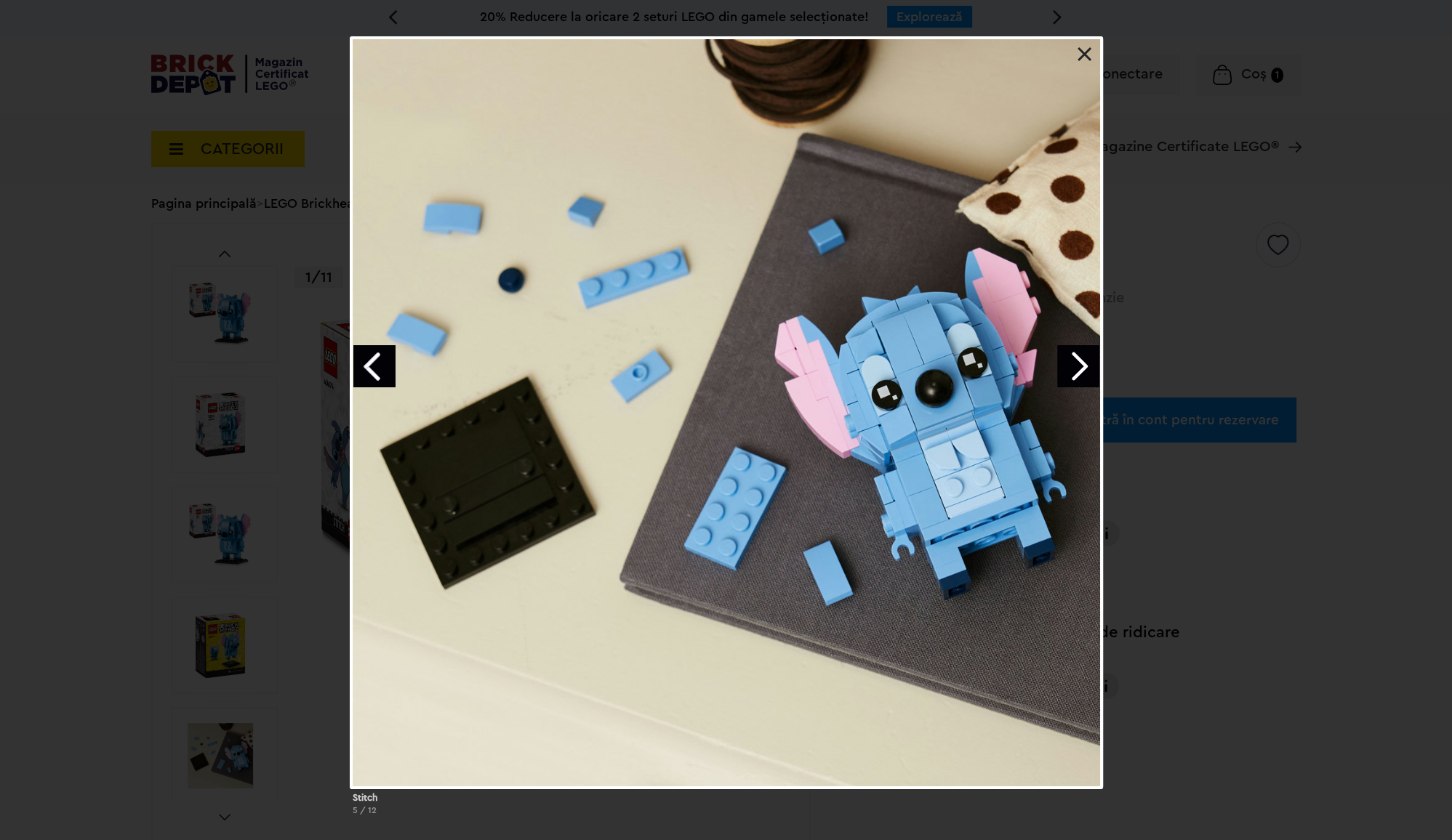
click at [1090, 371] on link "Next image" at bounding box center [1079, 366] width 42 height 42
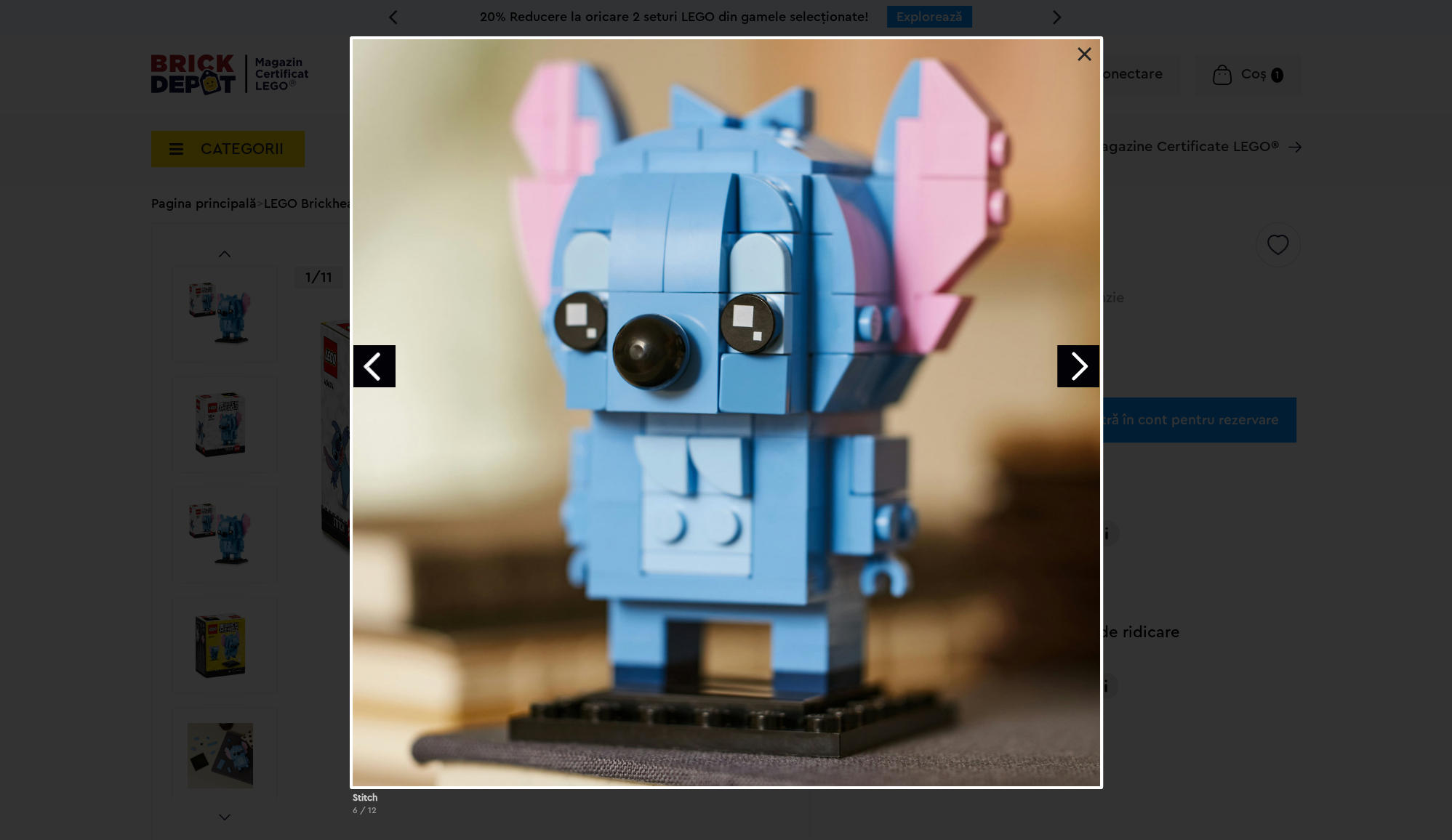
click at [1168, 352] on div "Stitch 6 / 12" at bounding box center [726, 431] width 1452 height 791
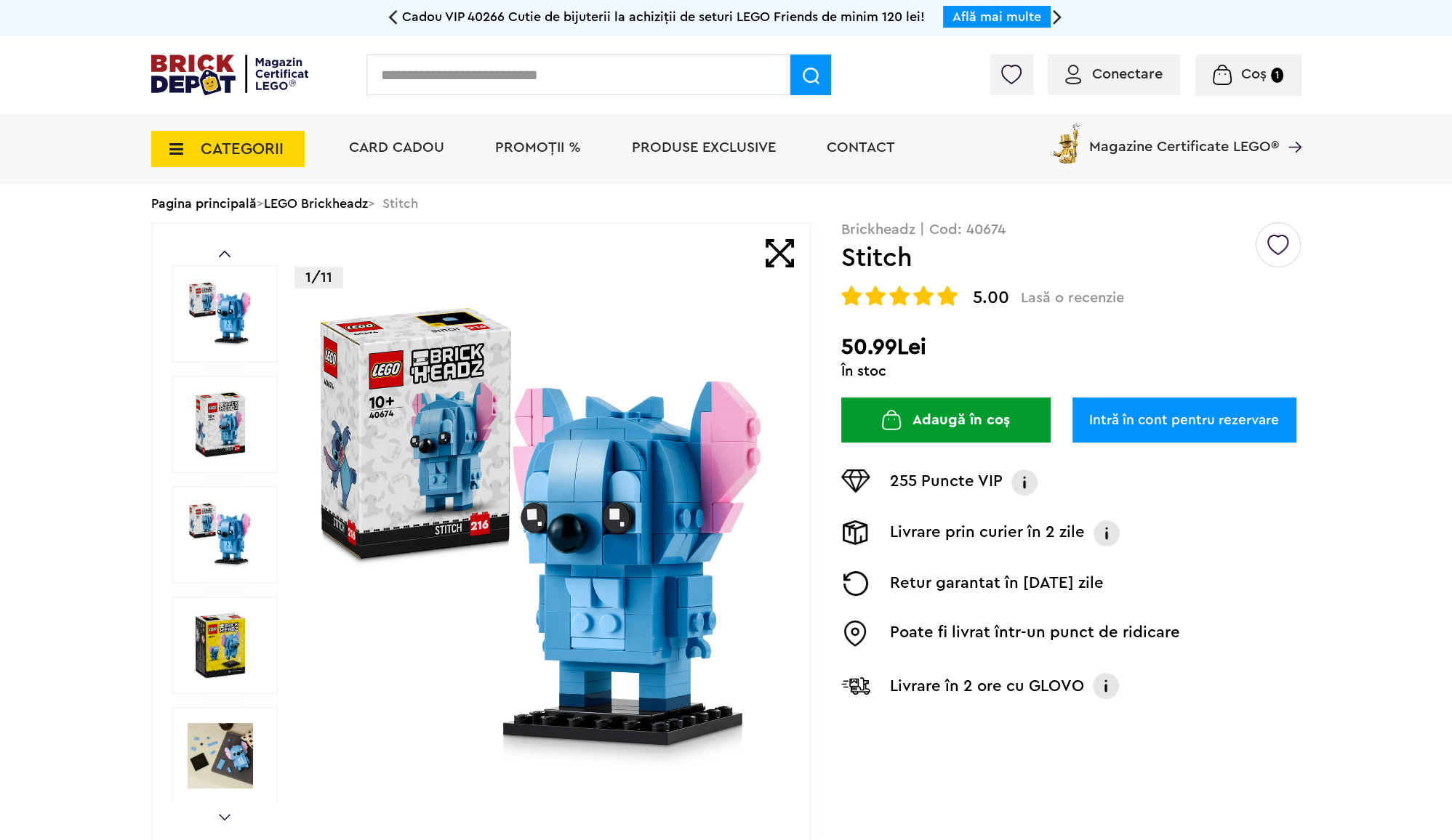
click at [938, 430] on button "Adaugă în coș" at bounding box center [946, 420] width 210 height 45
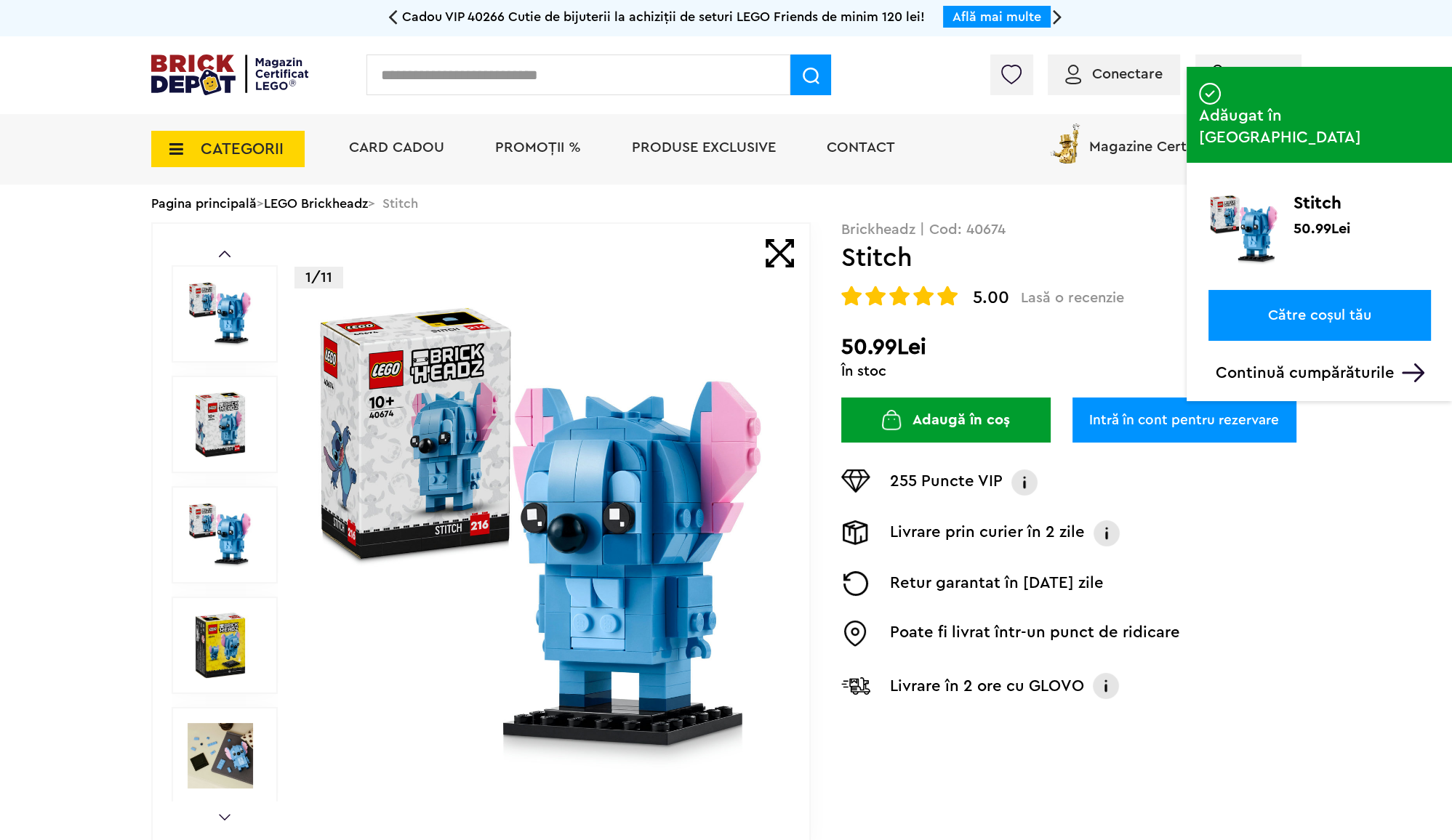
click at [1296, 290] on link "Către coșul tău" at bounding box center [1319, 315] width 222 height 51
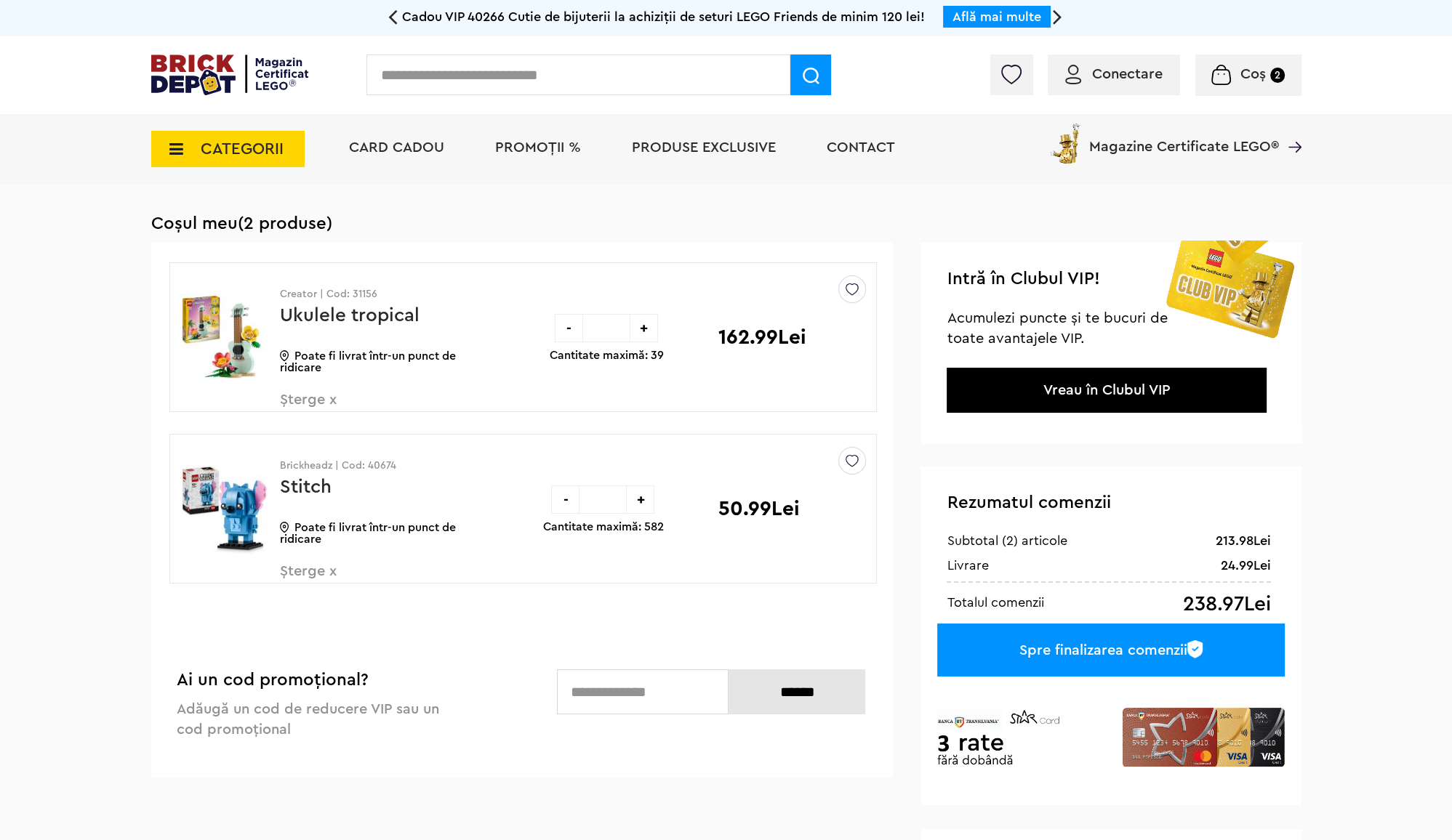
click at [1140, 75] on span "Conectare" at bounding box center [1127, 74] width 70 height 14
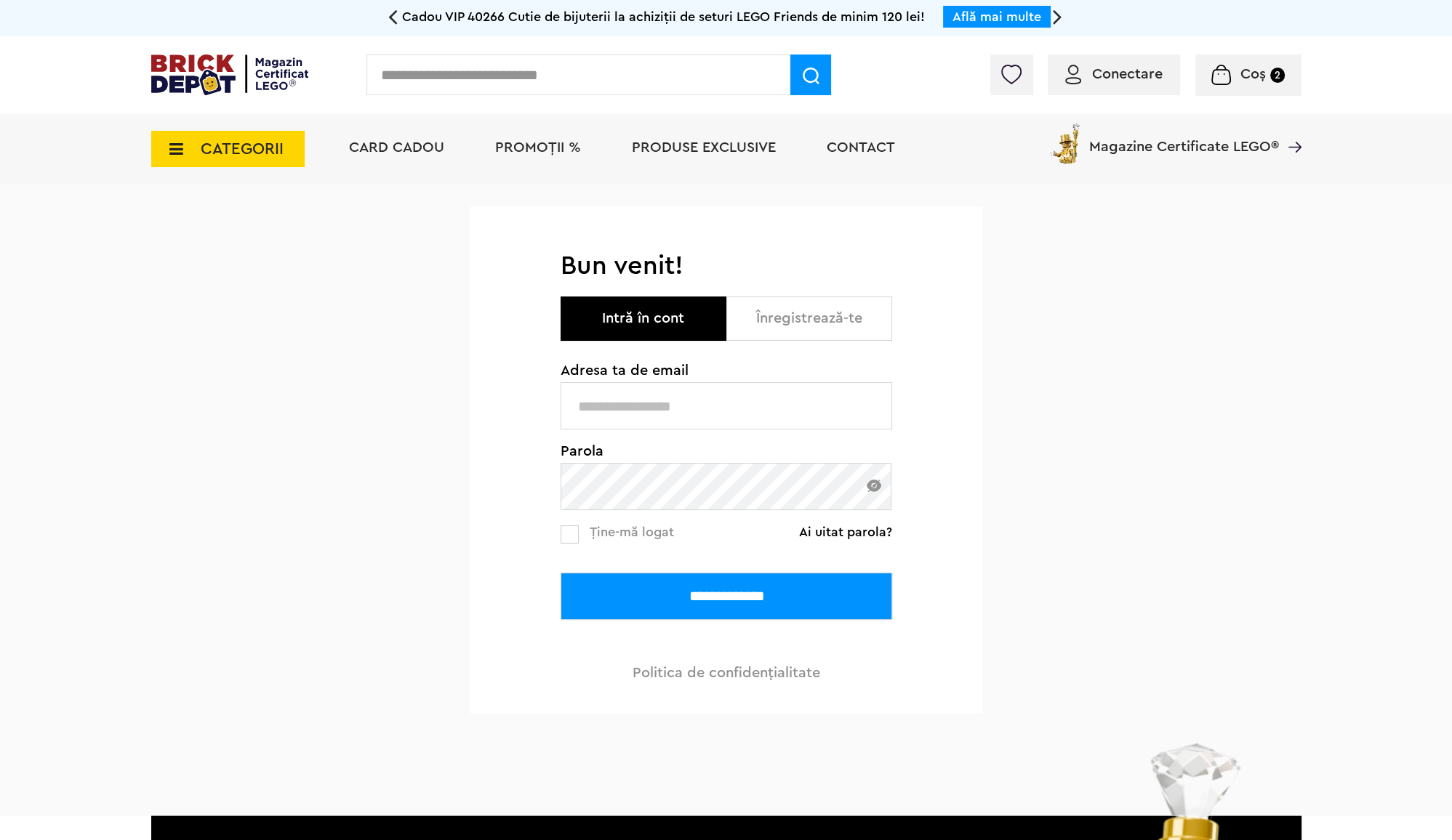
click at [731, 400] on input "text" at bounding box center [726, 406] width 331 height 47
type input "**********"
click at [560, 573] on input "**********" at bounding box center [726, 596] width 331 height 47
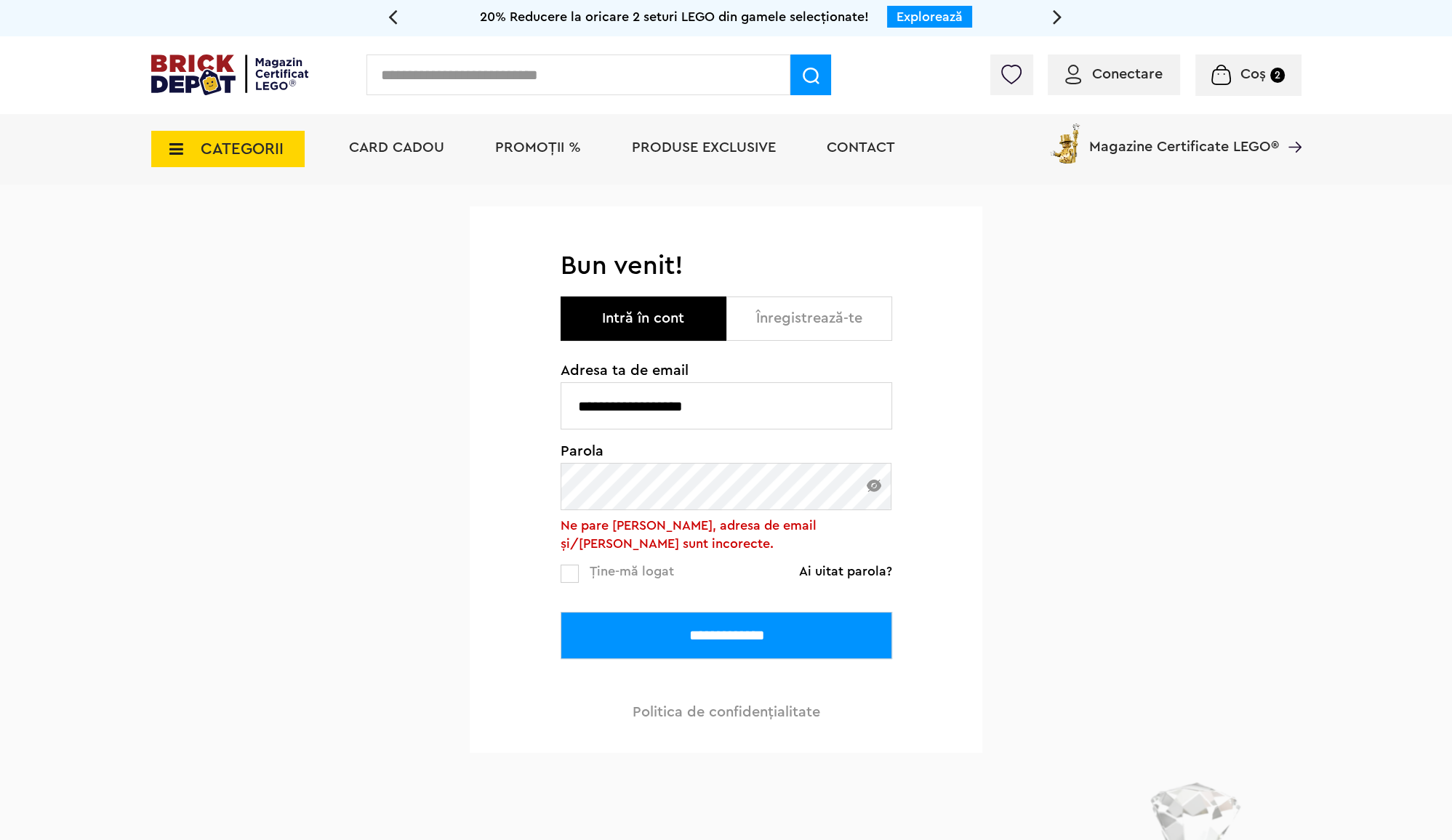
click at [560, 612] on input "**********" at bounding box center [726, 635] width 331 height 47
click at [868, 576] on link "Ai uitat parola?" at bounding box center [846, 571] width 93 height 14
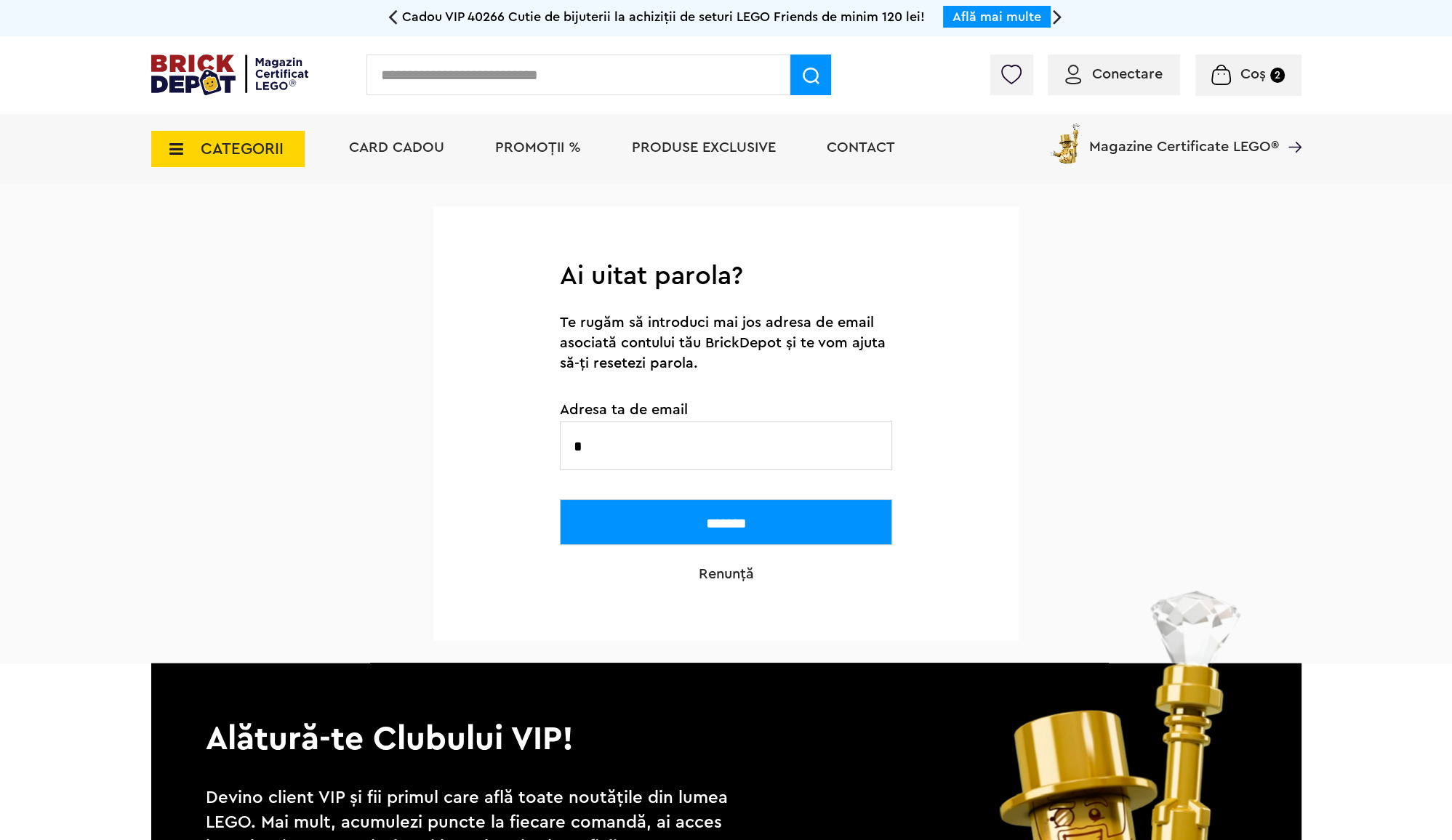
click at [767, 460] on input "*" at bounding box center [726, 446] width 332 height 49
type input "**********"
click at [560, 500] on input "*******" at bounding box center [726, 522] width 332 height 46
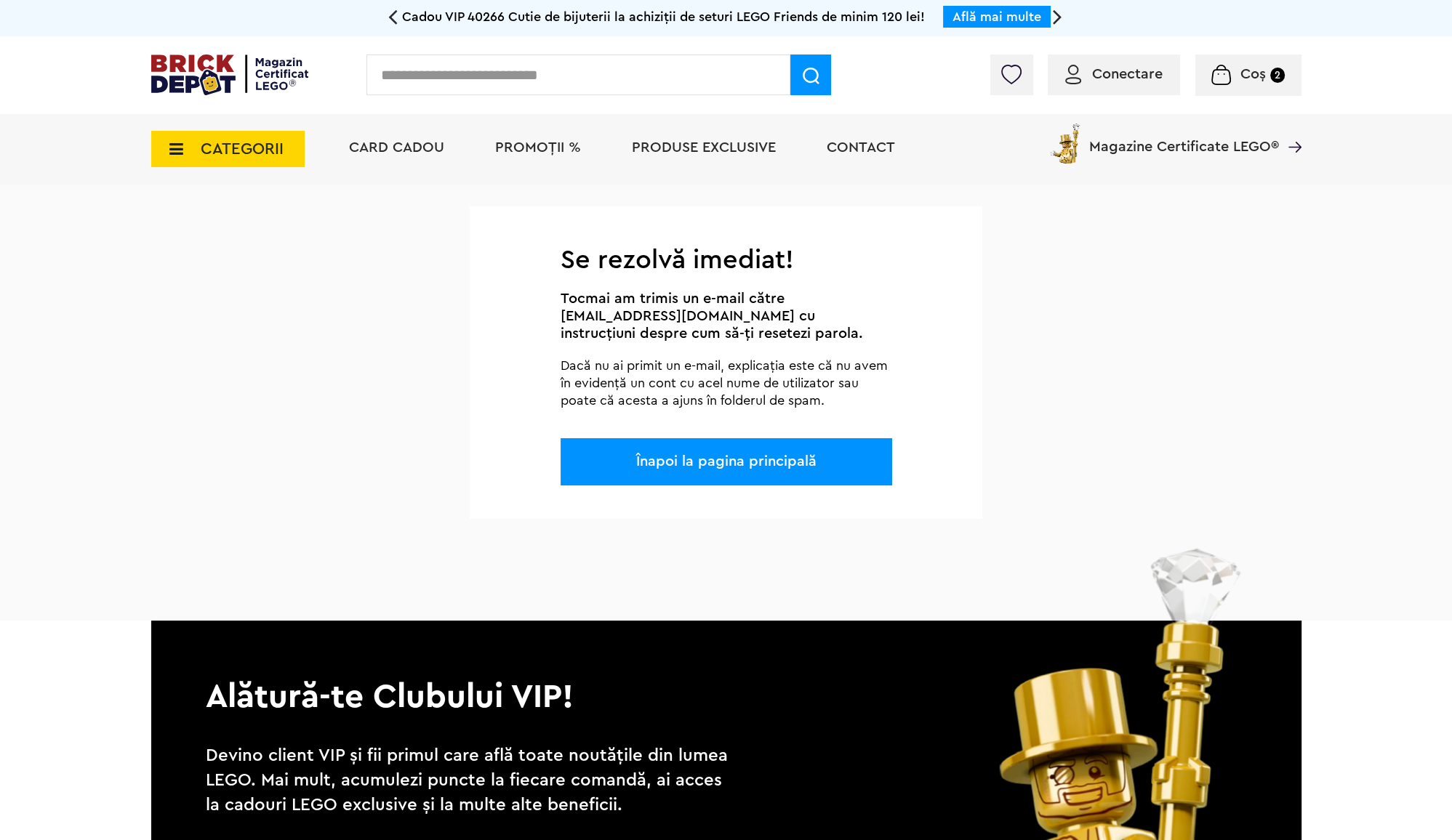
click at [767, 460] on link "Înapoi la pagina principală" at bounding box center [726, 461] width 180 height 14
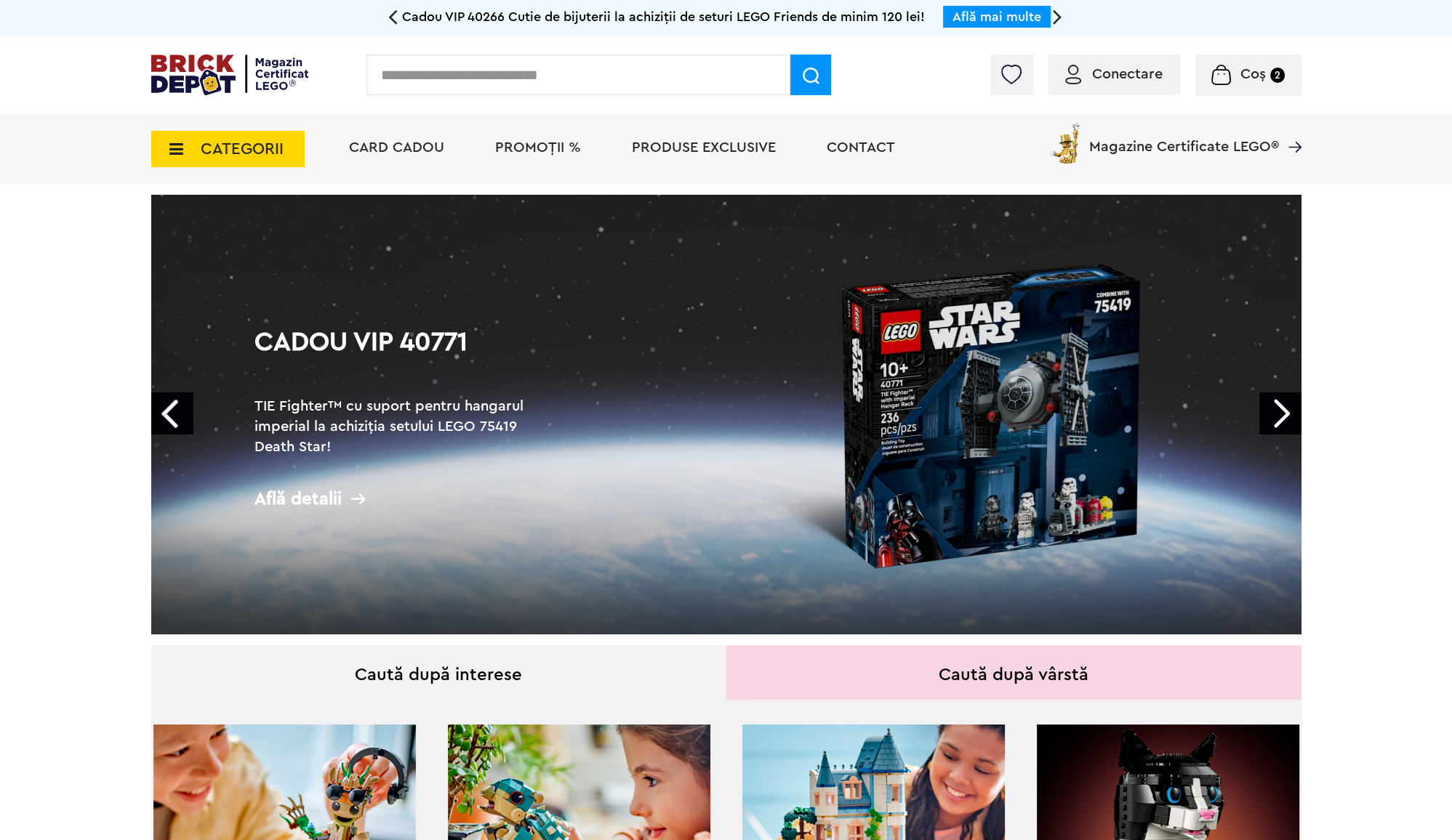
click at [753, 481] on link "Cadou VIP 40771 TIE Fighter™ cu suport pentru hangarul imperial la achiziția se…" at bounding box center [726, 414] width 1150 height 439
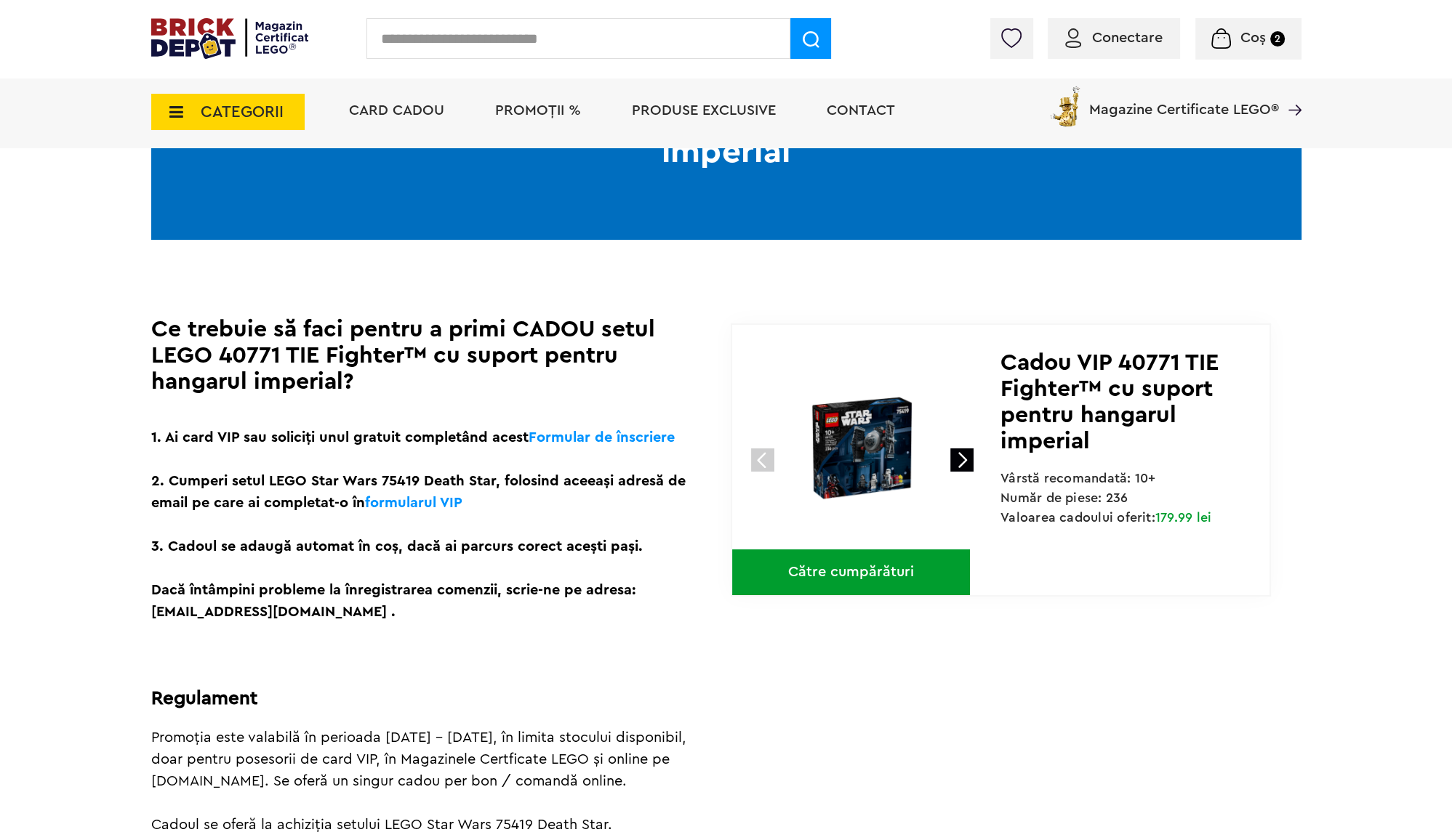
scroll to position [238, 0]
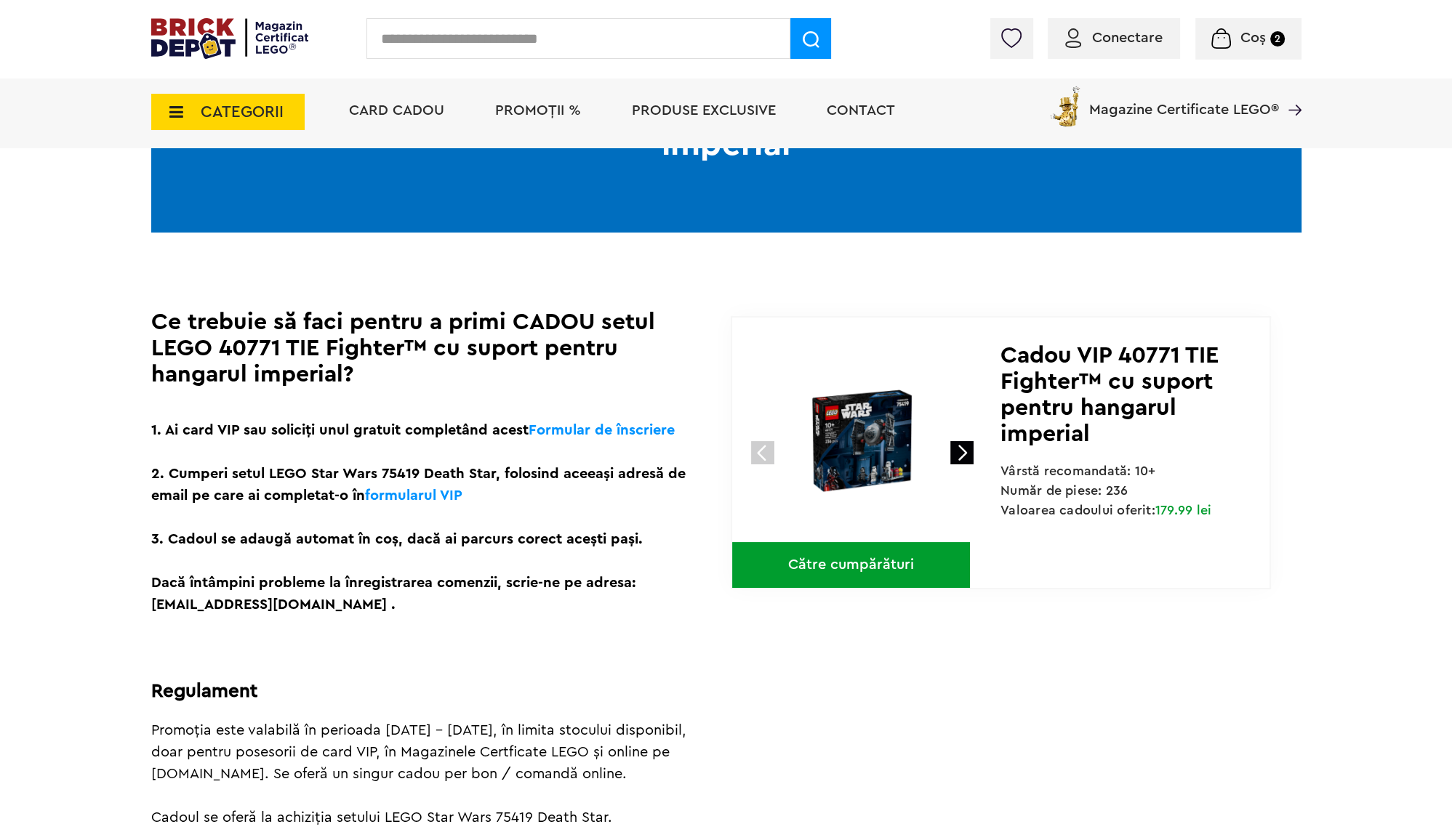
click at [966, 456] on link at bounding box center [962, 453] width 23 height 23
click at [770, 456] on link at bounding box center [763, 453] width 23 height 23
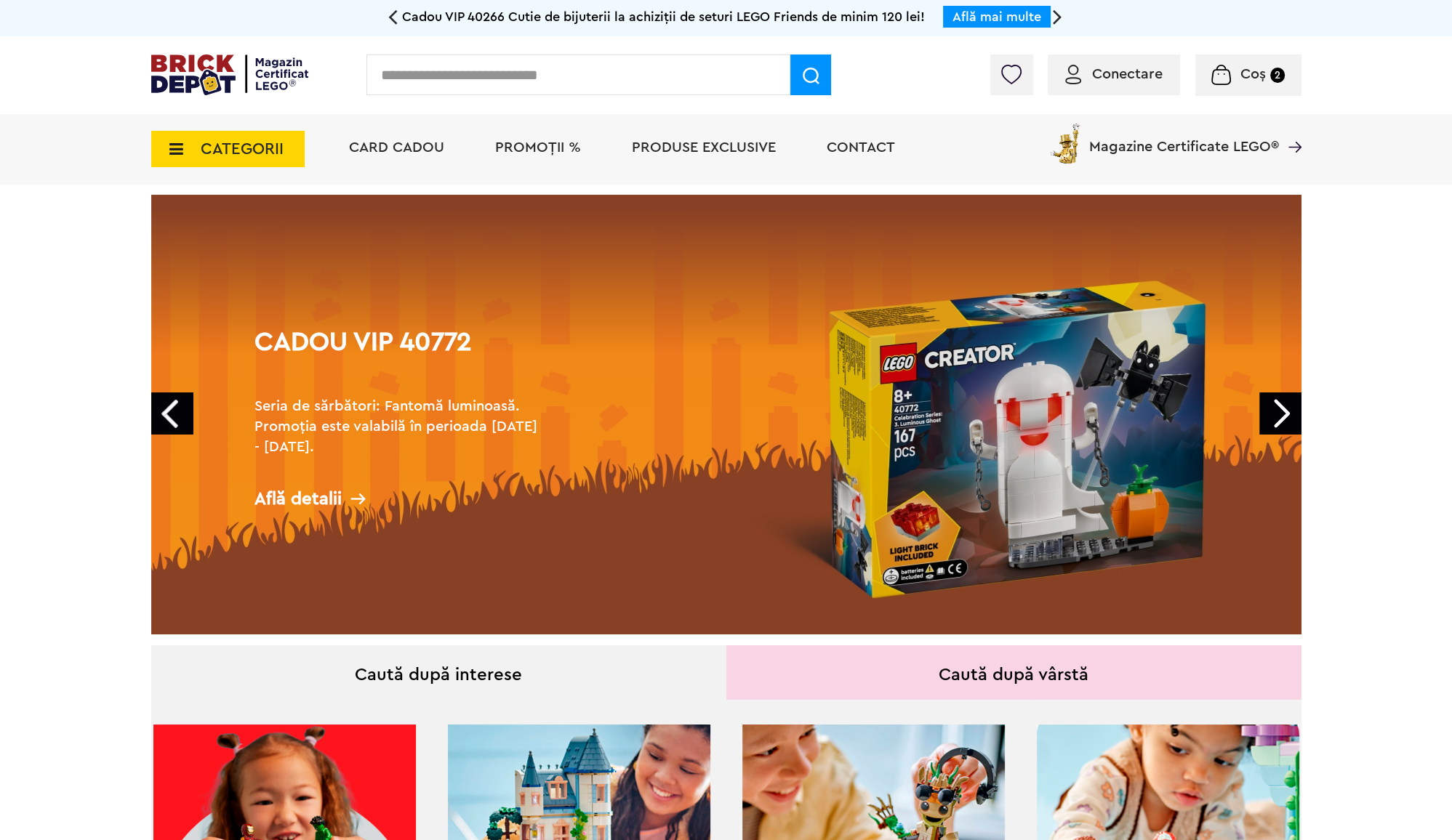
click at [902, 412] on link "Cadou VIP 40772 Seria de sărbători: Fantomă luminoasă. Promoția este valabilă î…" at bounding box center [726, 414] width 1150 height 439
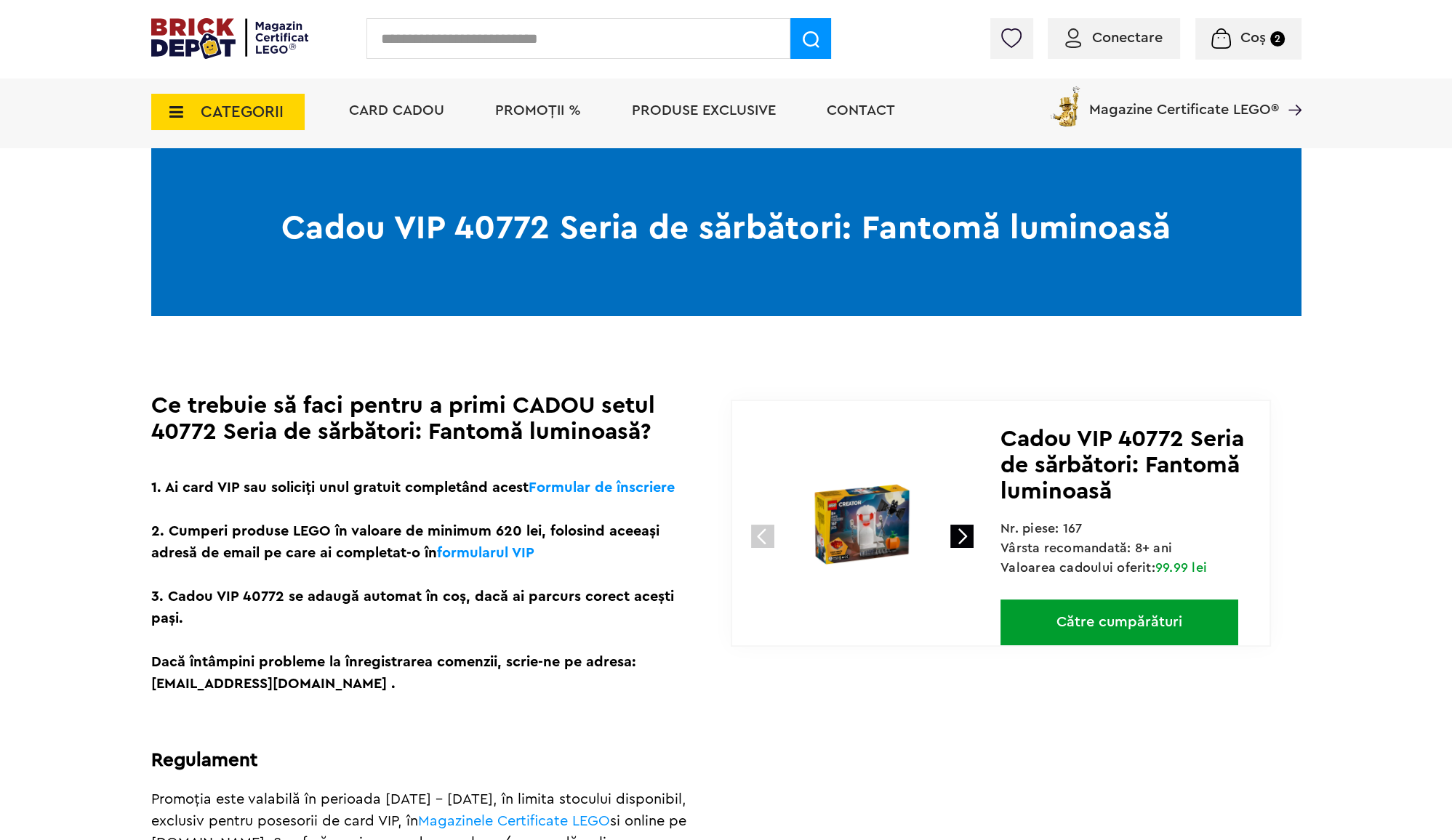
scroll to position [117, 0]
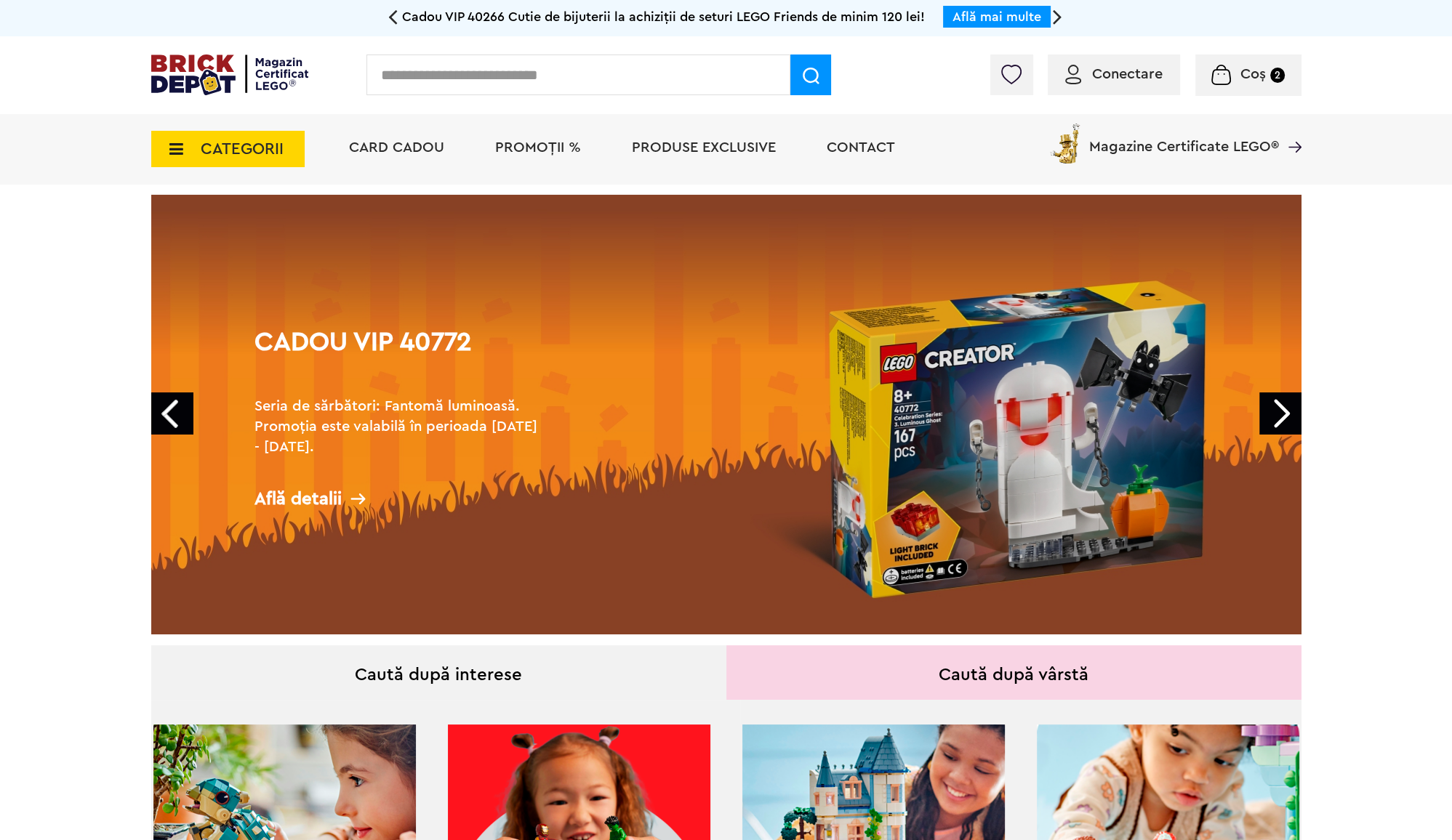
click at [1274, 422] on link "Next" at bounding box center [1281, 413] width 42 height 42
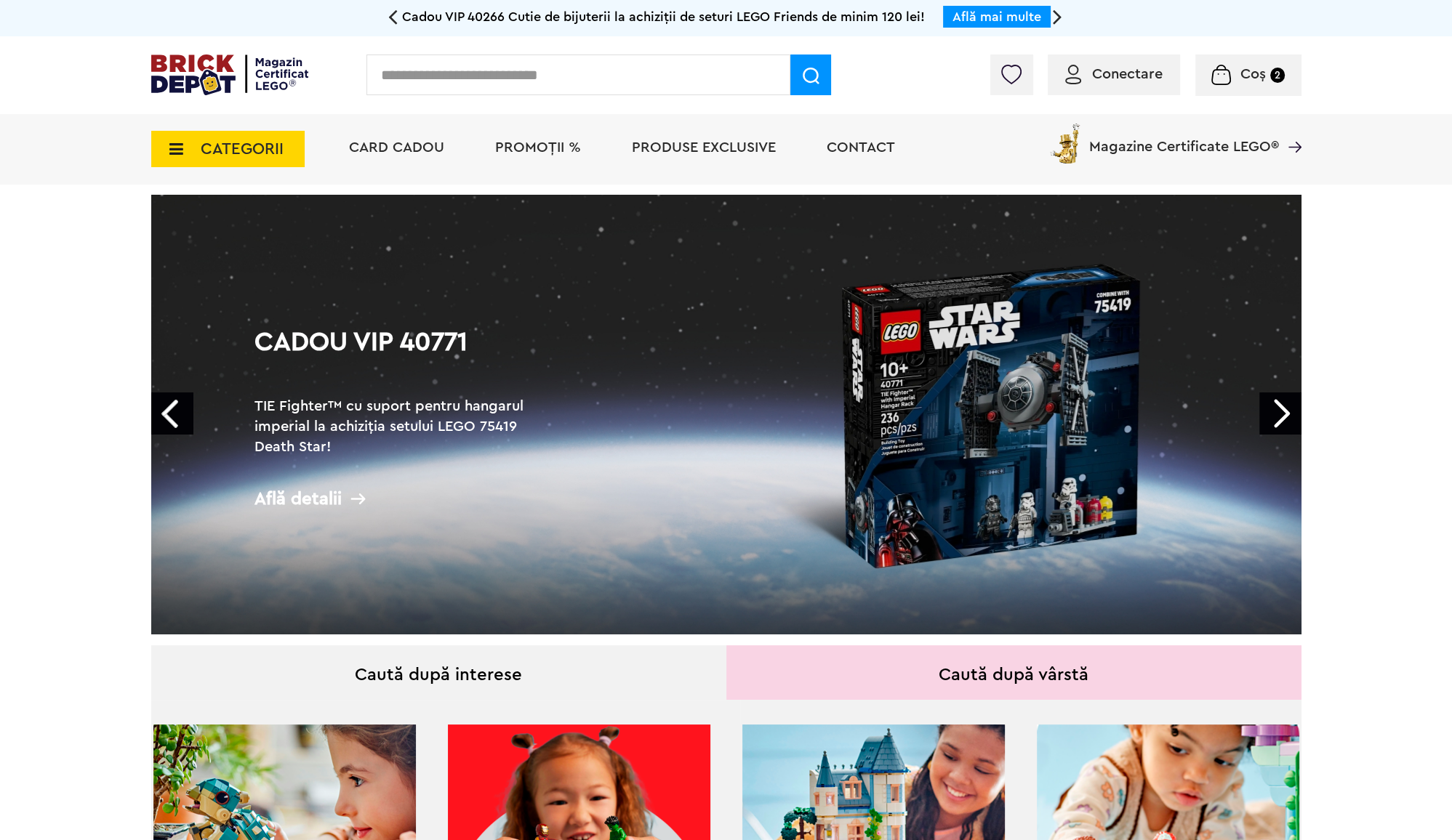
click at [1274, 422] on link "Next" at bounding box center [1281, 413] width 42 height 42
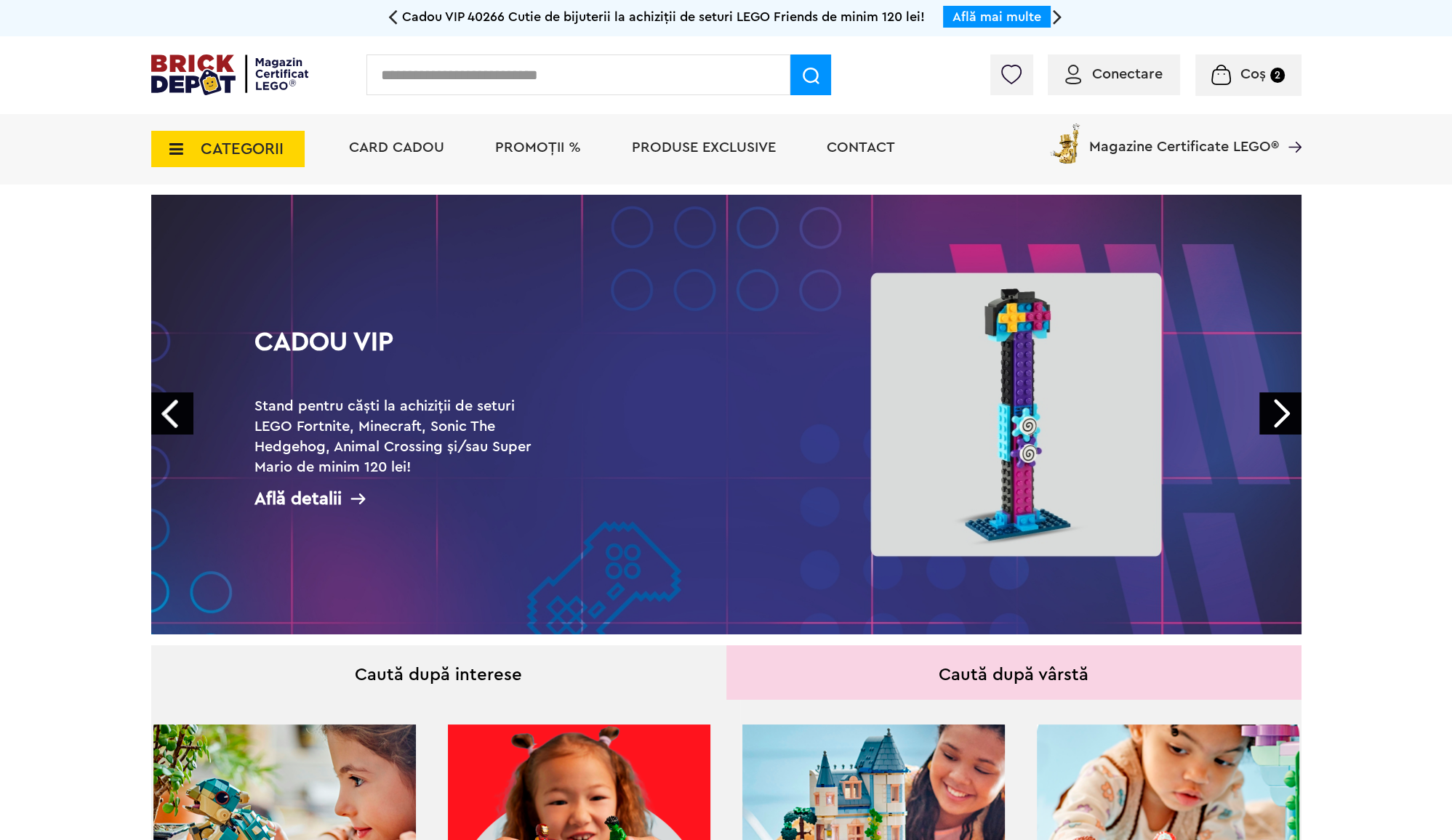
click at [1274, 422] on link "Next" at bounding box center [1281, 413] width 42 height 42
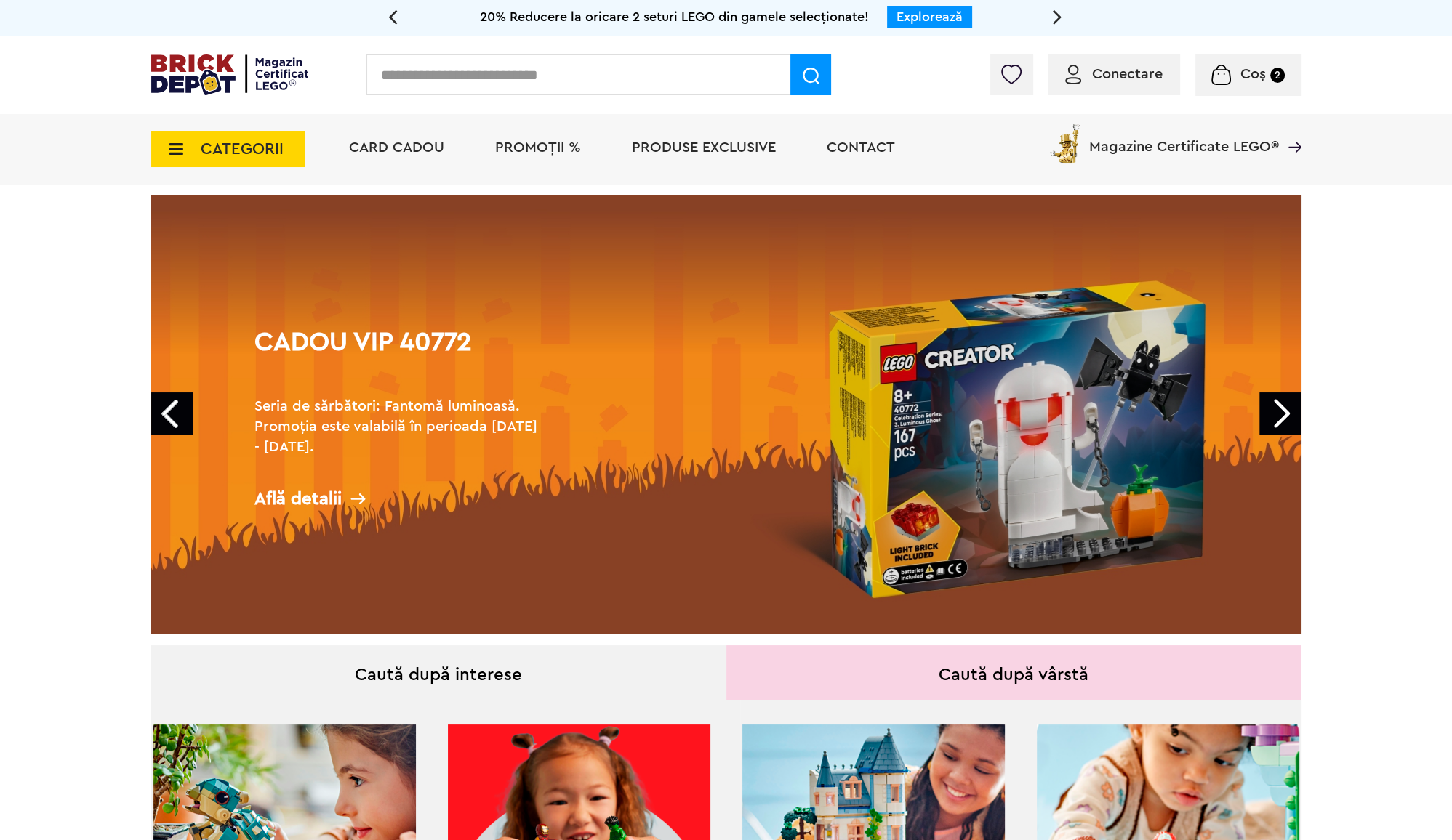
click at [1274, 422] on link "Next" at bounding box center [1281, 413] width 42 height 42
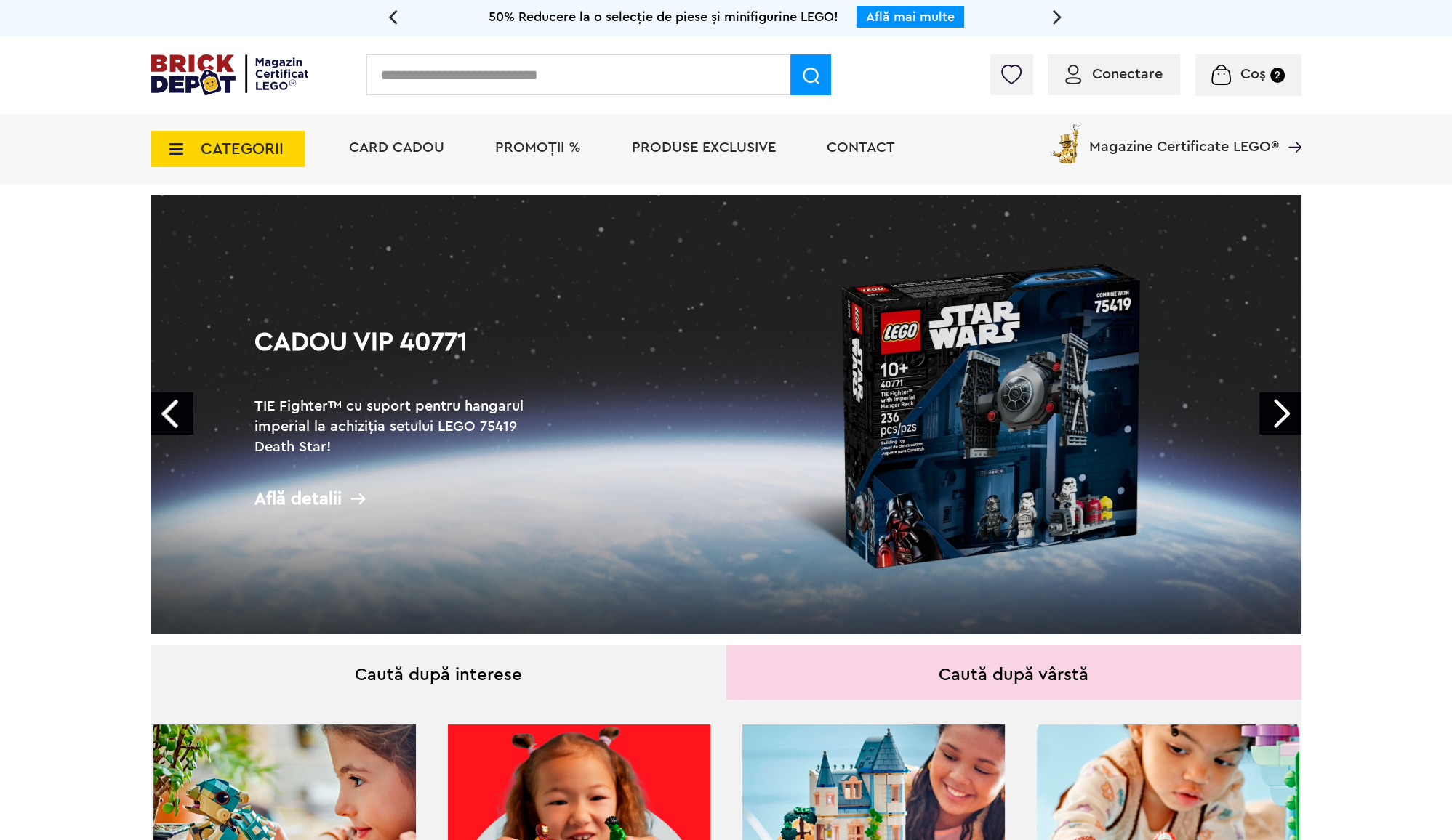
click at [1117, 70] on span "Conectare" at bounding box center [1127, 74] width 70 height 14
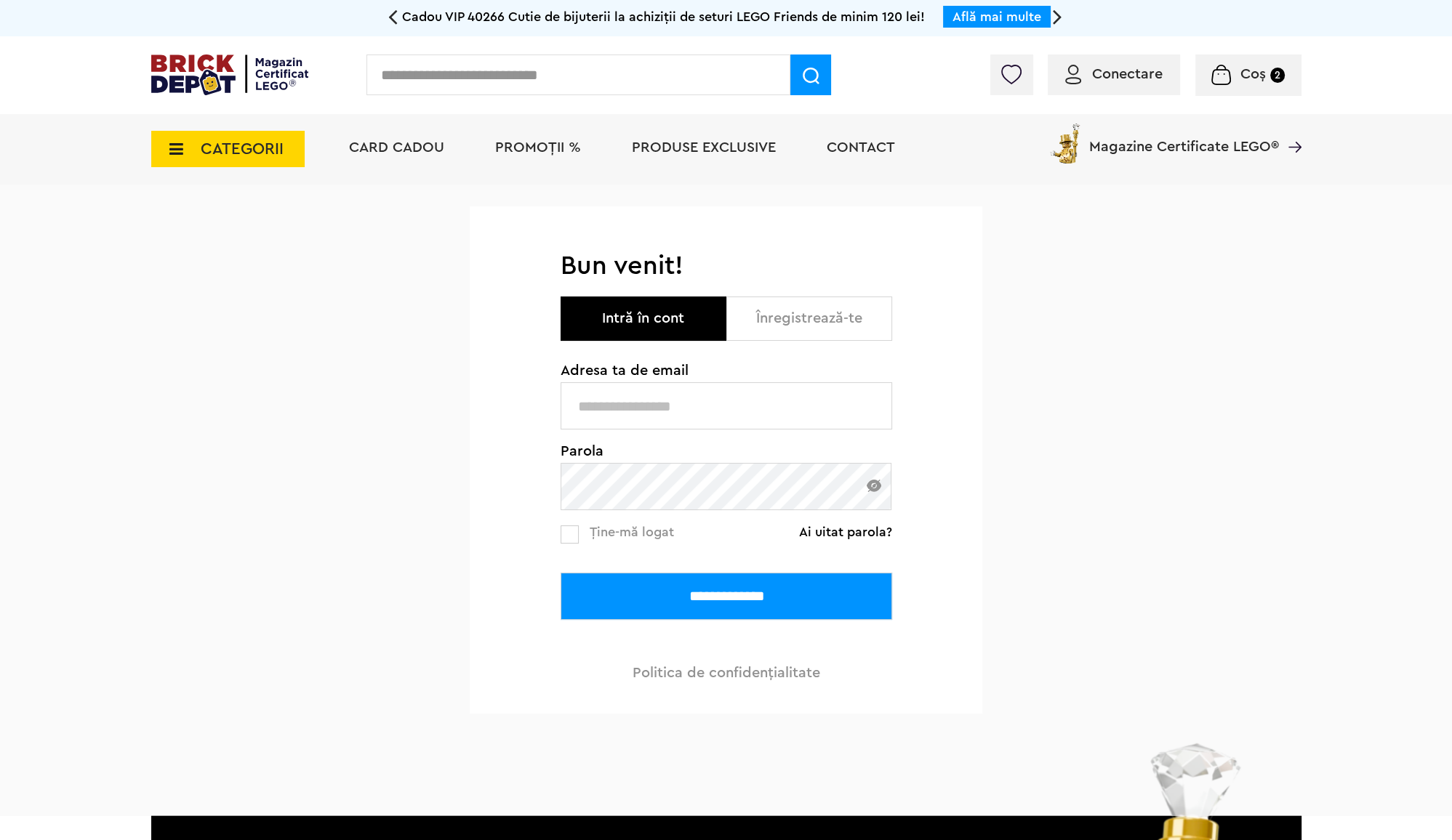
click at [827, 319] on button "Înregistrează-te" at bounding box center [809, 319] width 166 height 44
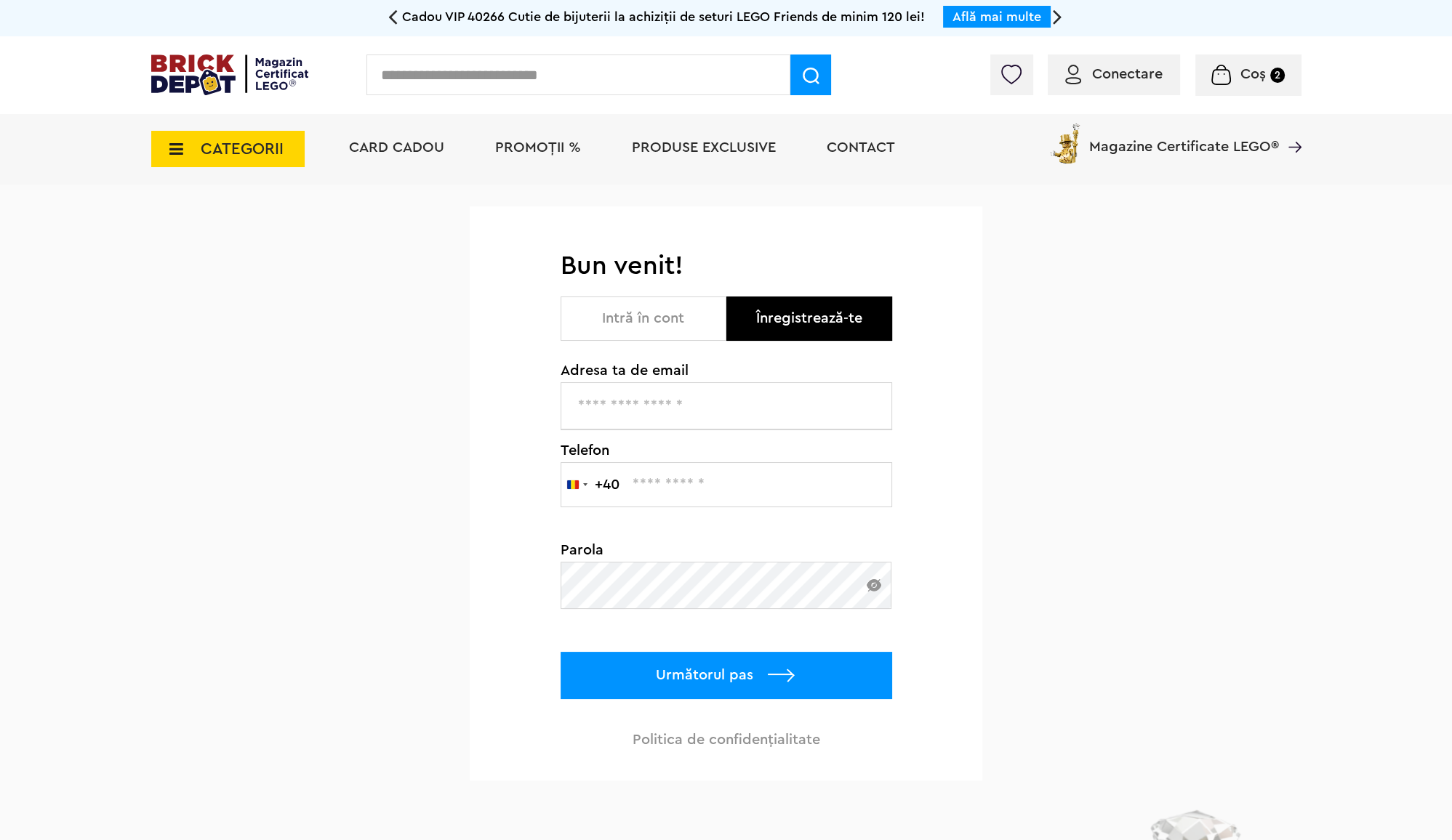
click at [684, 407] on input "text" at bounding box center [726, 406] width 331 height 47
type input "**********"
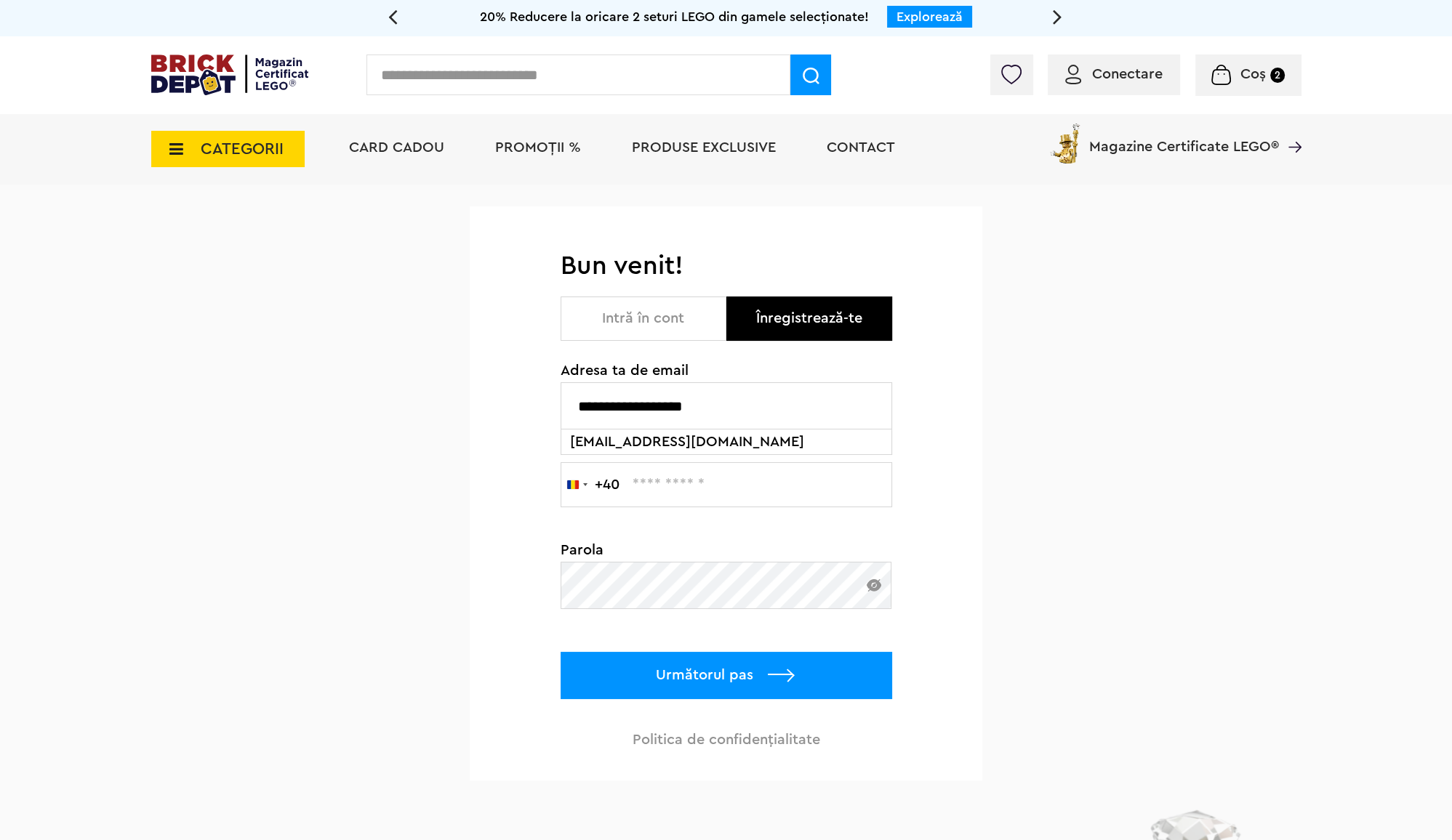
click at [688, 482] on input "text" at bounding box center [726, 485] width 331 height 45
type input "*********"
click input "**********" at bounding box center [0, 0] width 0 height 0
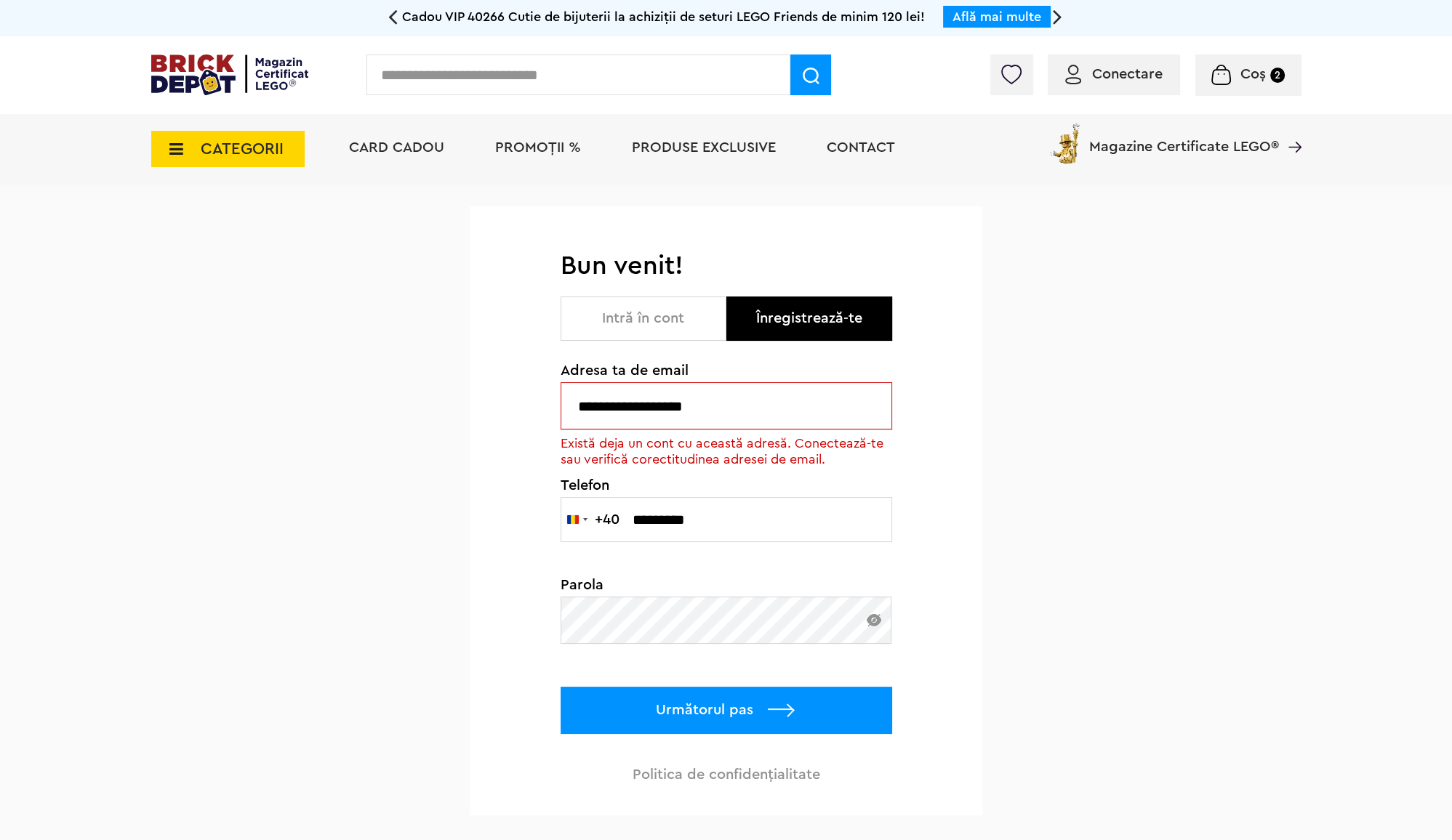
click at [693, 340] on button "Intră în cont" at bounding box center [643, 319] width 166 height 44
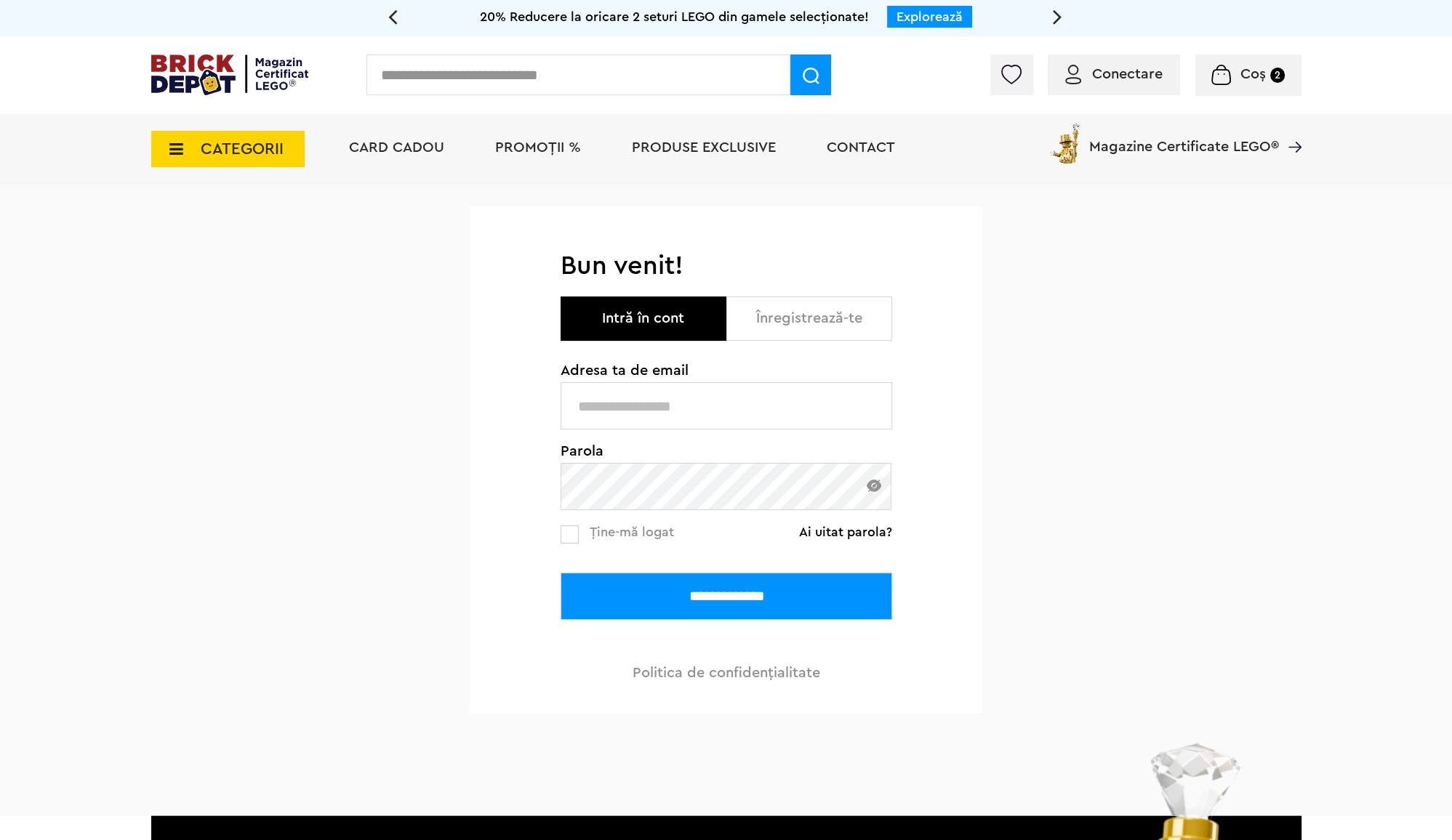
click at [704, 396] on input "text" at bounding box center [726, 406] width 331 height 47
click at [704, 396] on input "**" at bounding box center [726, 406] width 331 height 47
type input "**********"
click at [560, 573] on input "**********" at bounding box center [726, 596] width 331 height 47
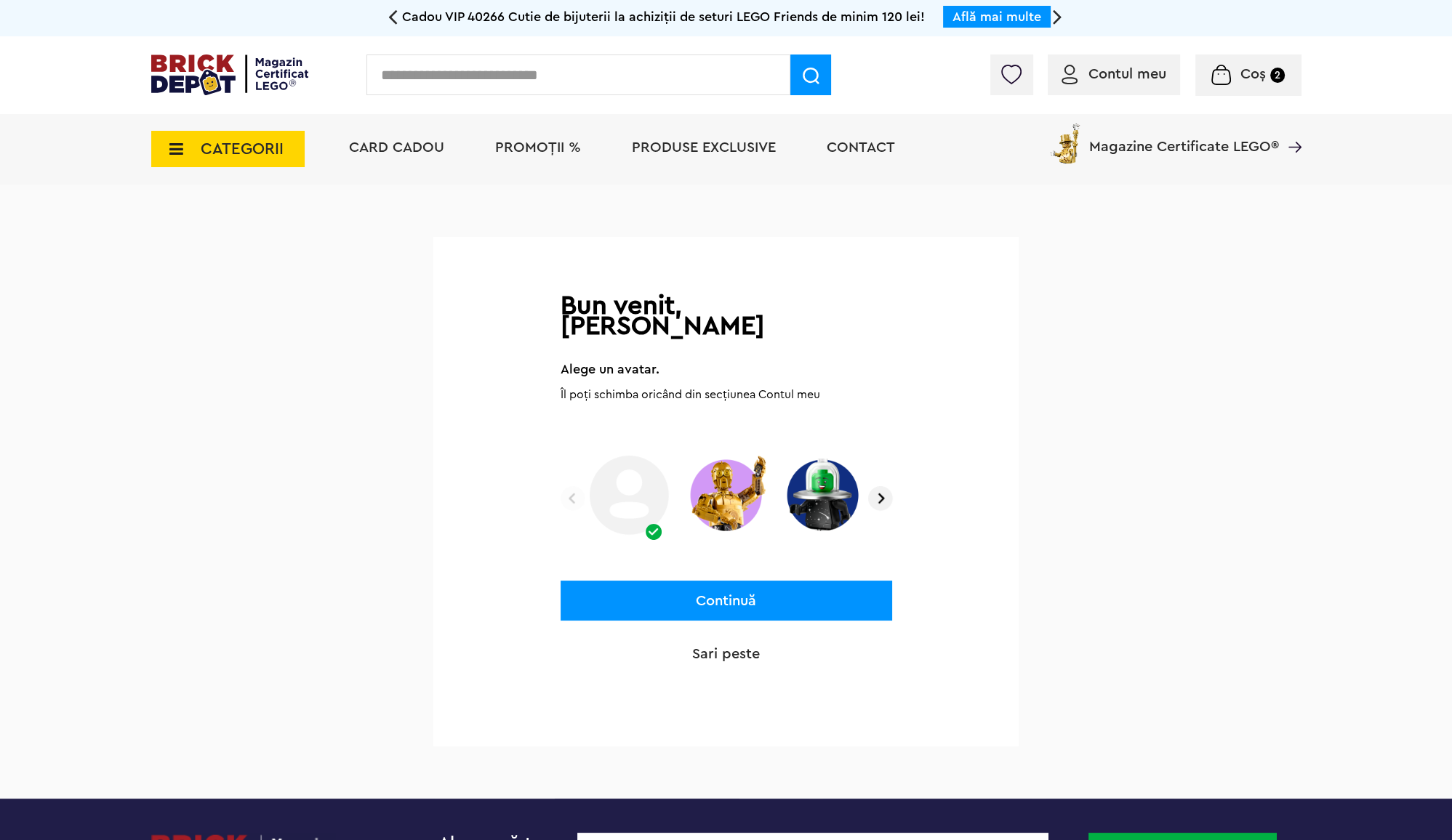
click at [718, 644] on p "Sari peste" at bounding box center [726, 654] width 331 height 20
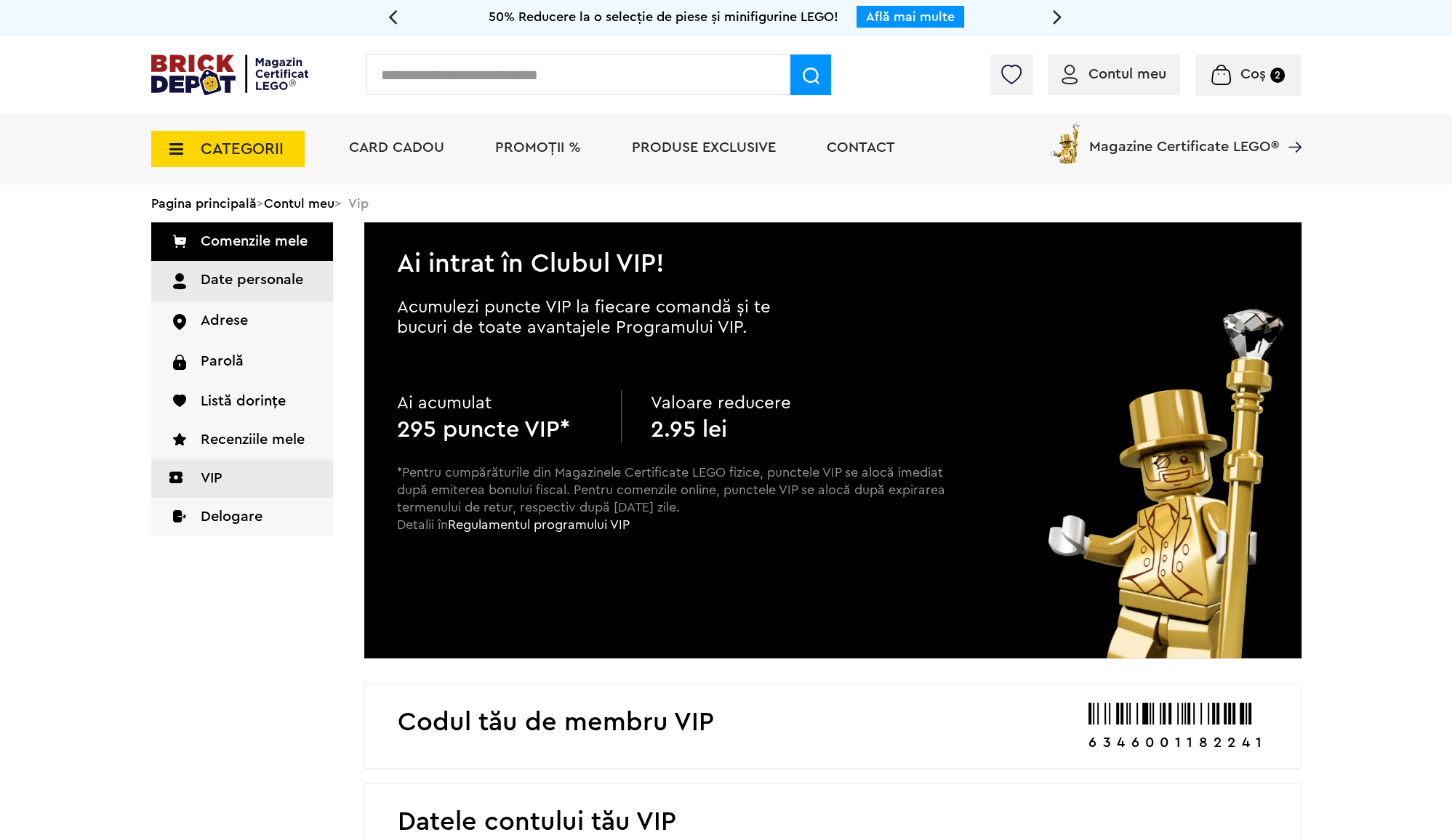
click at [206, 285] on link "Date personale" at bounding box center [242, 281] width 182 height 41
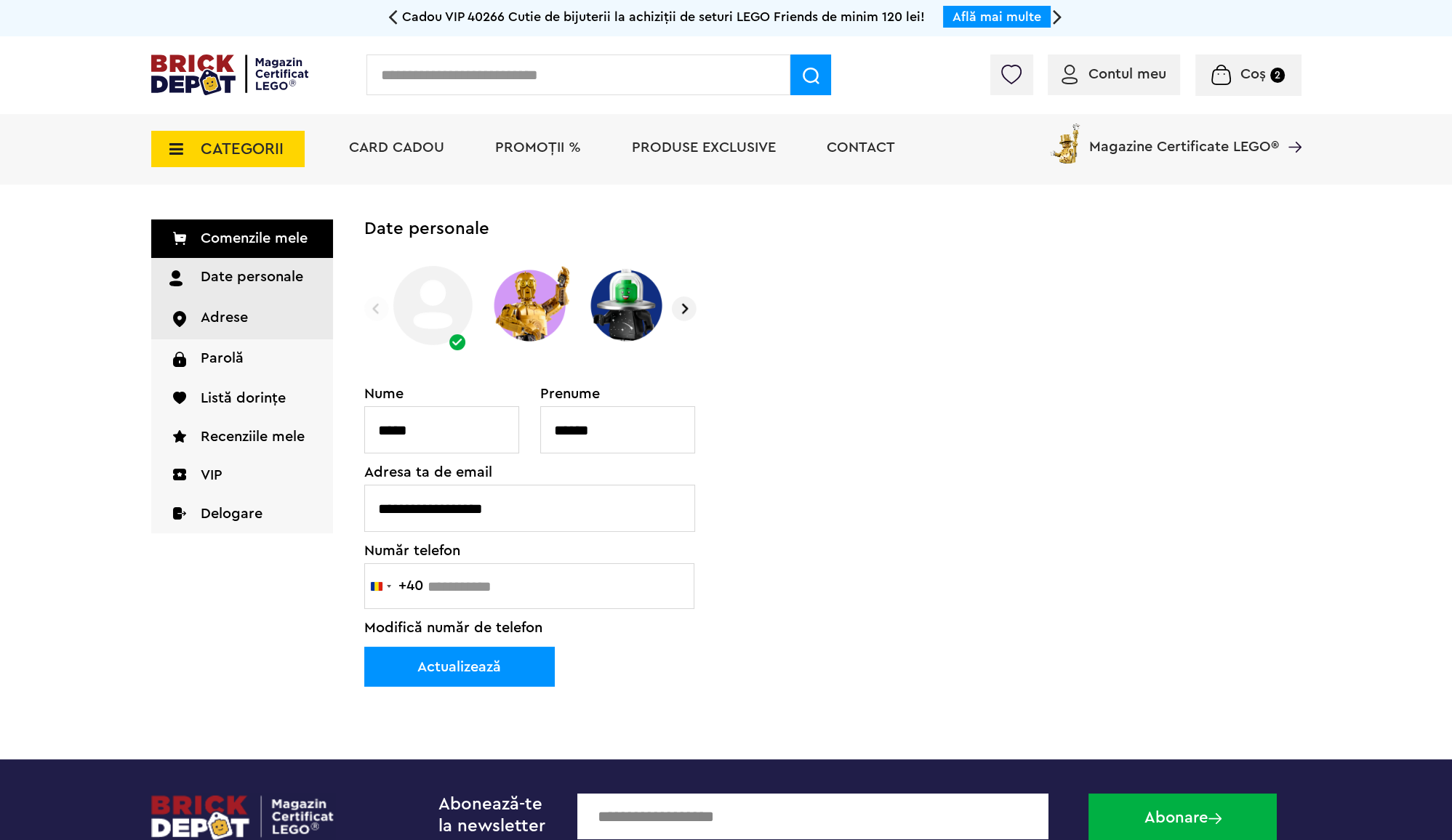
click at [287, 320] on link "Adrese" at bounding box center [242, 319] width 182 height 40
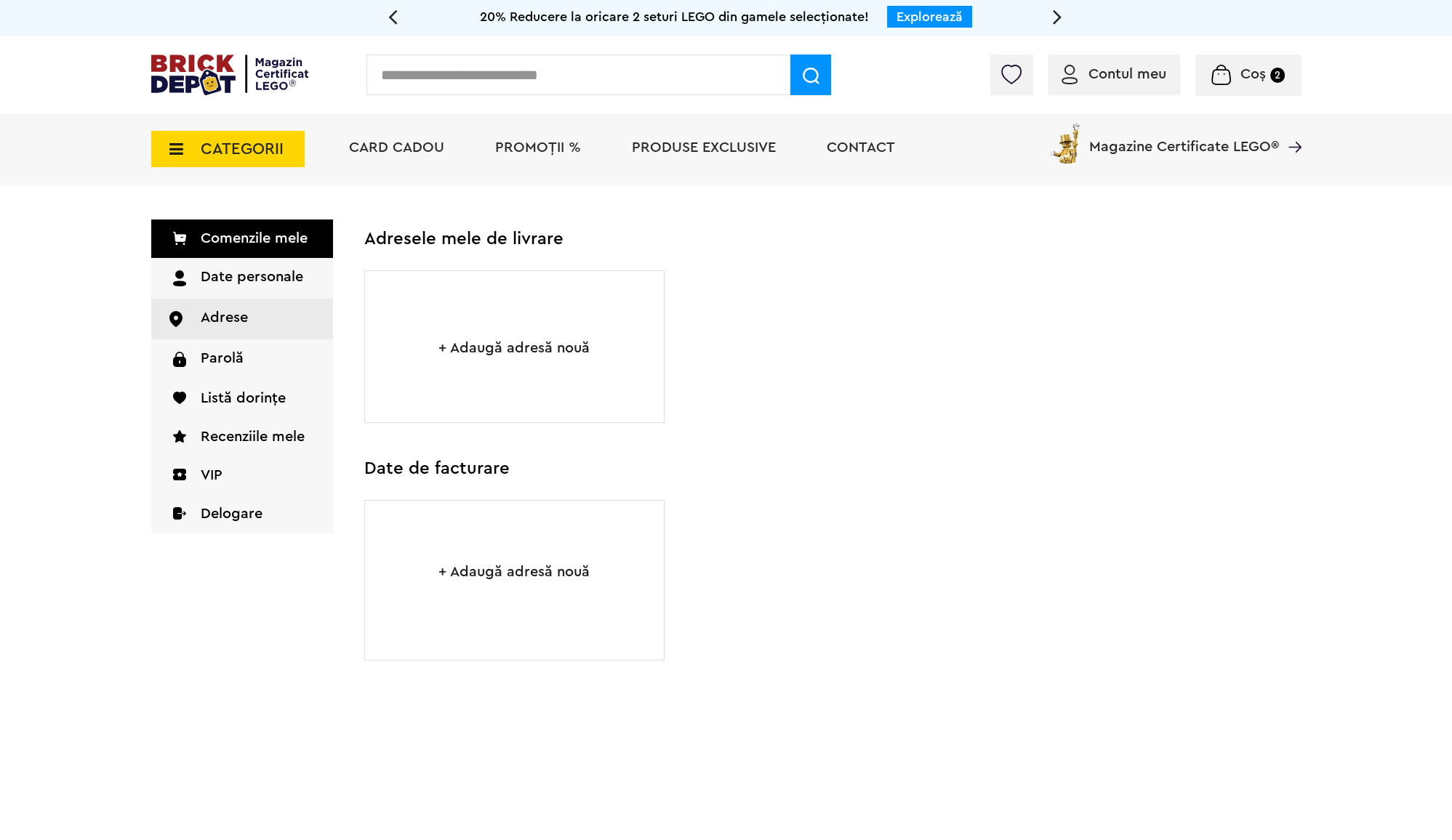
click at [1280, 75] on small "2" at bounding box center [1278, 75] width 14 height 15
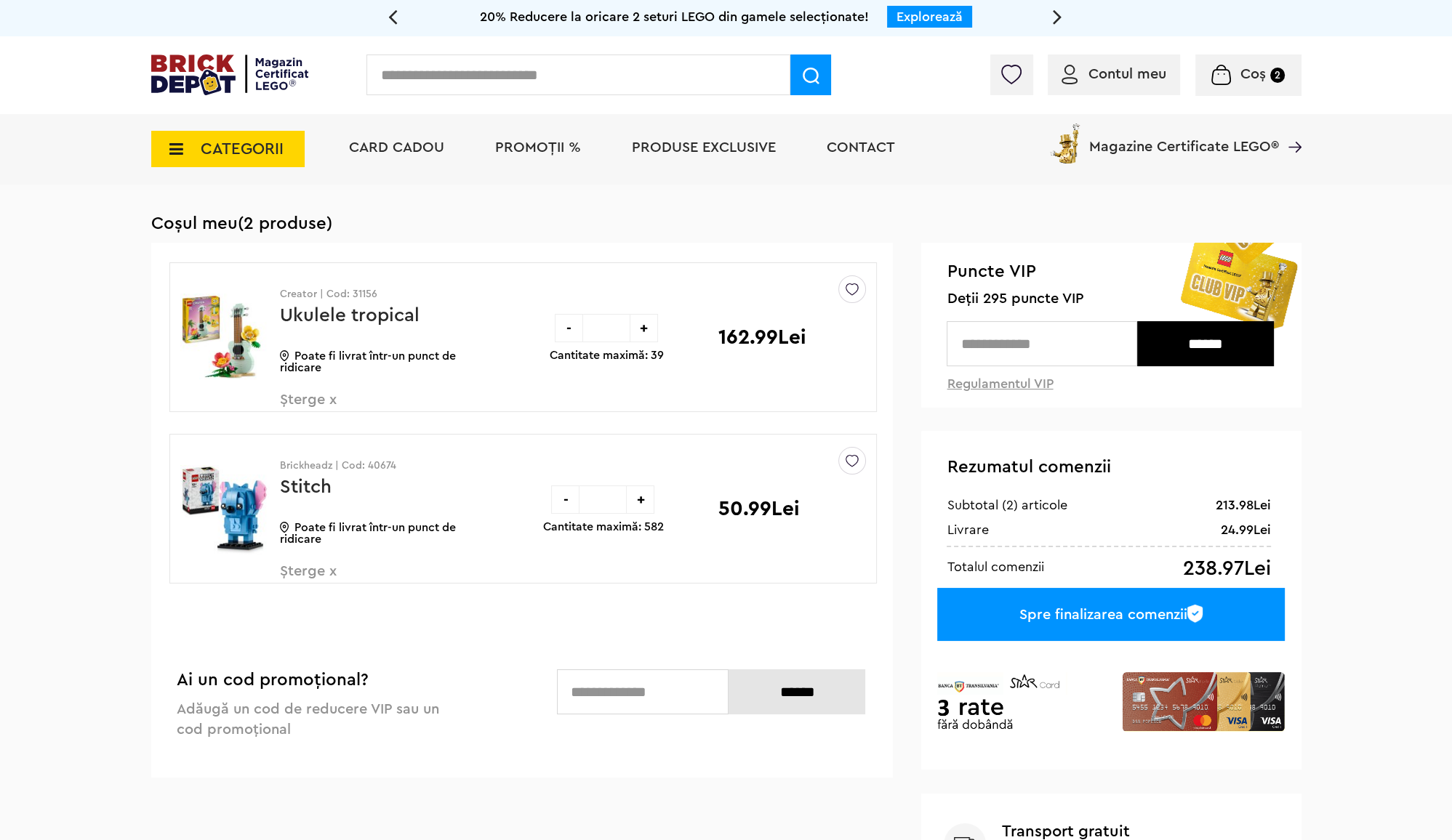
click at [216, 329] on img at bounding box center [225, 338] width 90 height 109
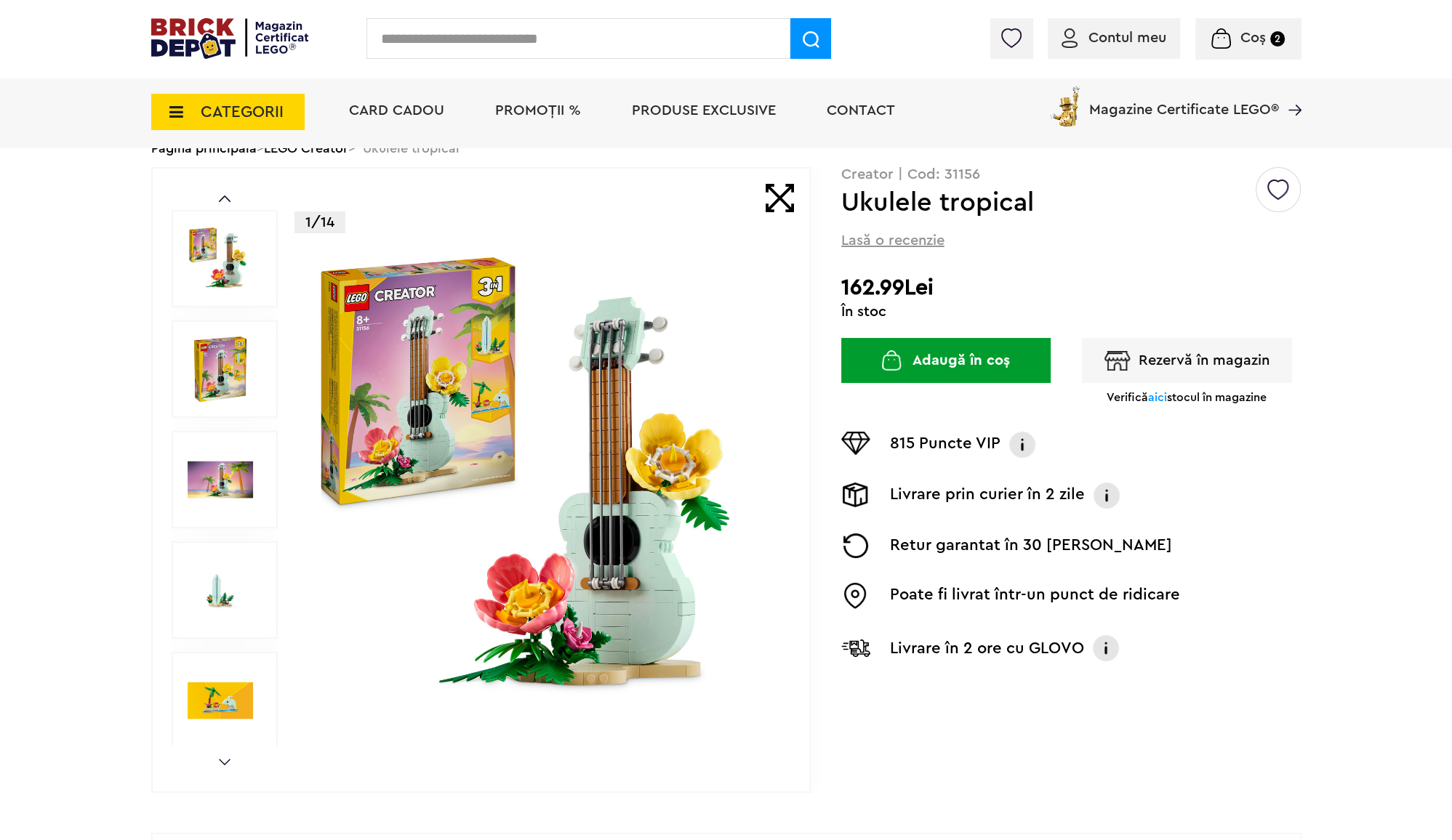
scroll to position [85, 0]
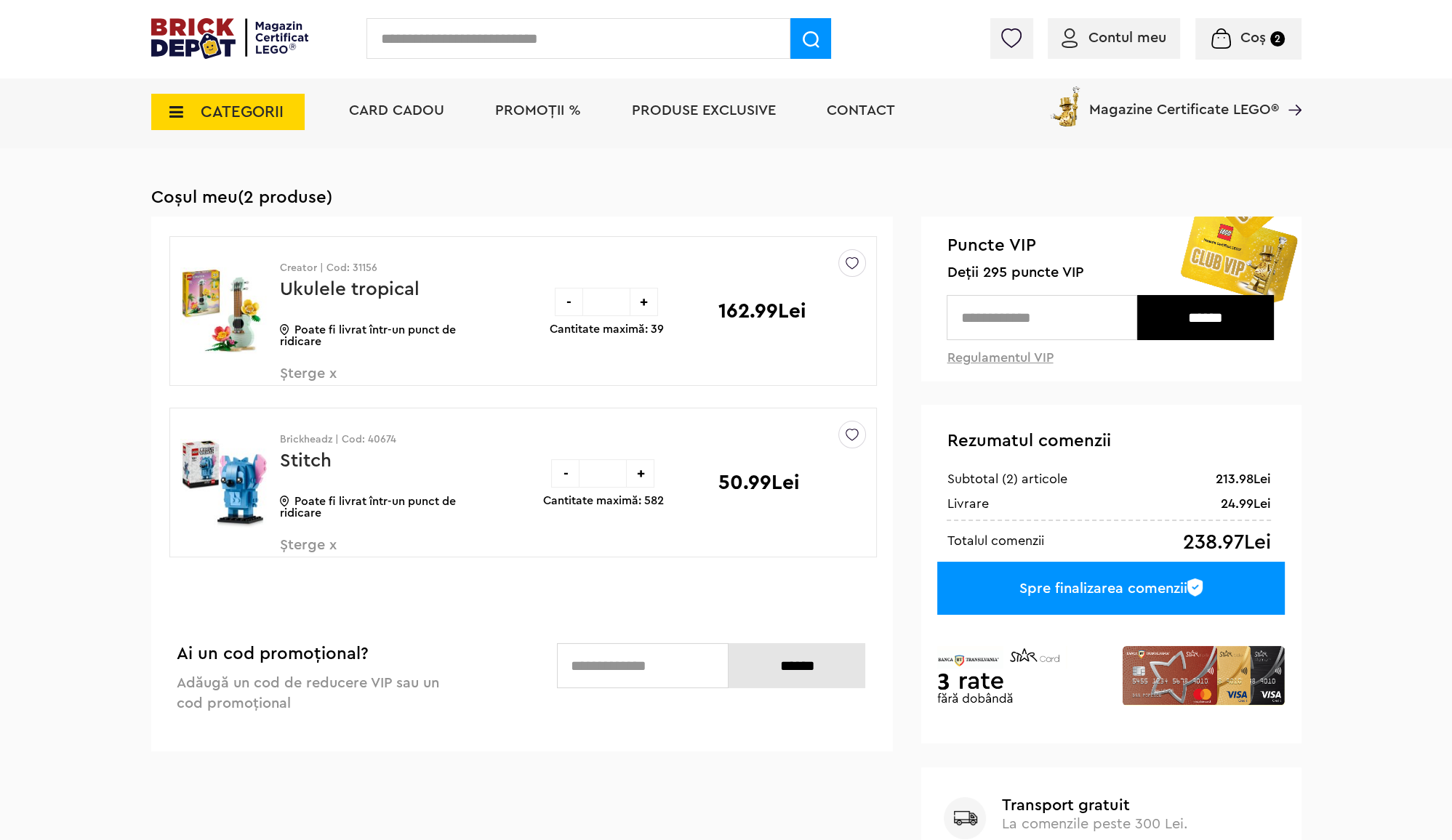
scroll to position [54, 0]
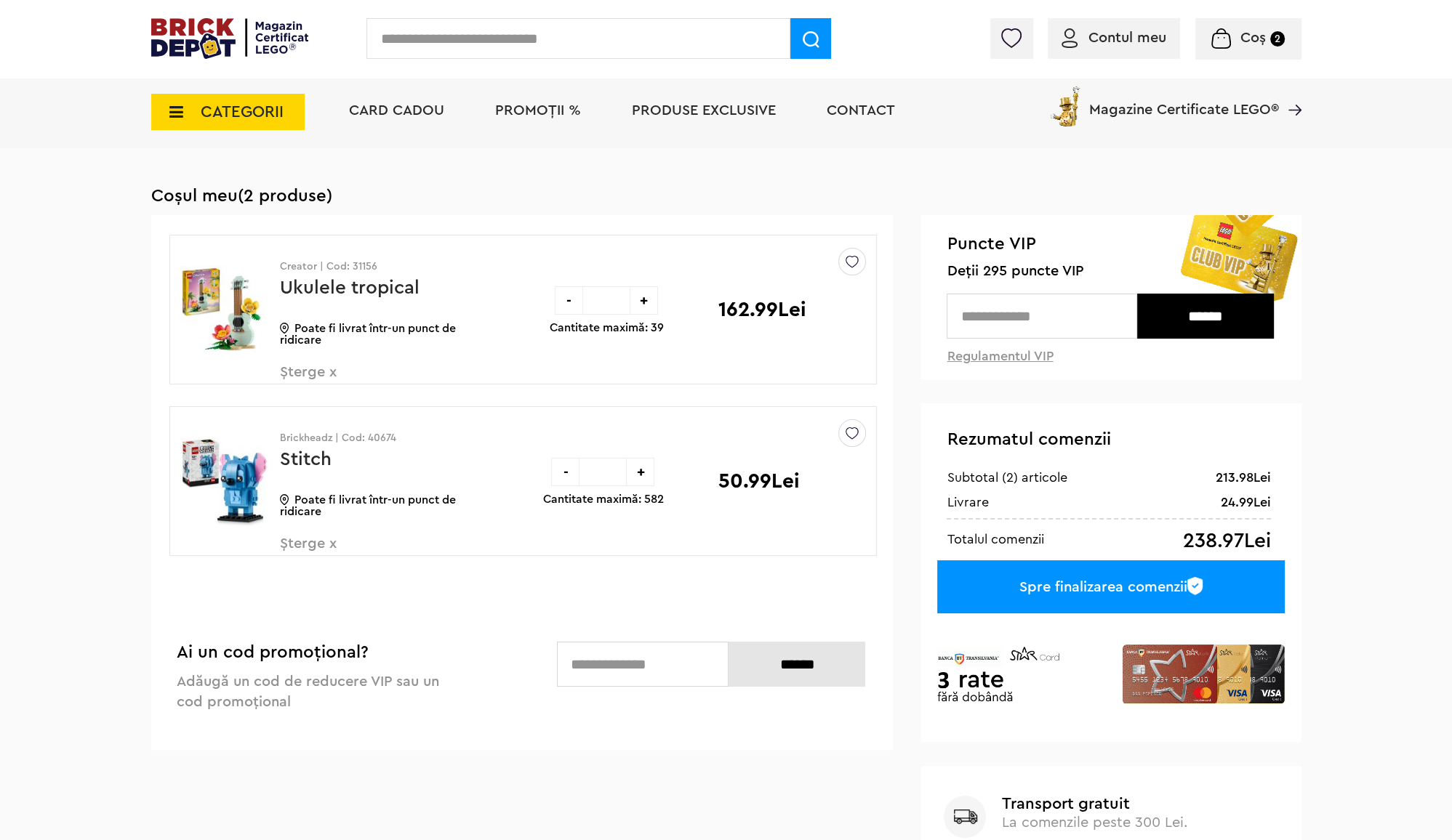
click at [1135, 587] on div "Spre finalizarea comenzii" at bounding box center [1111, 586] width 347 height 53
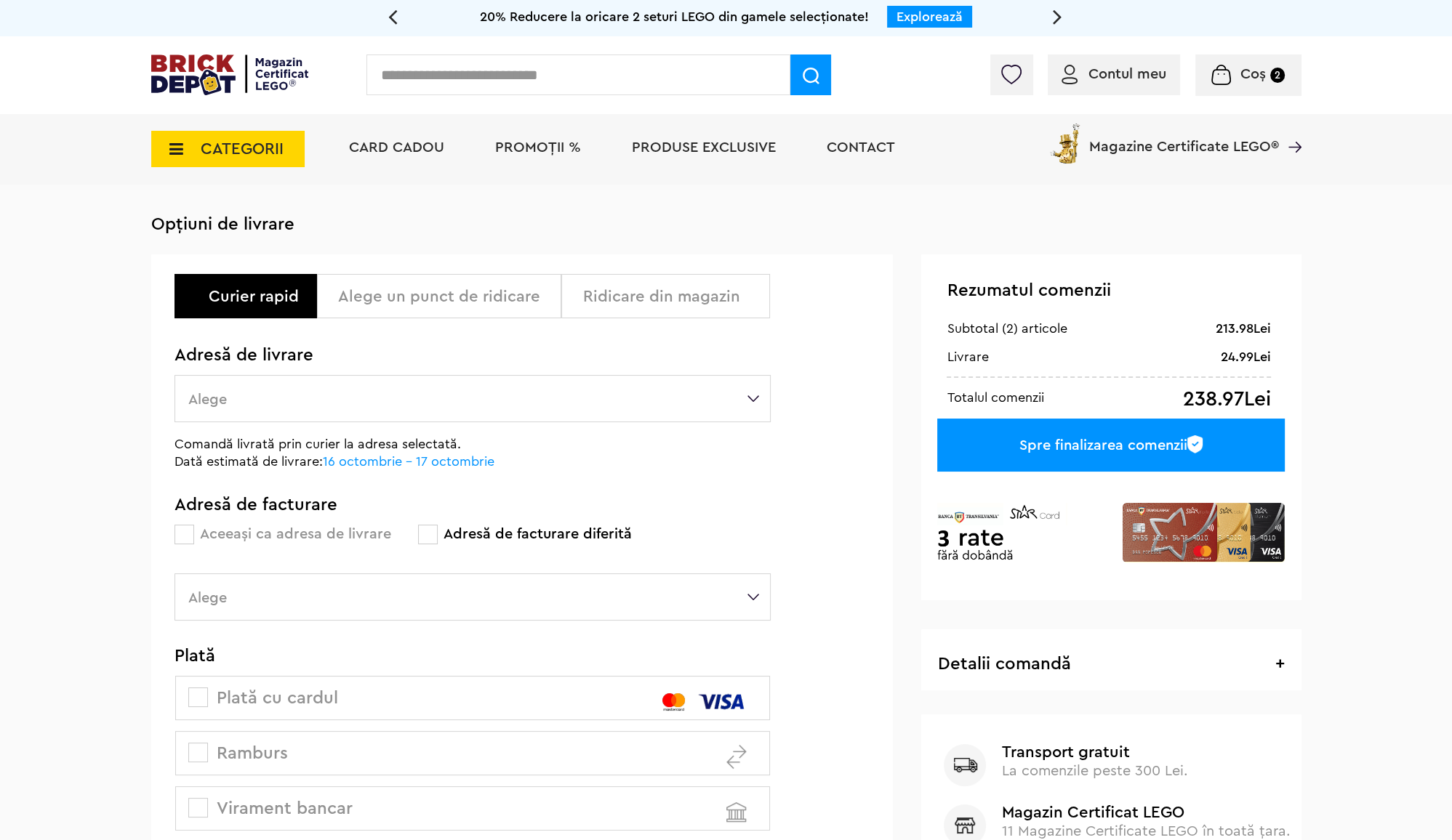
click at [713, 303] on div "Ridicare din magazin" at bounding box center [670, 296] width 177 height 18
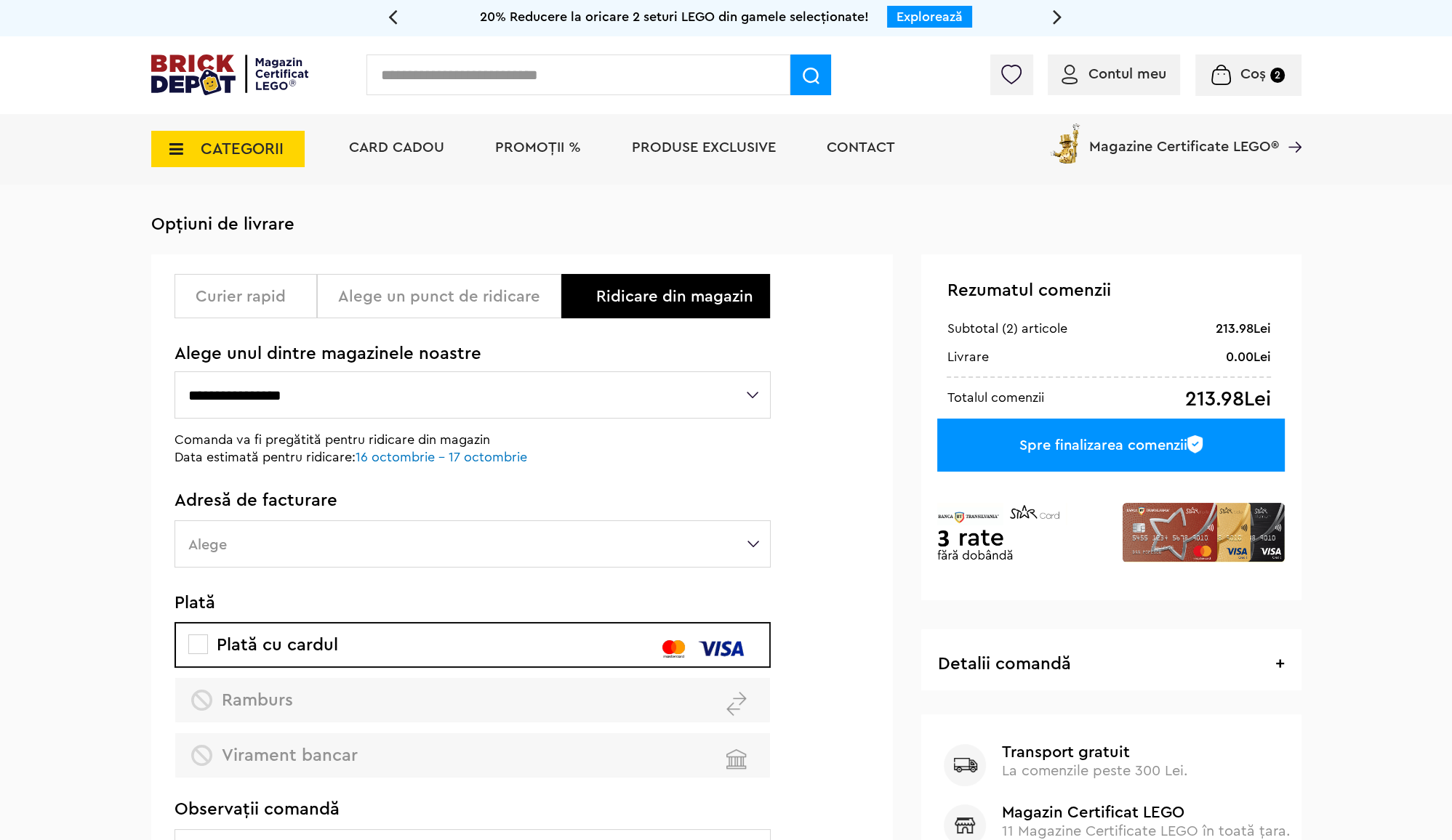
click at [486, 285] on div "Alege un punct de ridicare" at bounding box center [439, 296] width 244 height 44
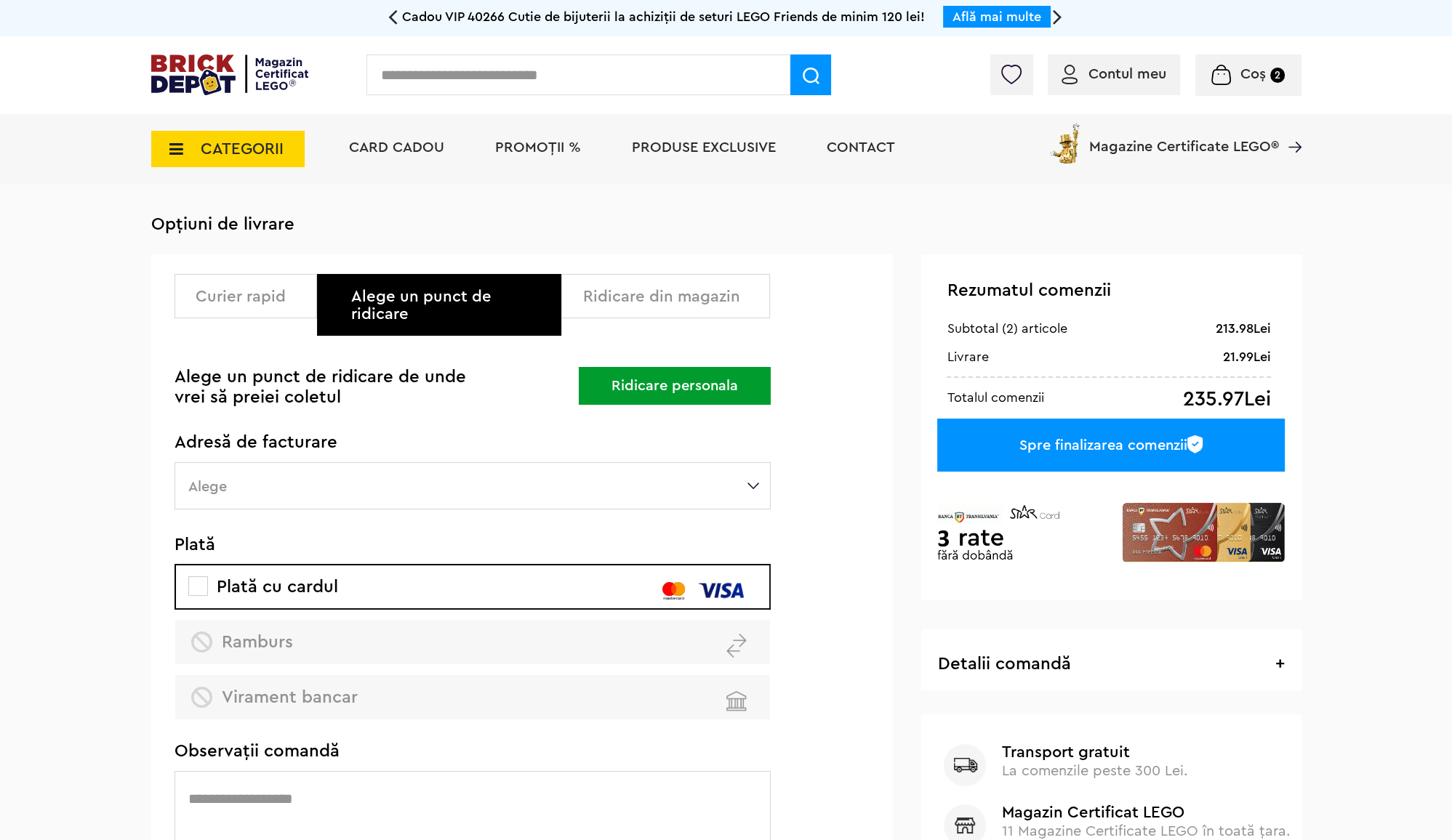
click at [621, 298] on div "Ridicare din magazin" at bounding box center [670, 296] width 177 height 18
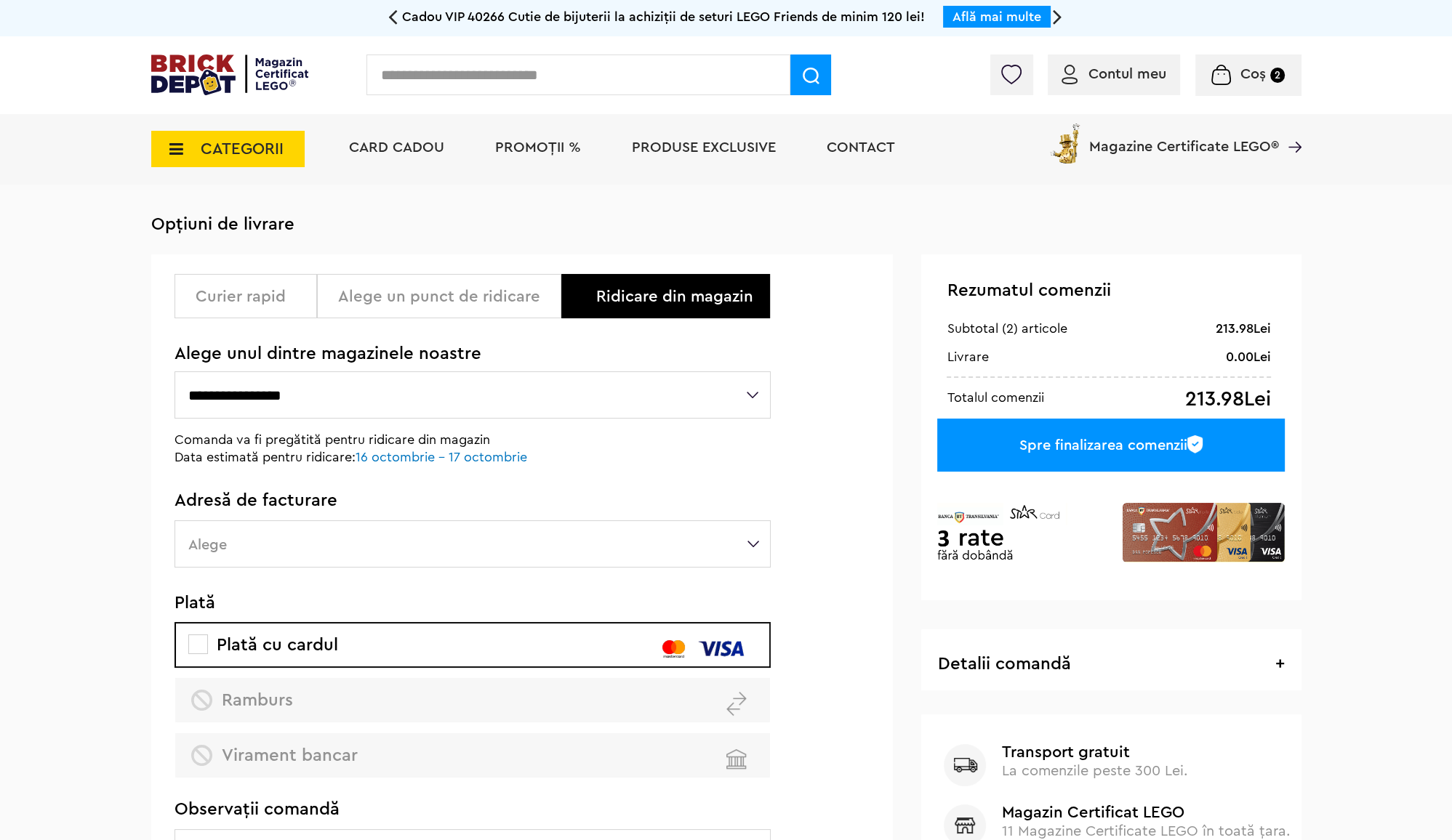
click at [288, 290] on div "Curier rapid" at bounding box center [251, 296] width 112 height 18
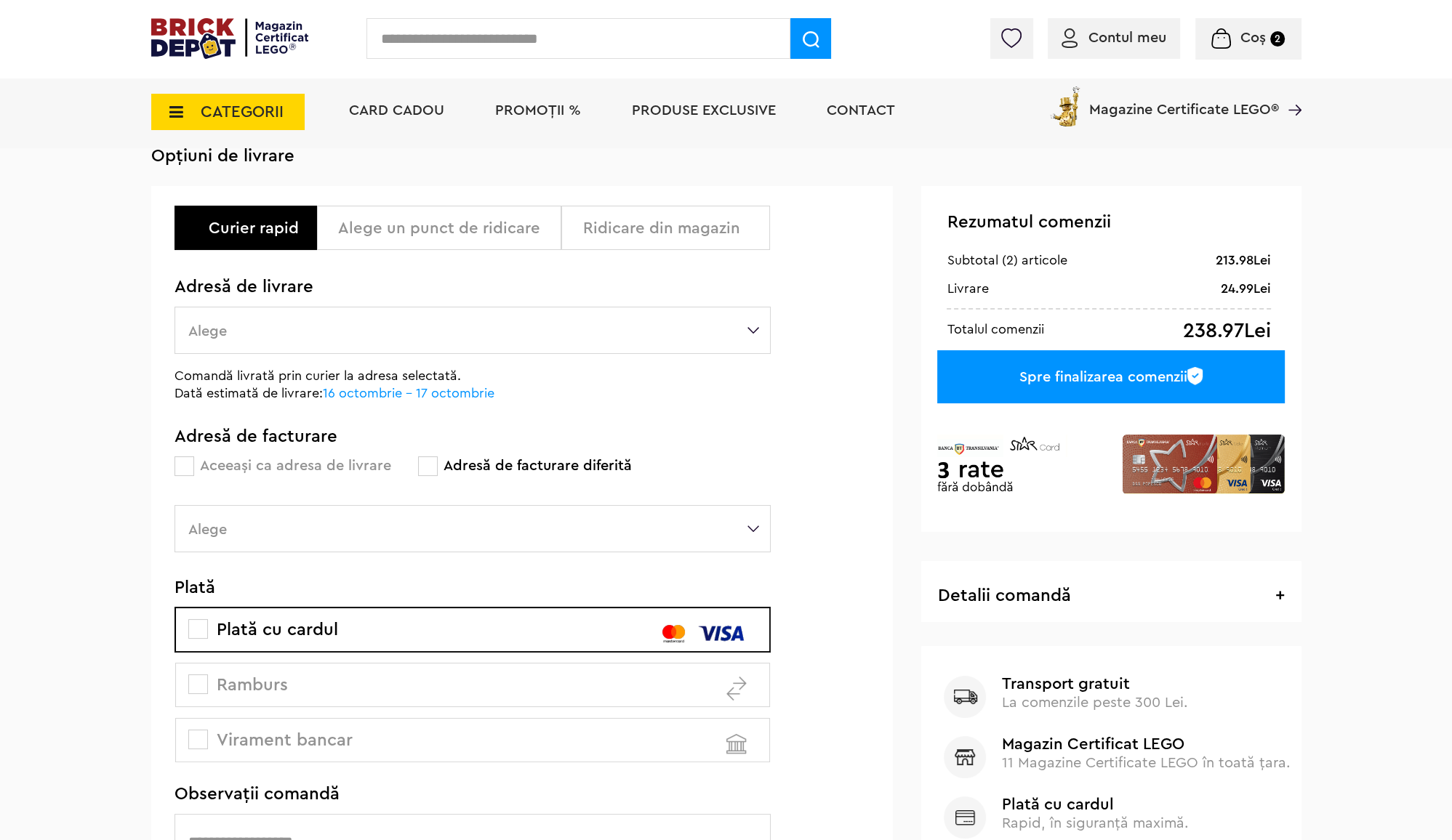
scroll to position [80, 0]
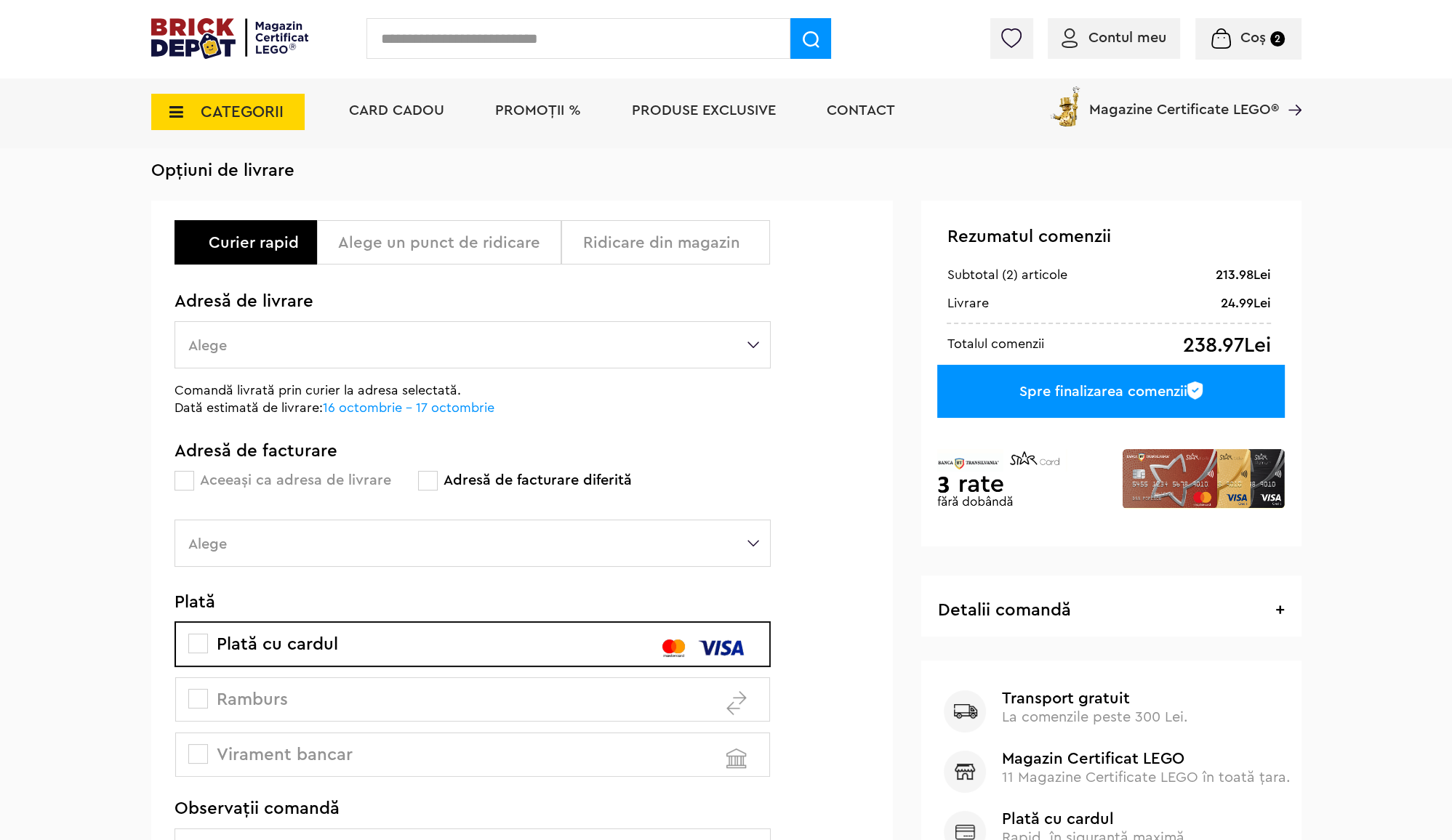
click at [674, 247] on div "Ridicare din magazin" at bounding box center [670, 242] width 177 height 18
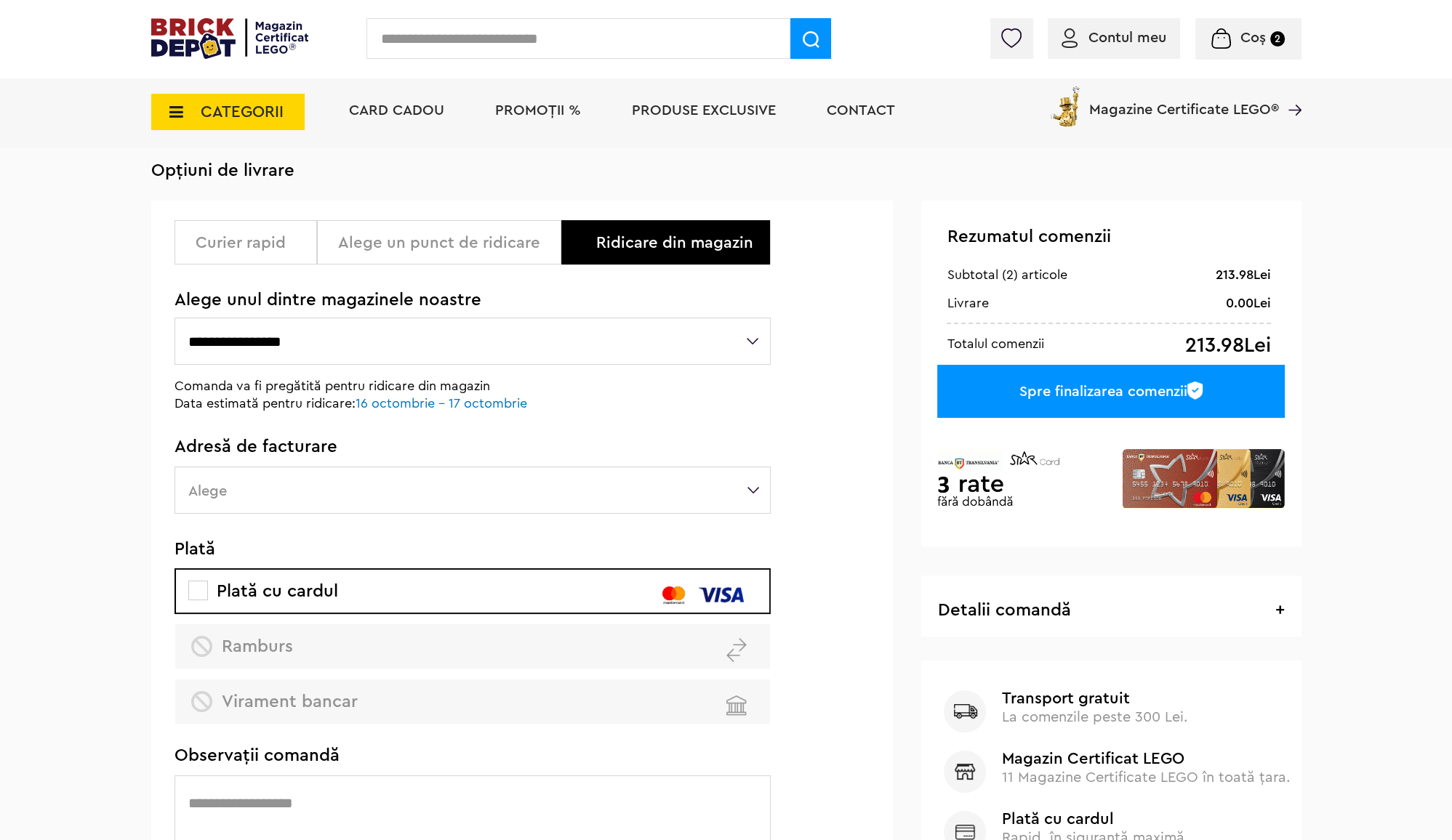
click at [461, 244] on div "Alege un punct de ridicare" at bounding box center [444, 242] width 212 height 18
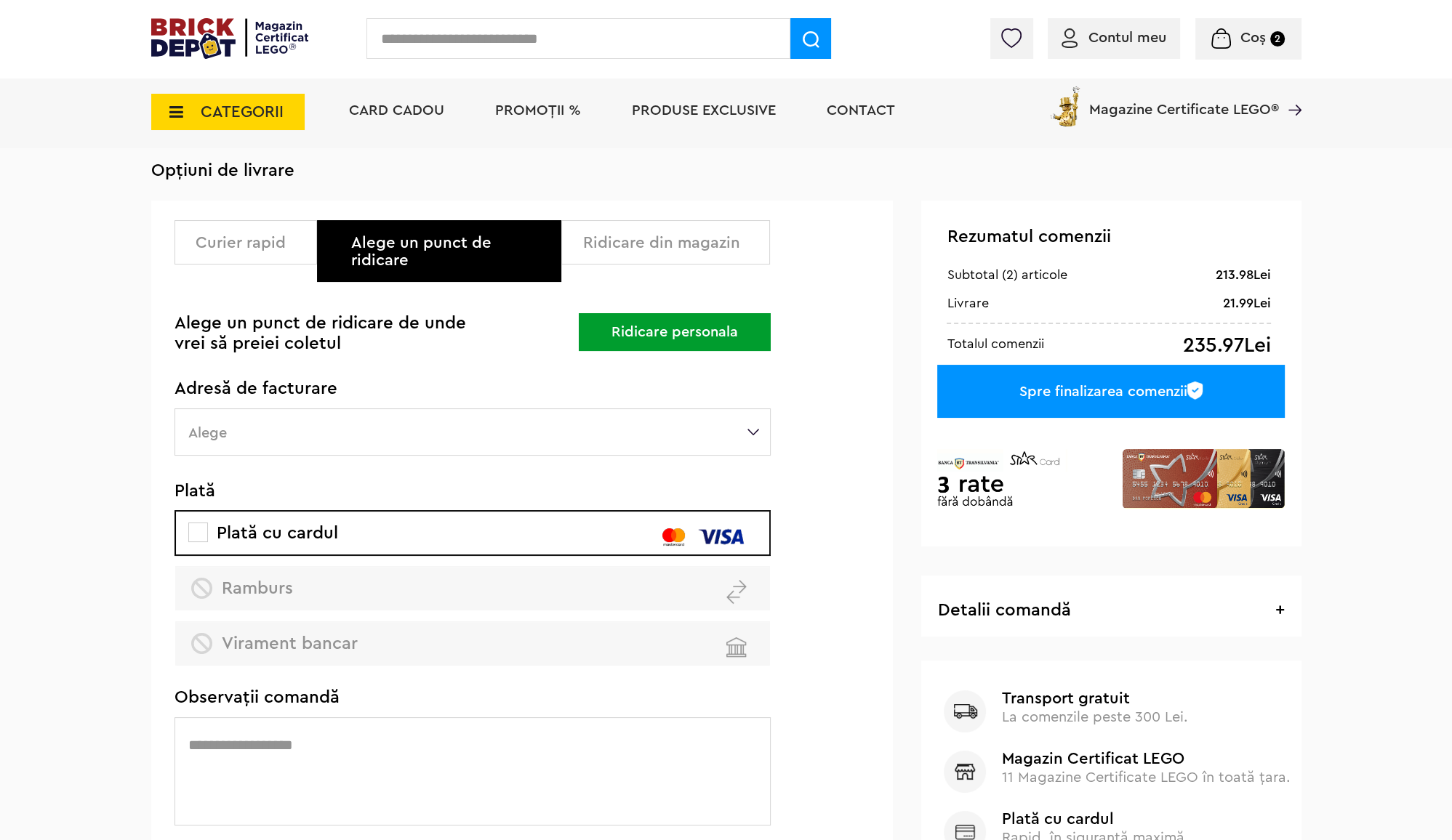
click at [604, 419] on label "Alege" at bounding box center [472, 432] width 596 height 47
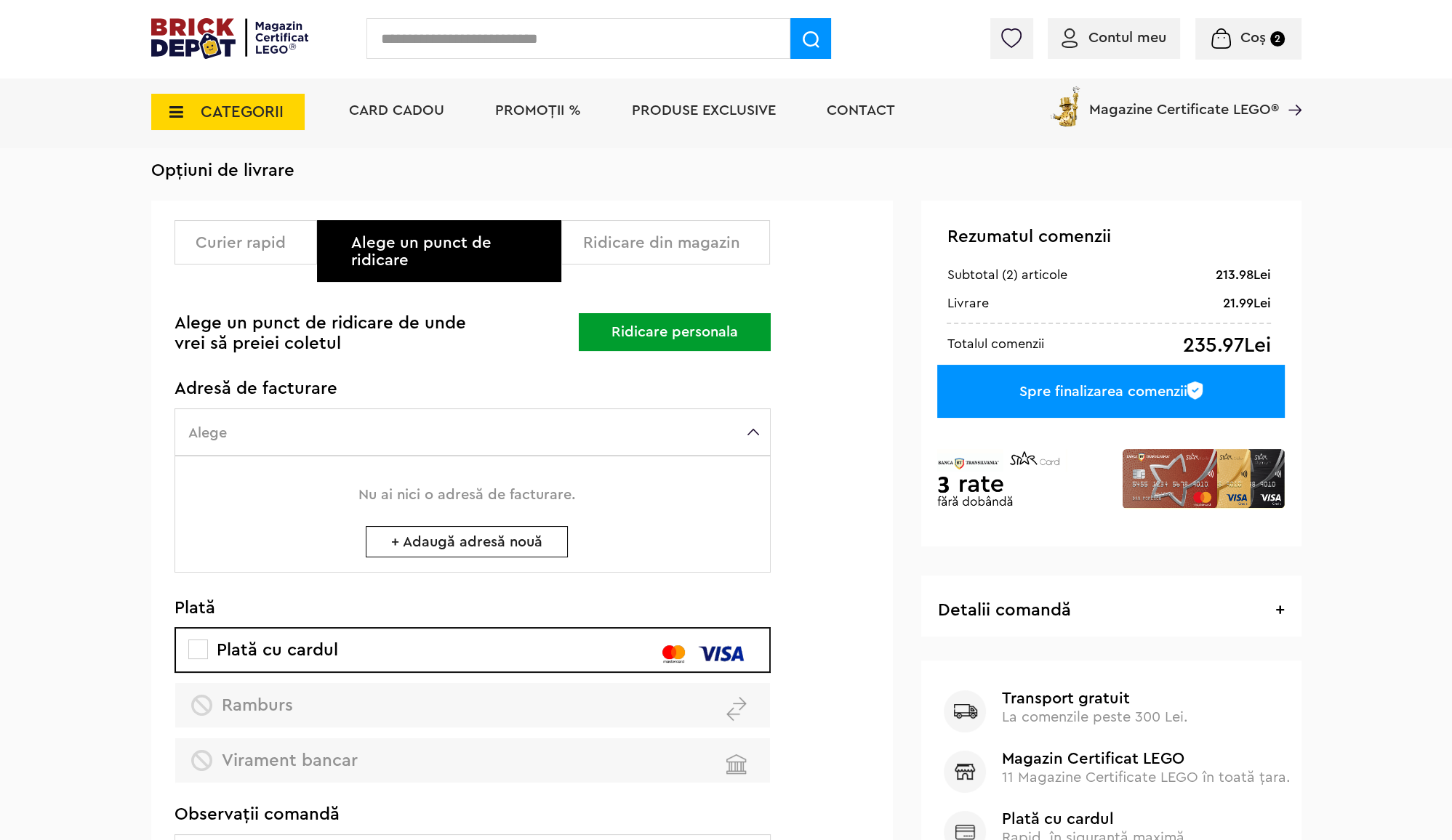
click at [604, 419] on label "Alege" at bounding box center [472, 432] width 596 height 47
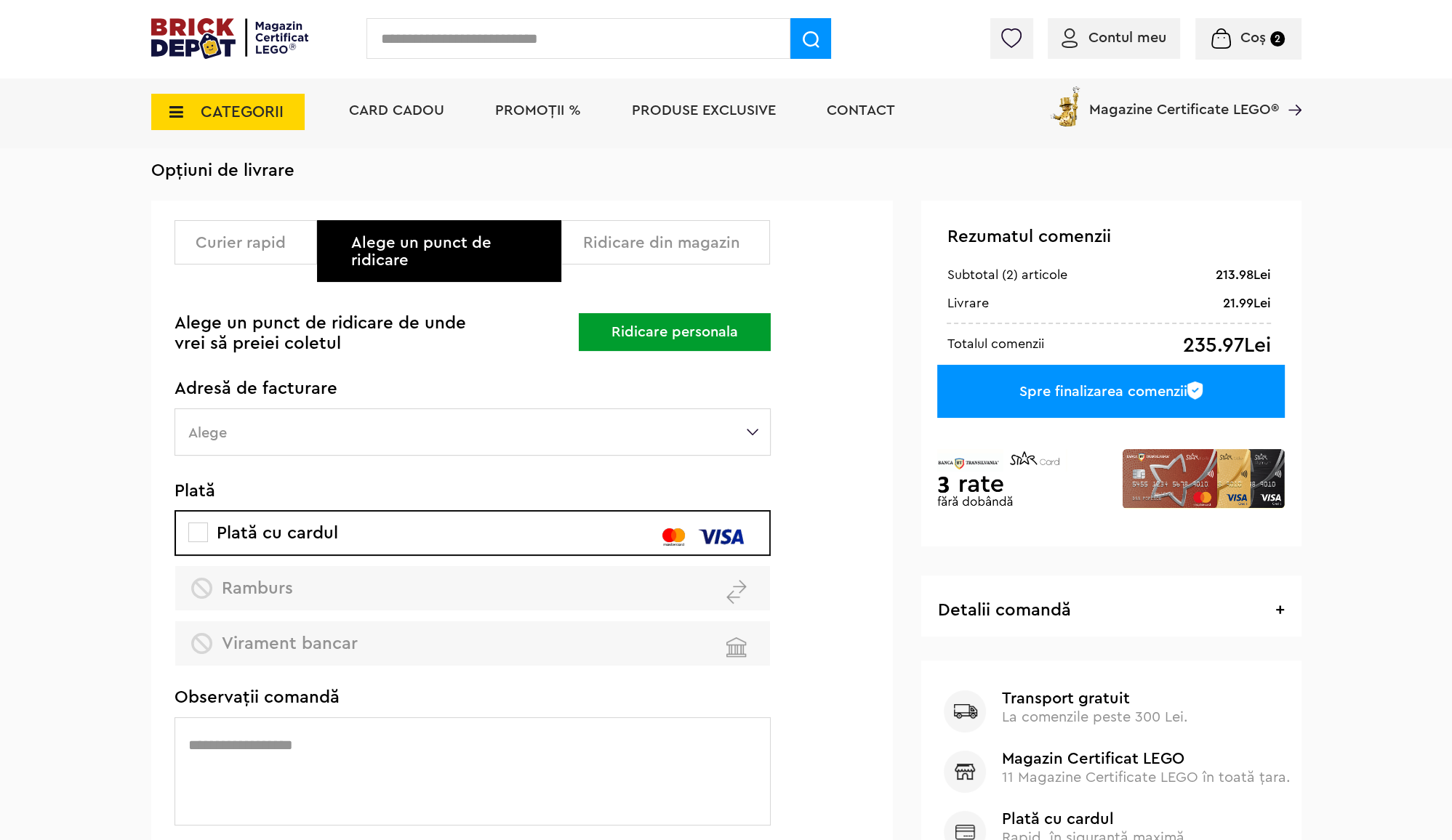
click at [676, 254] on div "Ridicare din magazin" at bounding box center [665, 242] width 209 height 44
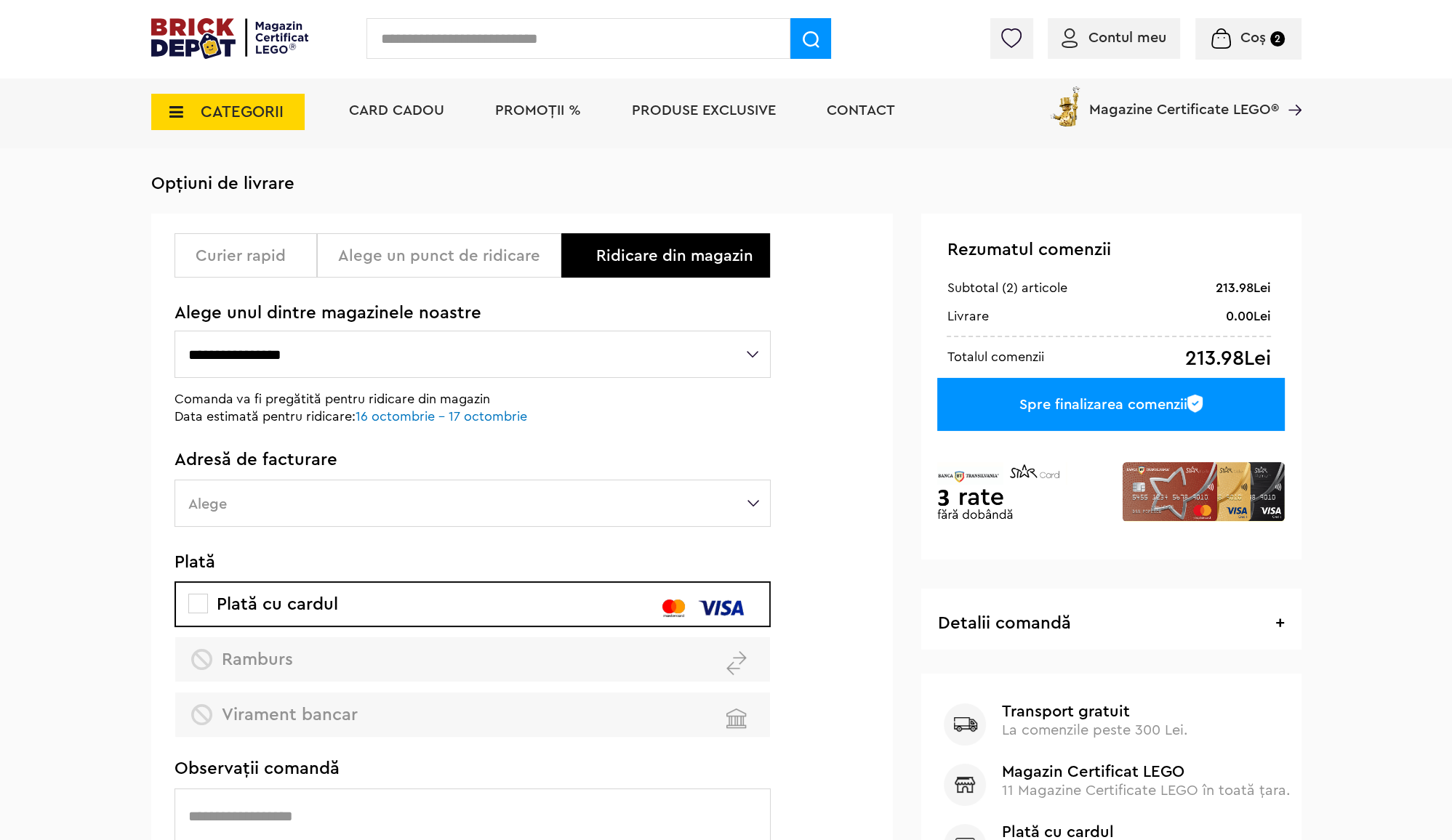
scroll to position [67, 0]
click at [737, 344] on select "**********" at bounding box center [472, 354] width 596 height 47
select select "**"
click at [174, 330] on select "**********" at bounding box center [472, 354] width 596 height 47
click at [710, 511] on label "Alege" at bounding box center [472, 503] width 596 height 47
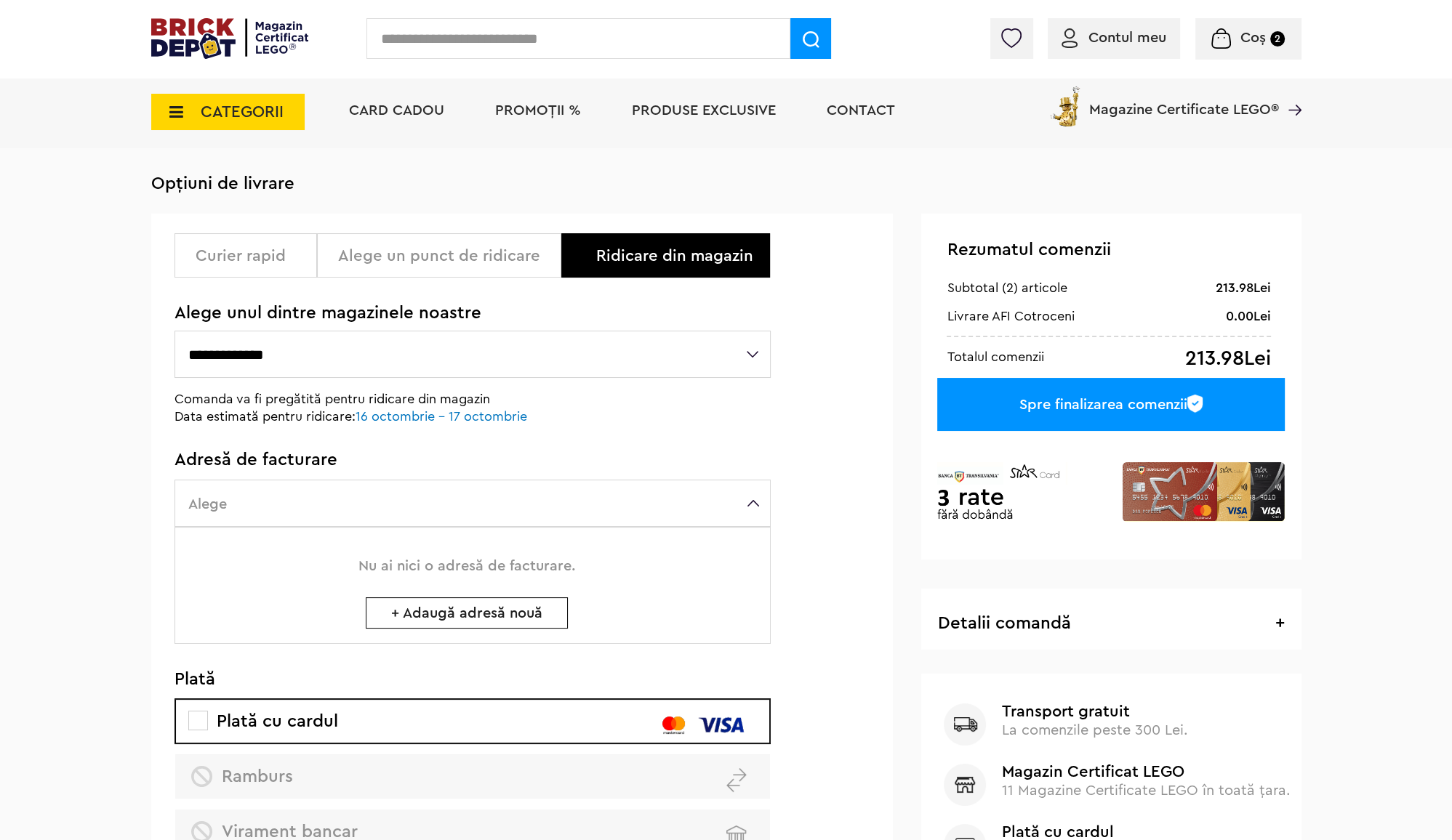
click at [533, 616] on span "+ Adaugă adresă nouă" at bounding box center [466, 613] width 202 height 31
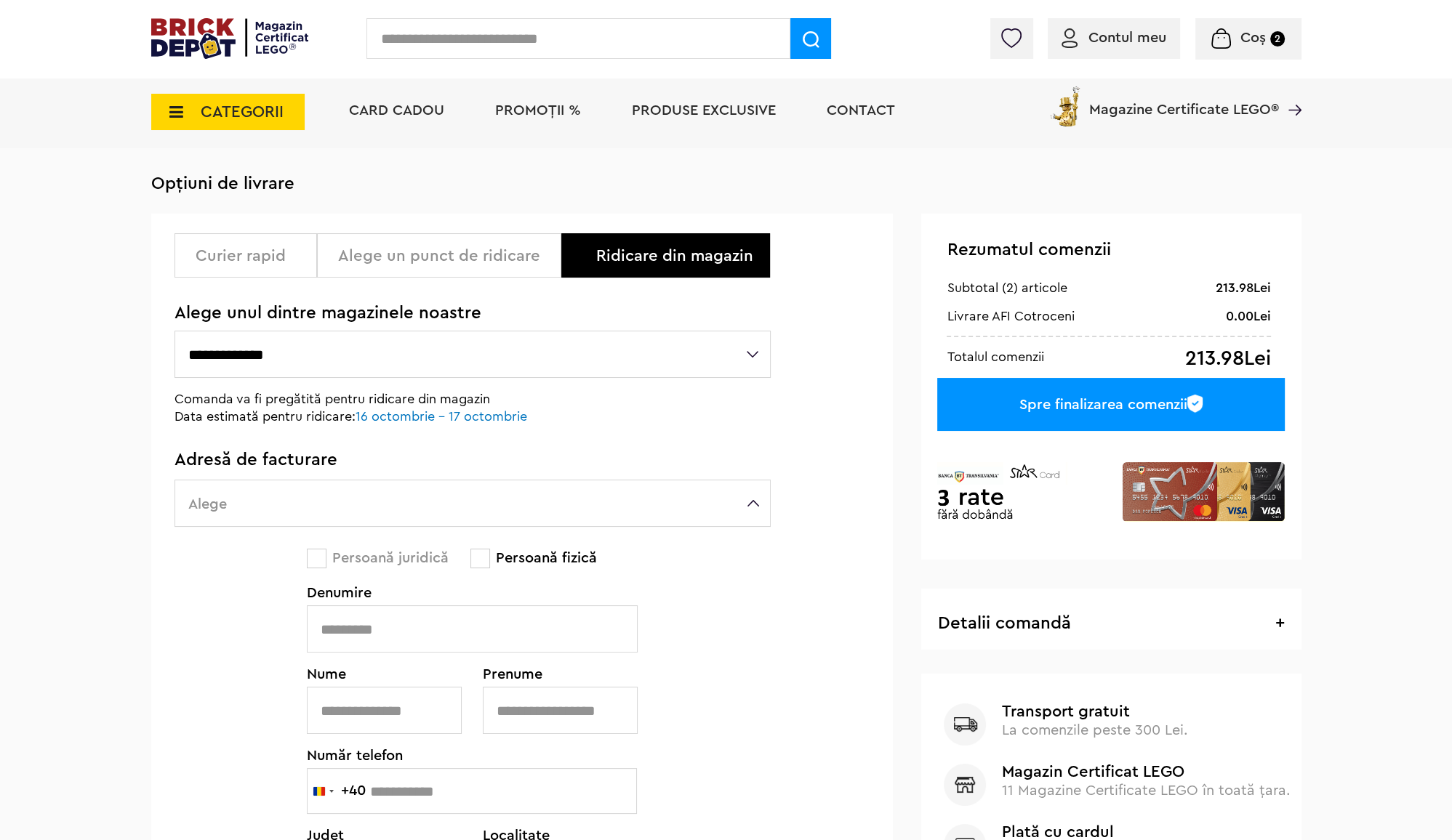
scroll to position [203, 0]
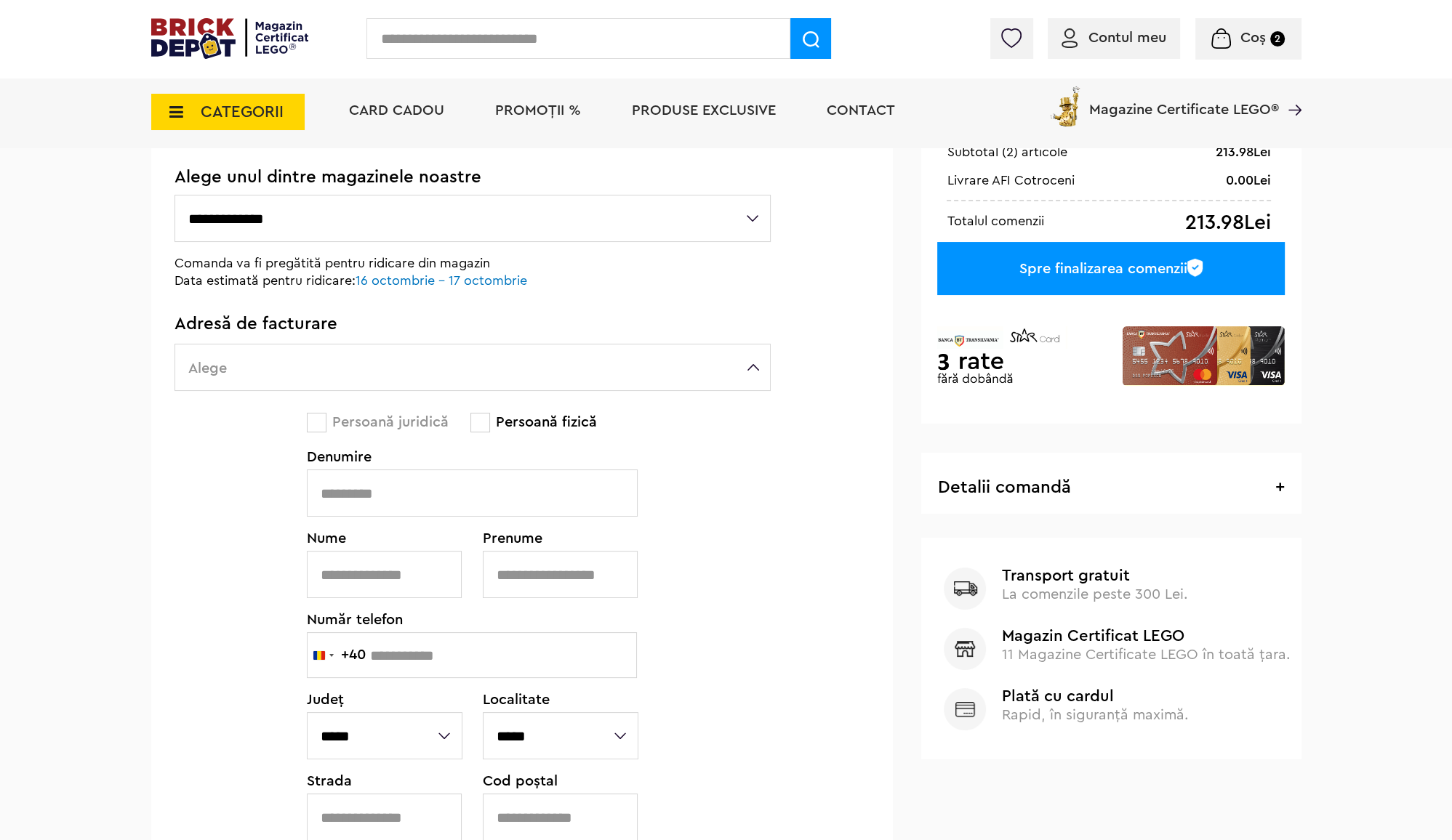
click at [522, 480] on input "text" at bounding box center [472, 493] width 330 height 47
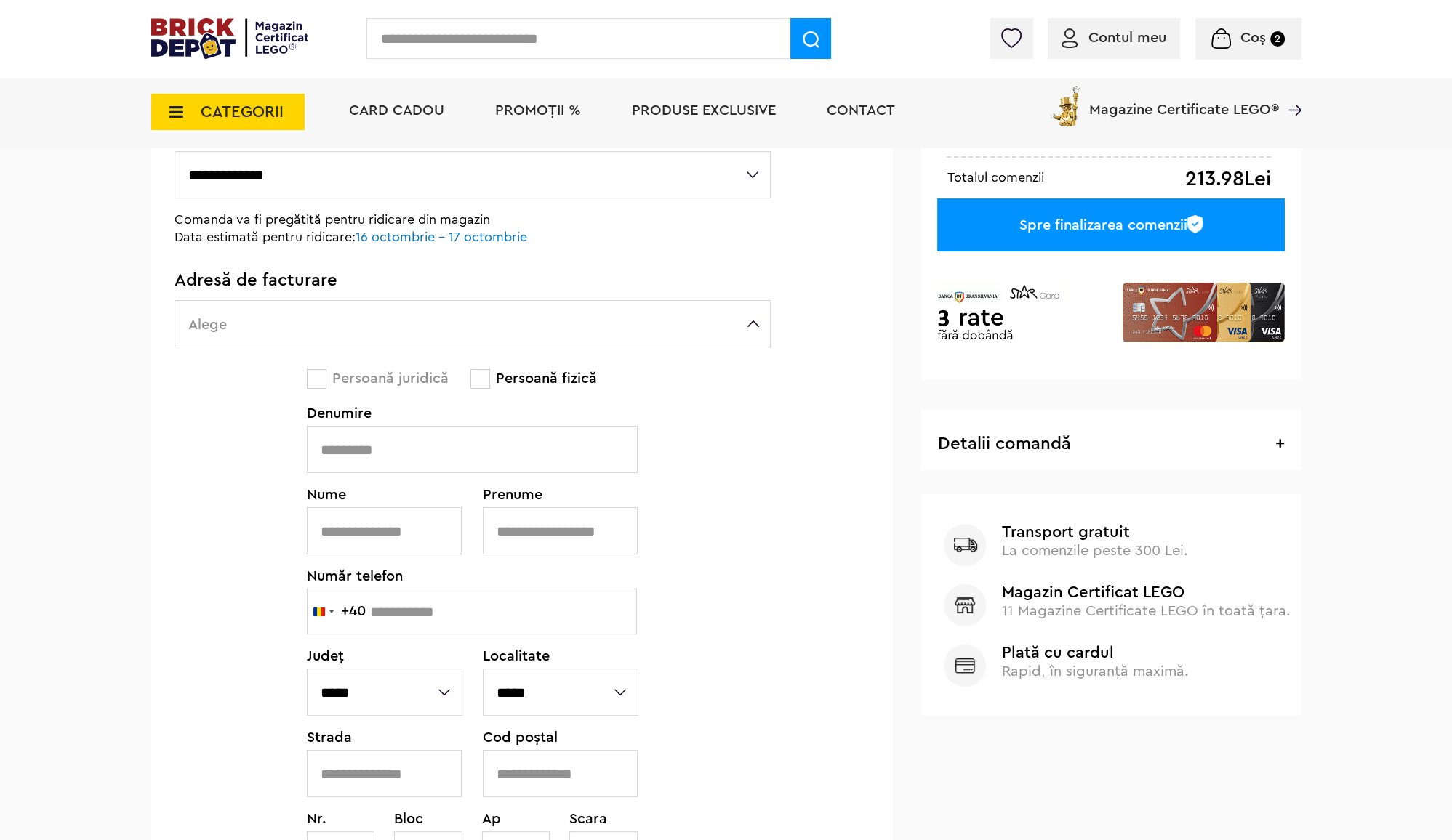
scroll to position [247, 0]
click at [409, 521] on input "text" at bounding box center [384, 530] width 155 height 47
type input "*****"
type input "******"
click at [417, 603] on input "text" at bounding box center [472, 610] width 330 height 46
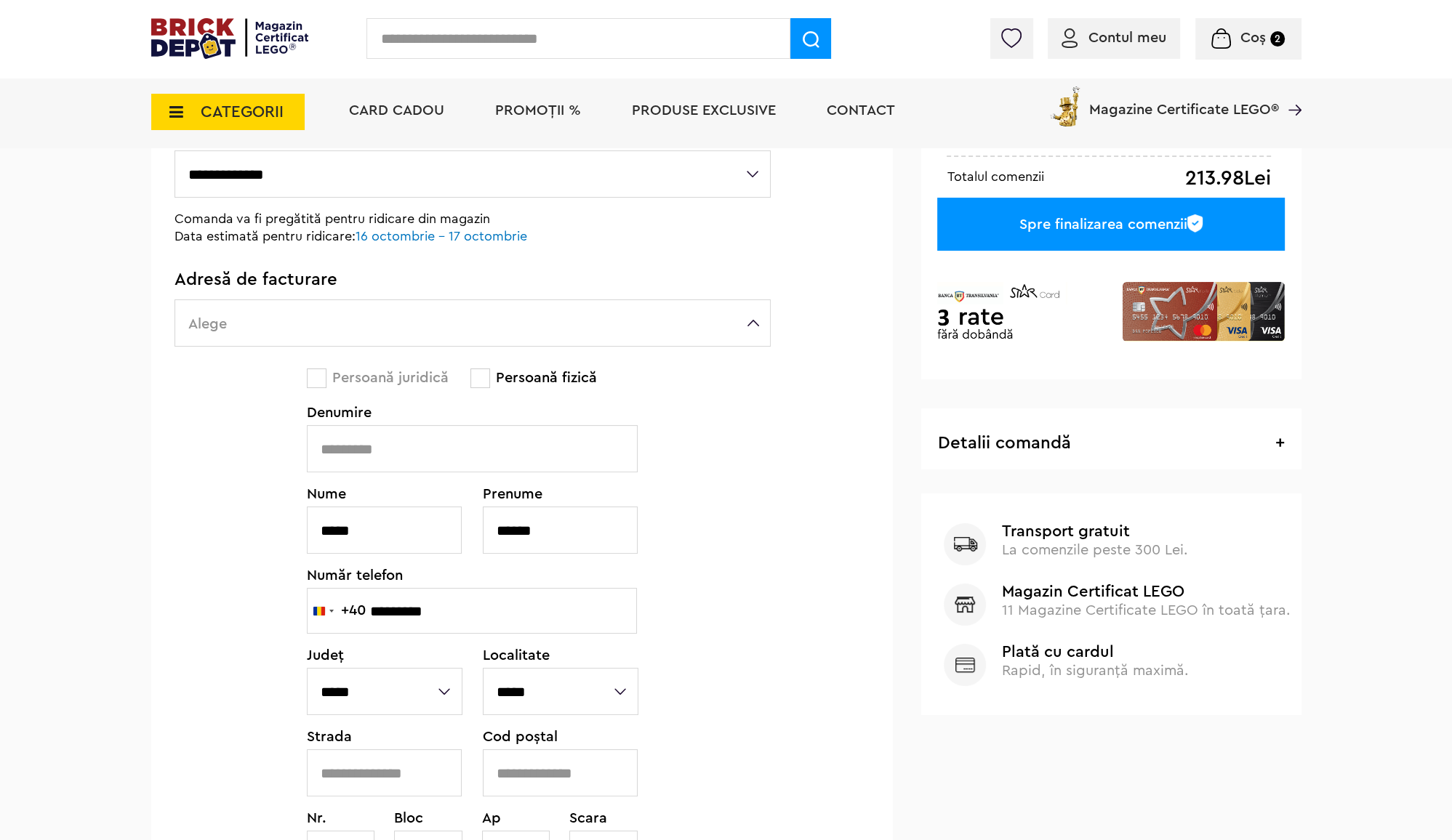
type input "*********"
click at [426, 686] on select "**********" at bounding box center [385, 692] width 156 height 47
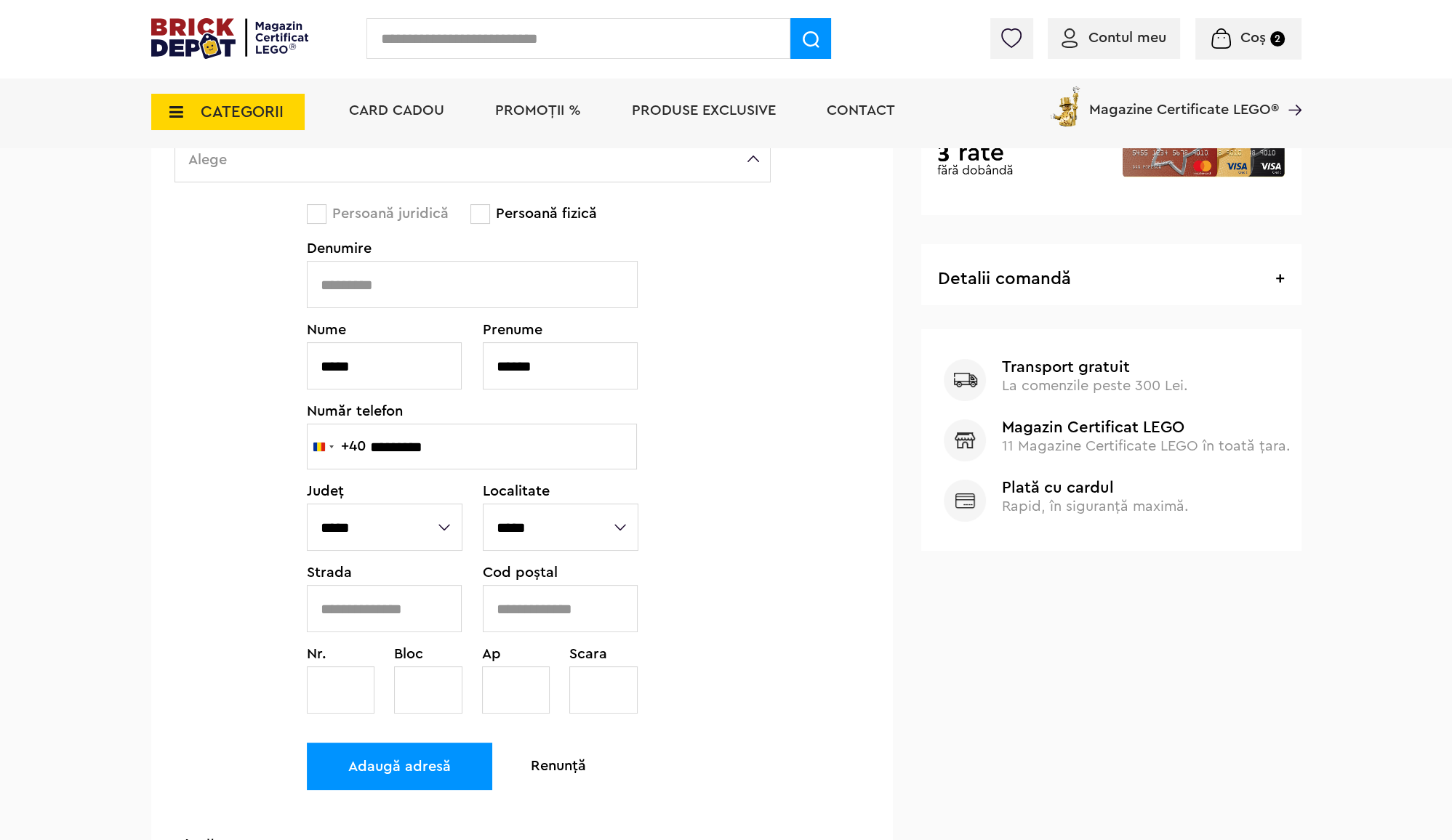
scroll to position [415, 0]
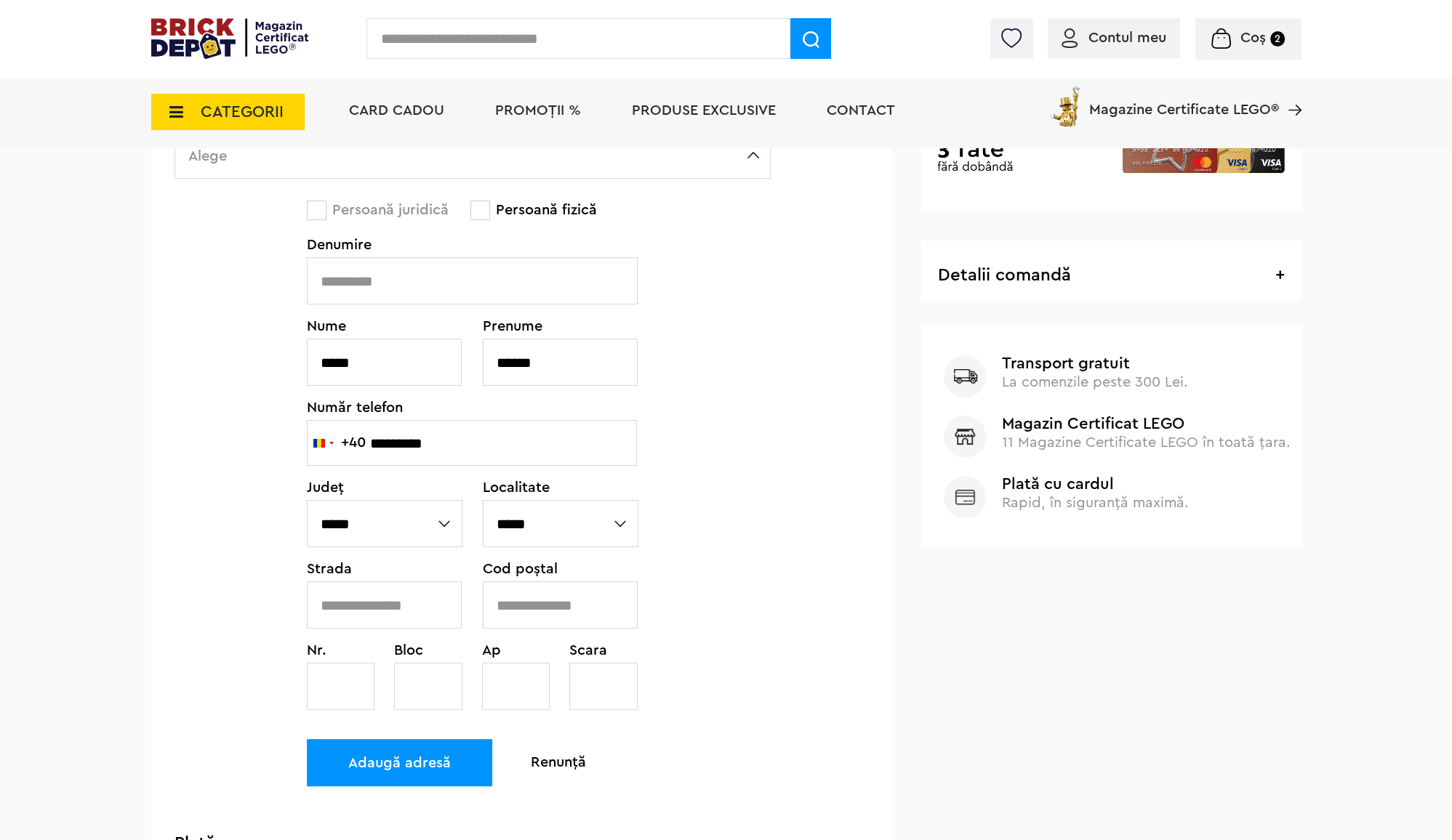
click at [429, 515] on select "**********" at bounding box center [385, 523] width 156 height 47
click at [596, 309] on div "Persoană juridică Persoană fizică Denumire CUI Completare automată Renunță Nr.O…" at bounding box center [472, 493] width 331 height 630
click at [602, 291] on input "text" at bounding box center [472, 281] width 330 height 47
type input "****"
click at [393, 544] on select "**********" at bounding box center [385, 523] width 156 height 47
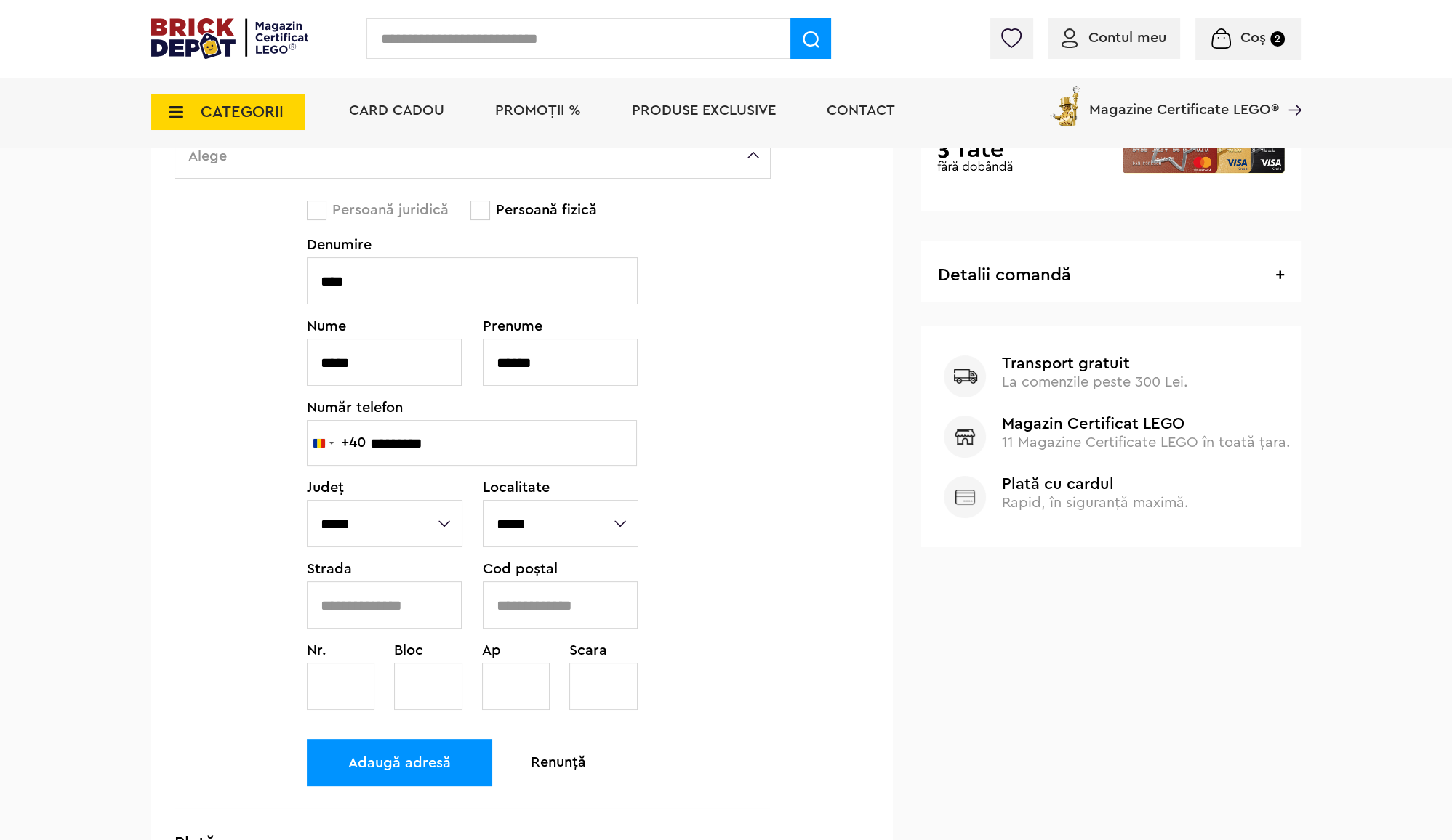
select select "**"
click at [307, 500] on select "**********" at bounding box center [385, 523] width 156 height 47
click at [521, 517] on select "**********" at bounding box center [561, 523] width 156 height 47
select select "****"
click at [483, 500] on select "**********" at bounding box center [561, 523] width 156 height 47
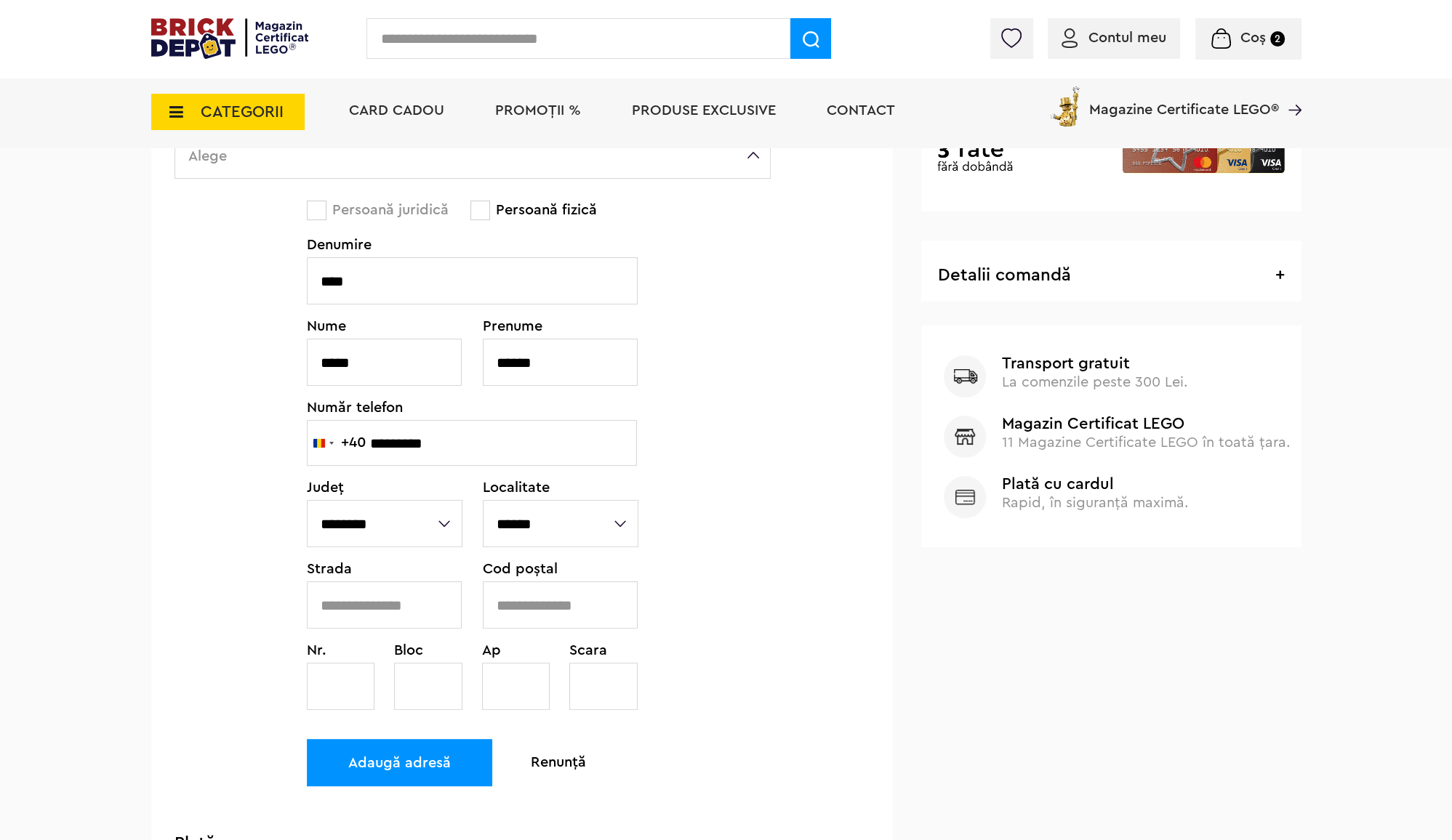
click at [385, 604] on input "text" at bounding box center [384, 605] width 155 height 47
type input "*"
type input "*****"
type input "******"
click at [353, 686] on input "text" at bounding box center [341, 687] width 68 height 47
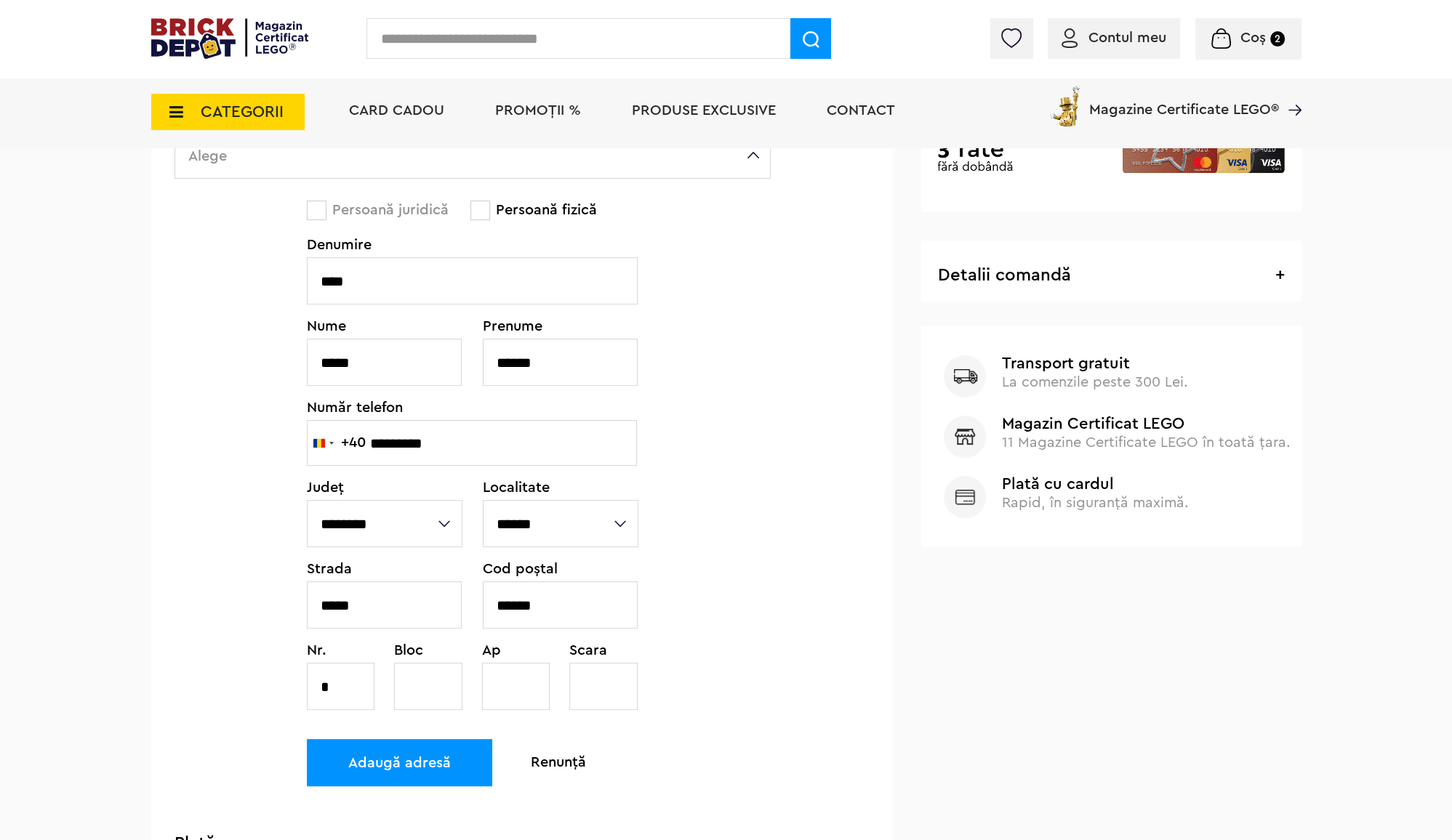
type input "*"
type input "**"
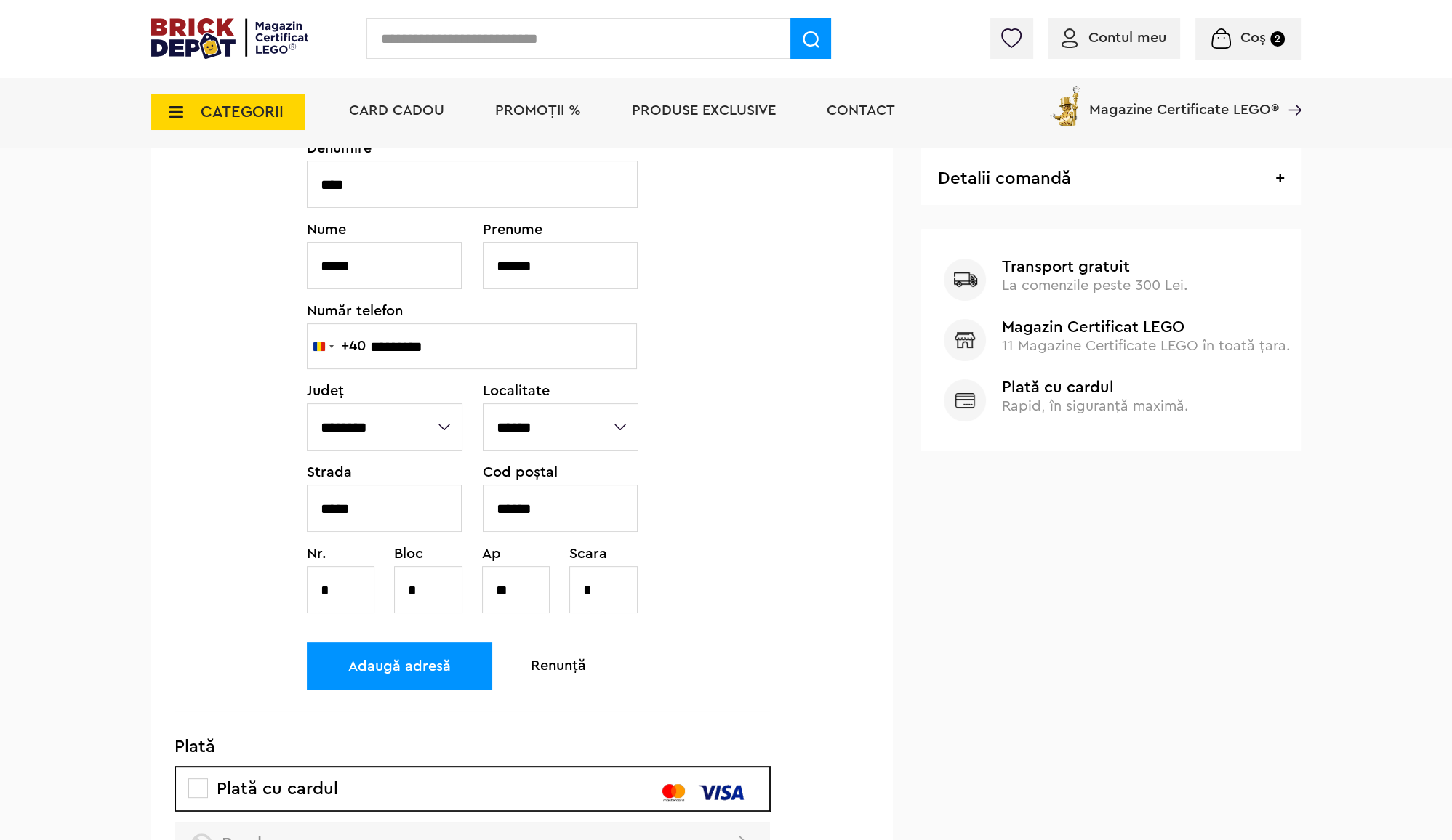
type input "*"
click at [455, 658] on div "Adaugă adresă" at bounding box center [399, 666] width 185 height 47
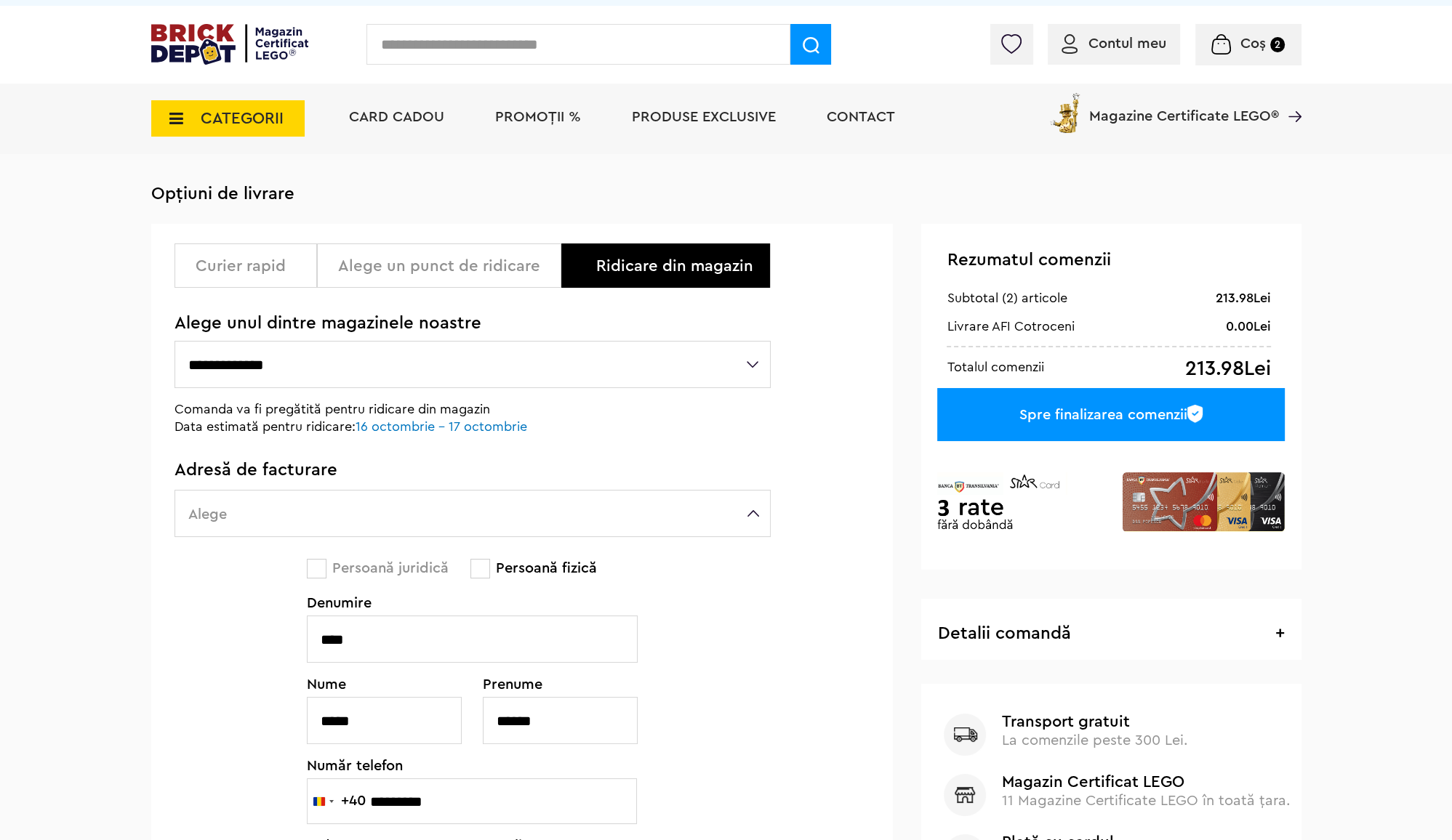
scroll to position [0, 0]
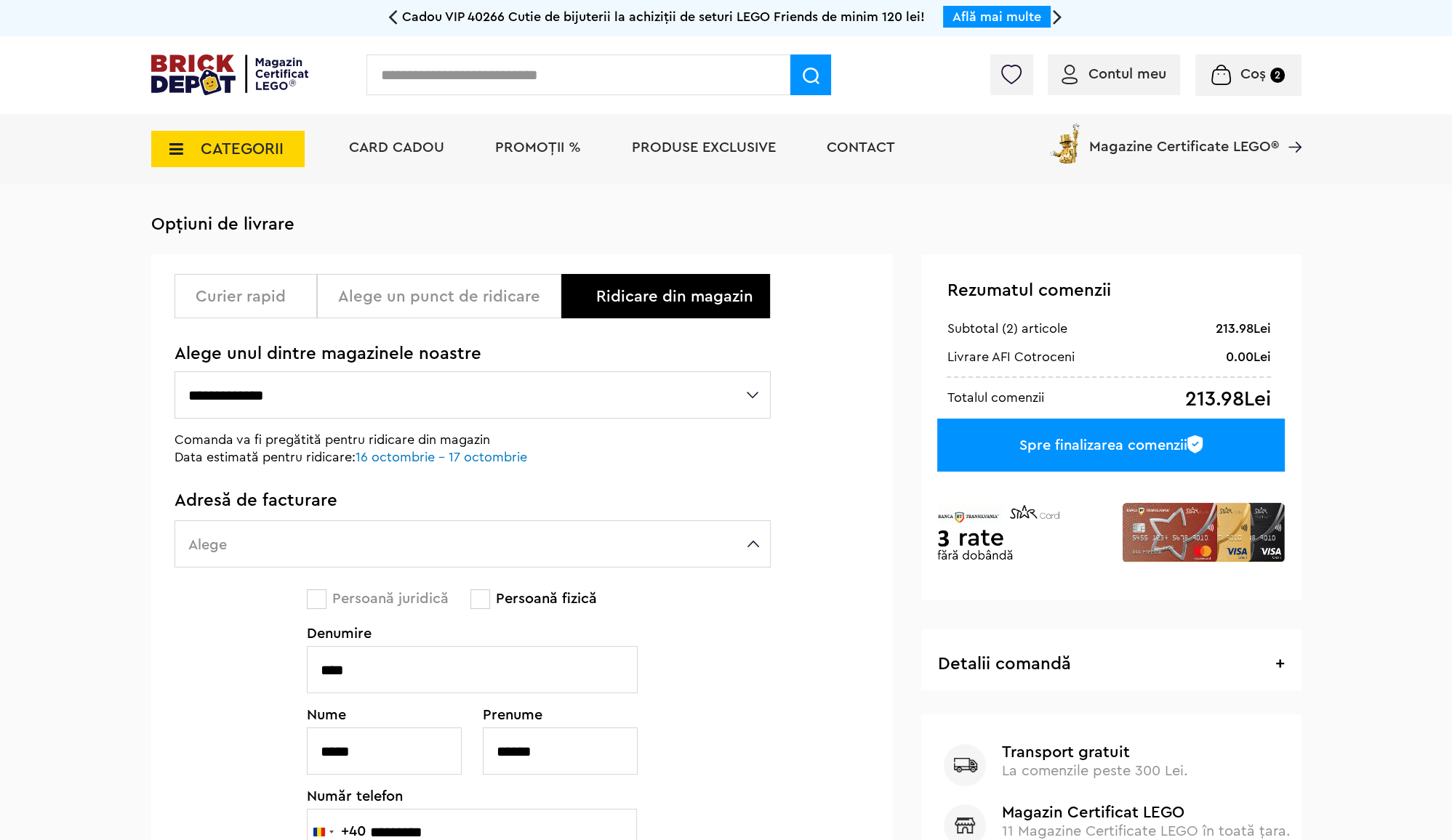
click at [1085, 445] on div "Spre finalizarea comenzii" at bounding box center [1111, 444] width 347 height 53
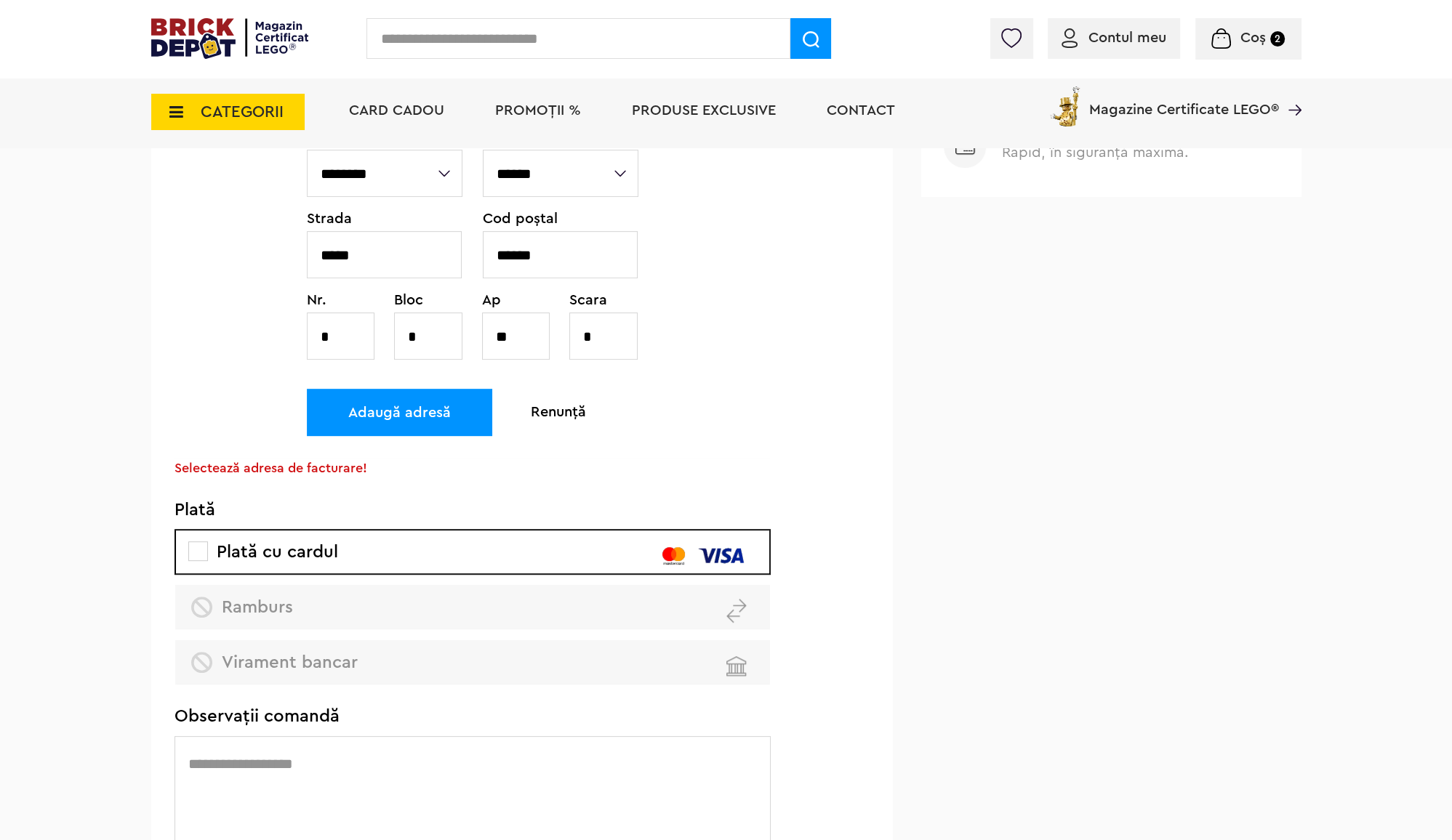
scroll to position [775, 0]
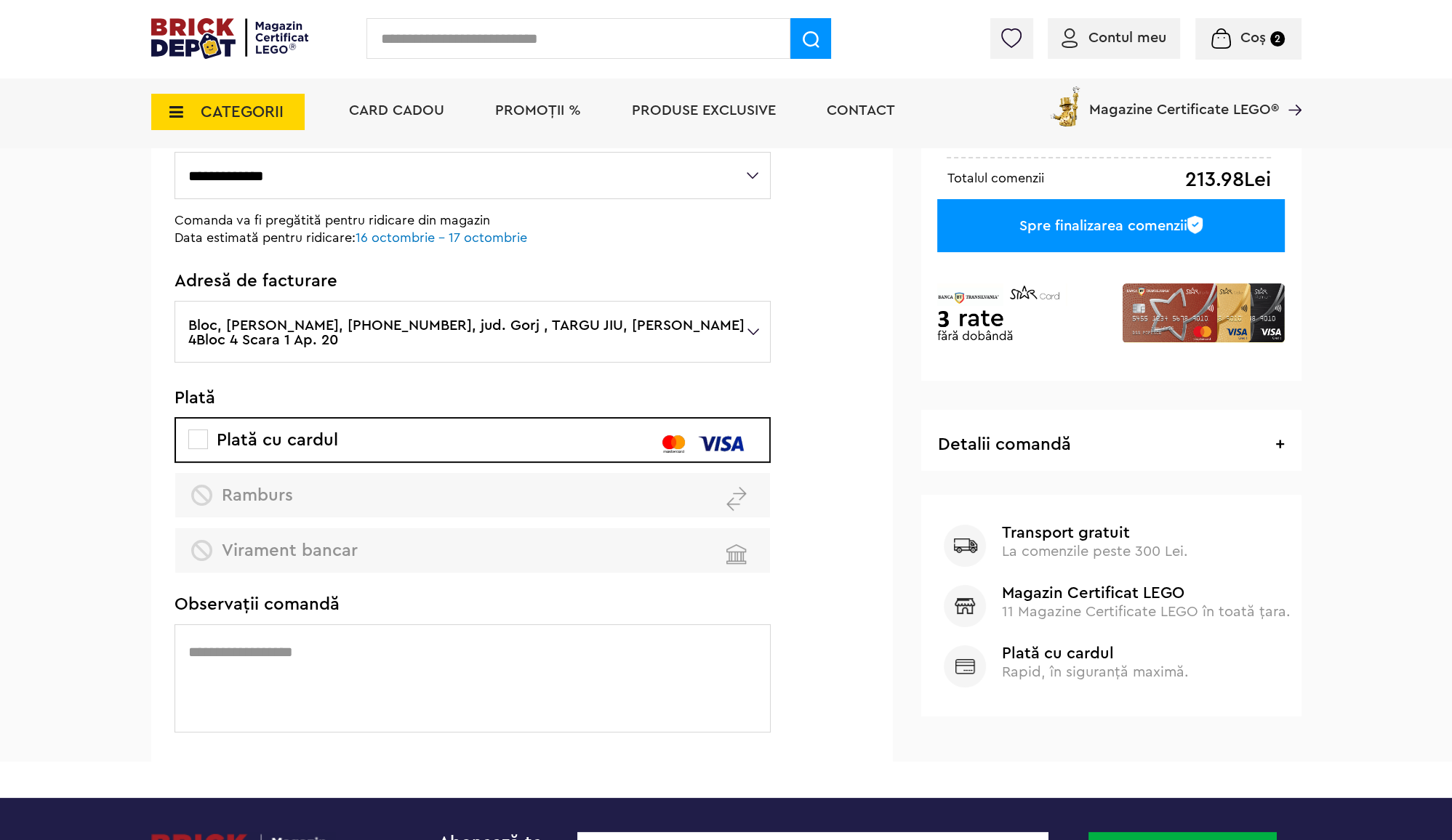
scroll to position [246, 0]
click at [1106, 218] on div "Spre finalizarea comenzii" at bounding box center [1111, 225] width 347 height 53
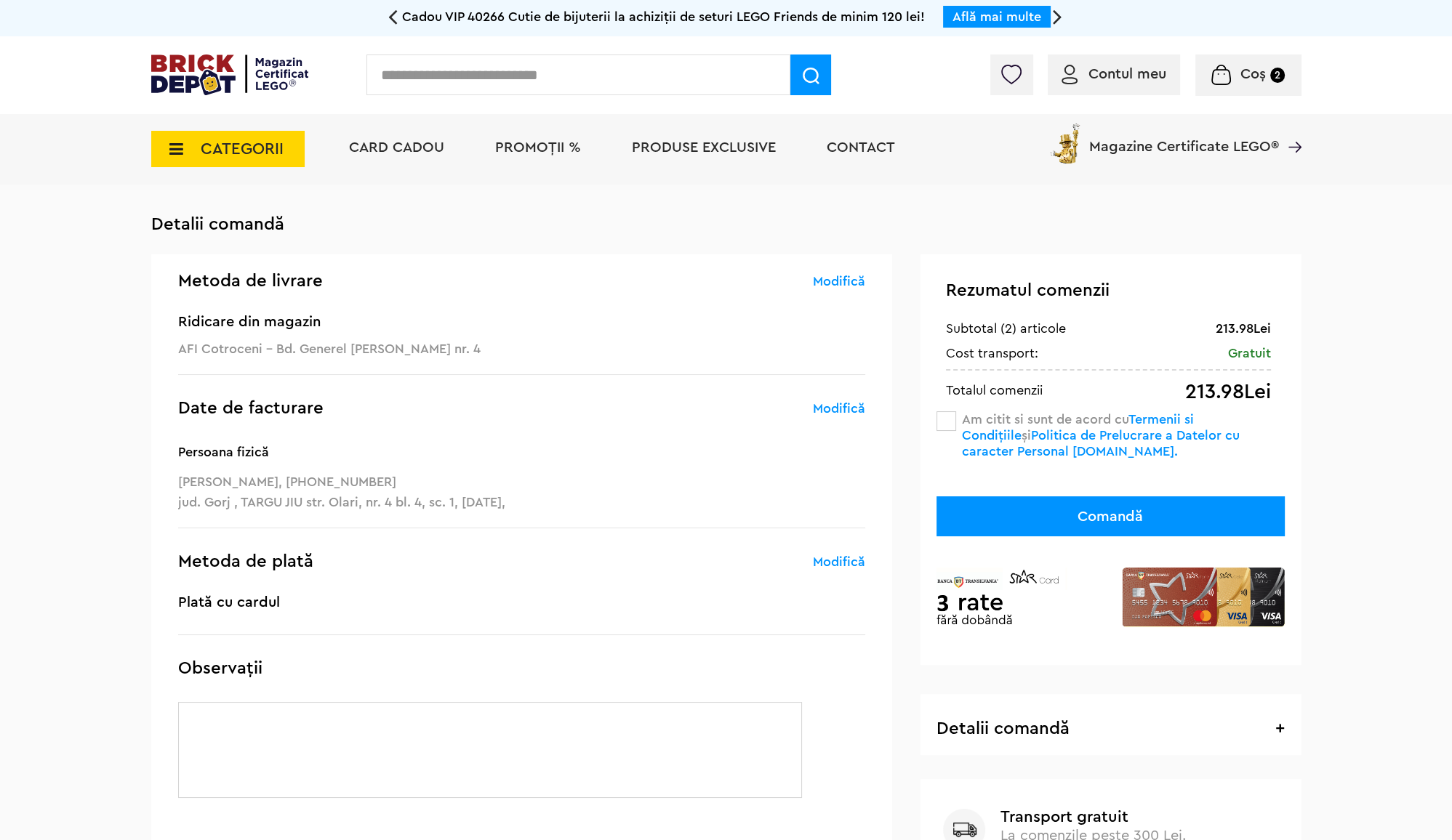
click at [949, 429] on span at bounding box center [946, 421] width 19 height 19
click at [1080, 523] on button "Comandă" at bounding box center [1111, 516] width 348 height 40
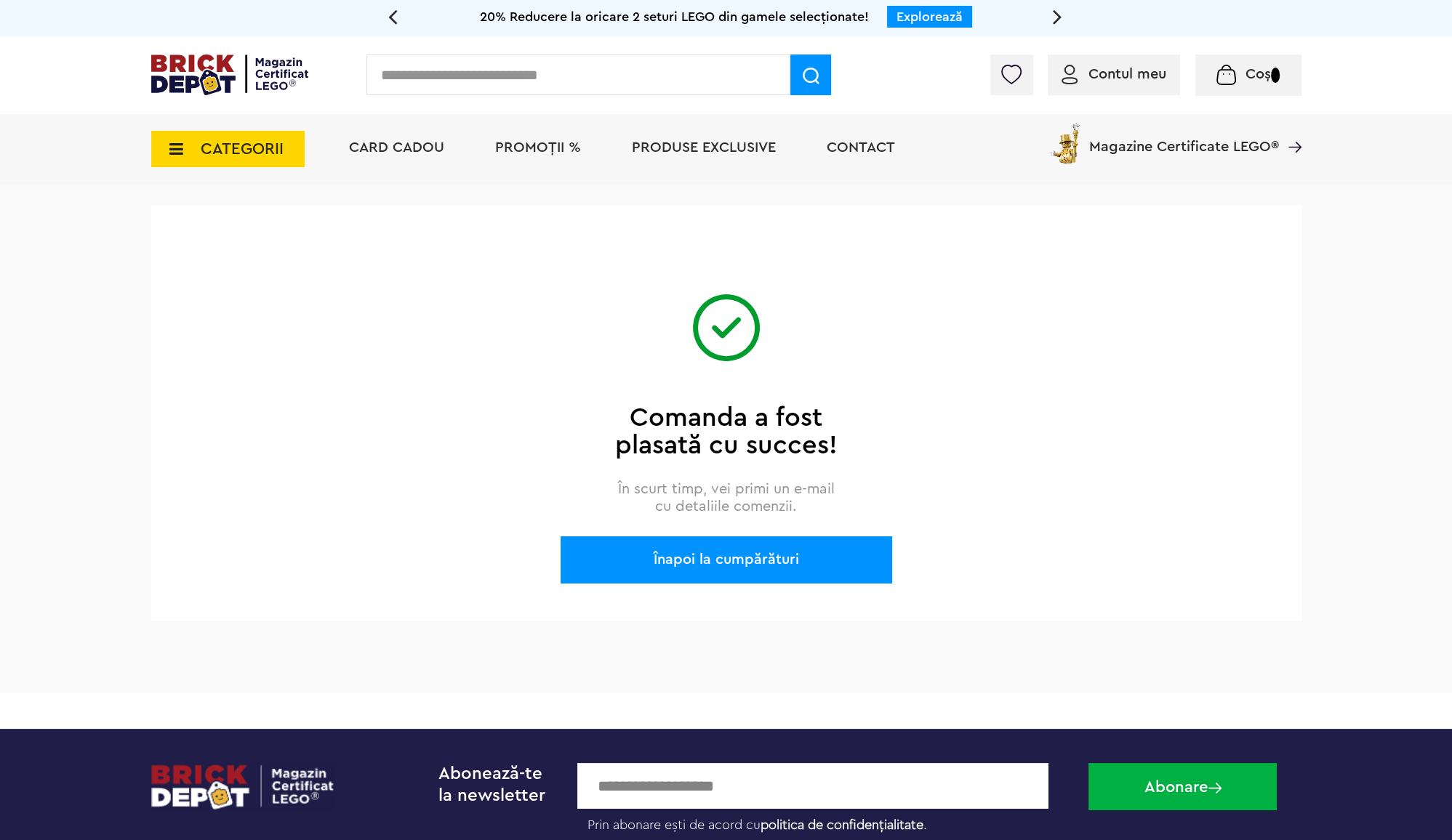
click at [776, 563] on div "Înapoi la cumpărături" at bounding box center [726, 560] width 331 height 47
